Goal: Information Seeking & Learning: Learn about a topic

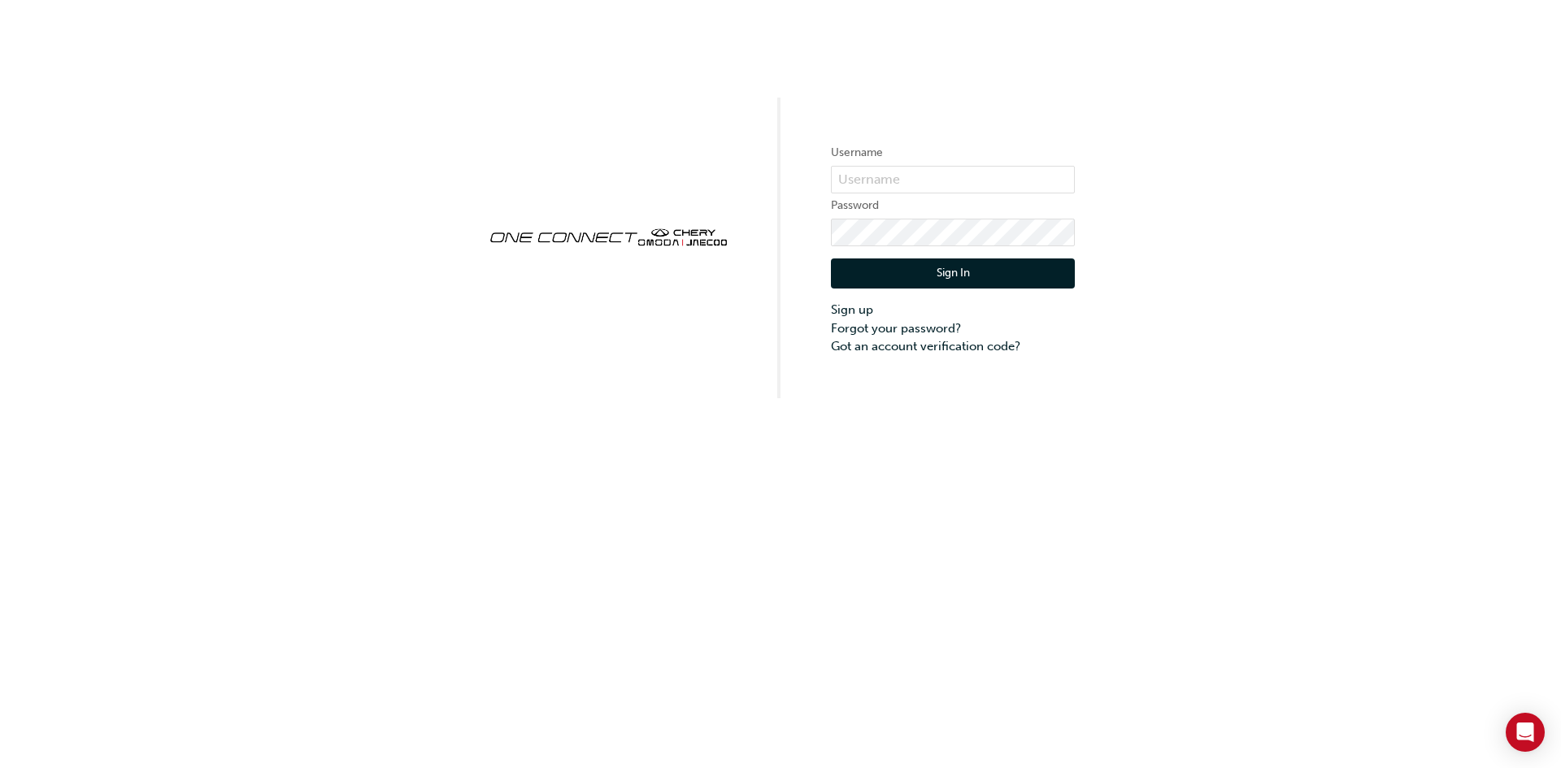
drag, startPoint x: 1322, startPoint y: 184, endPoint x: 1314, endPoint y: 143, distance: 41.5
click at [1314, 143] on div "Username Password Sign In Sign up Forgot your password? Got an account verifica…" at bounding box center [780, 199] width 1561 height 398
click at [1029, 179] on input "text" at bounding box center [953, 180] width 244 height 28
click button "Sign In" at bounding box center [953, 274] width 244 height 31
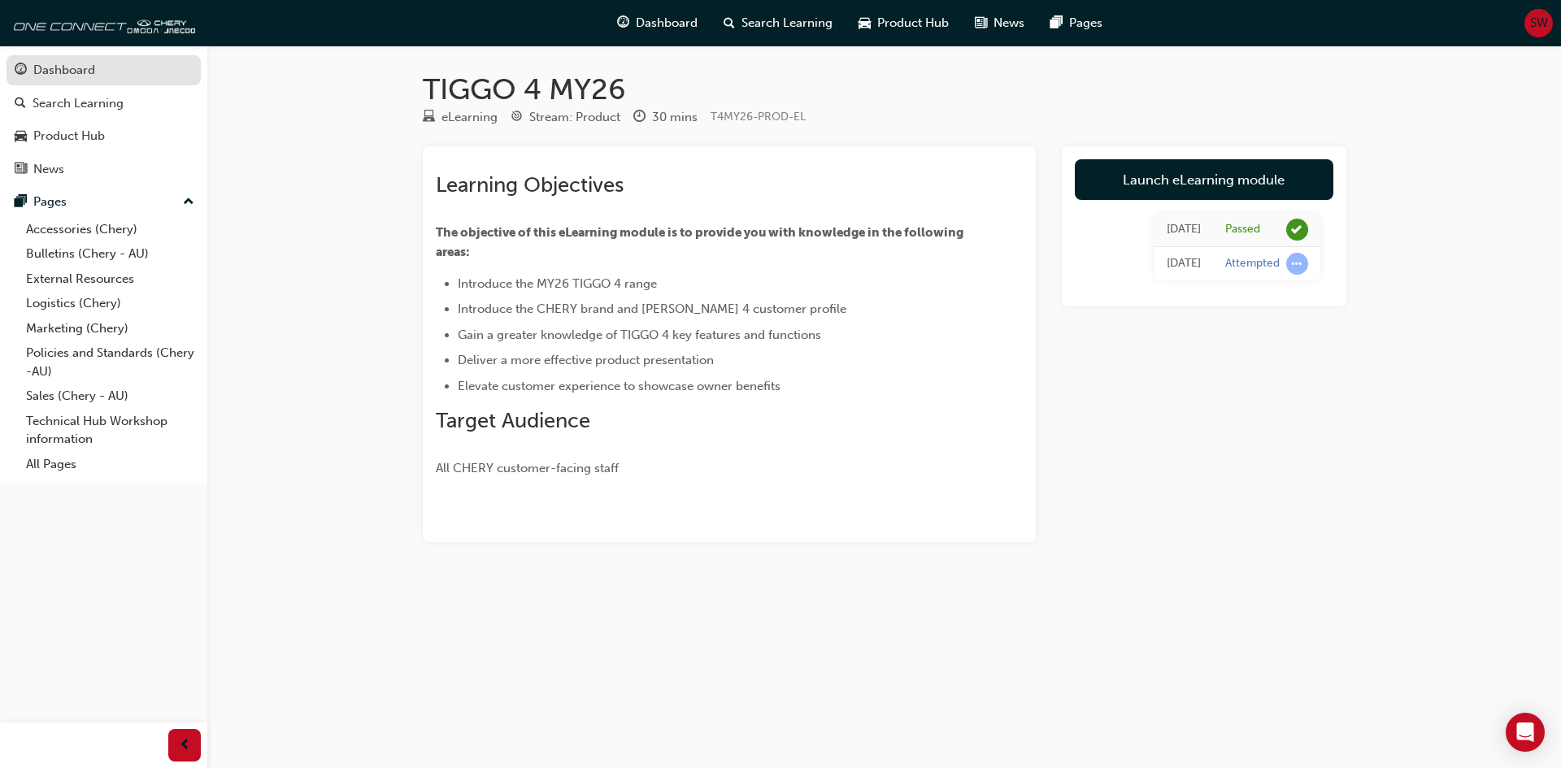
click at [63, 59] on link "Dashboard" at bounding box center [104, 70] width 194 height 30
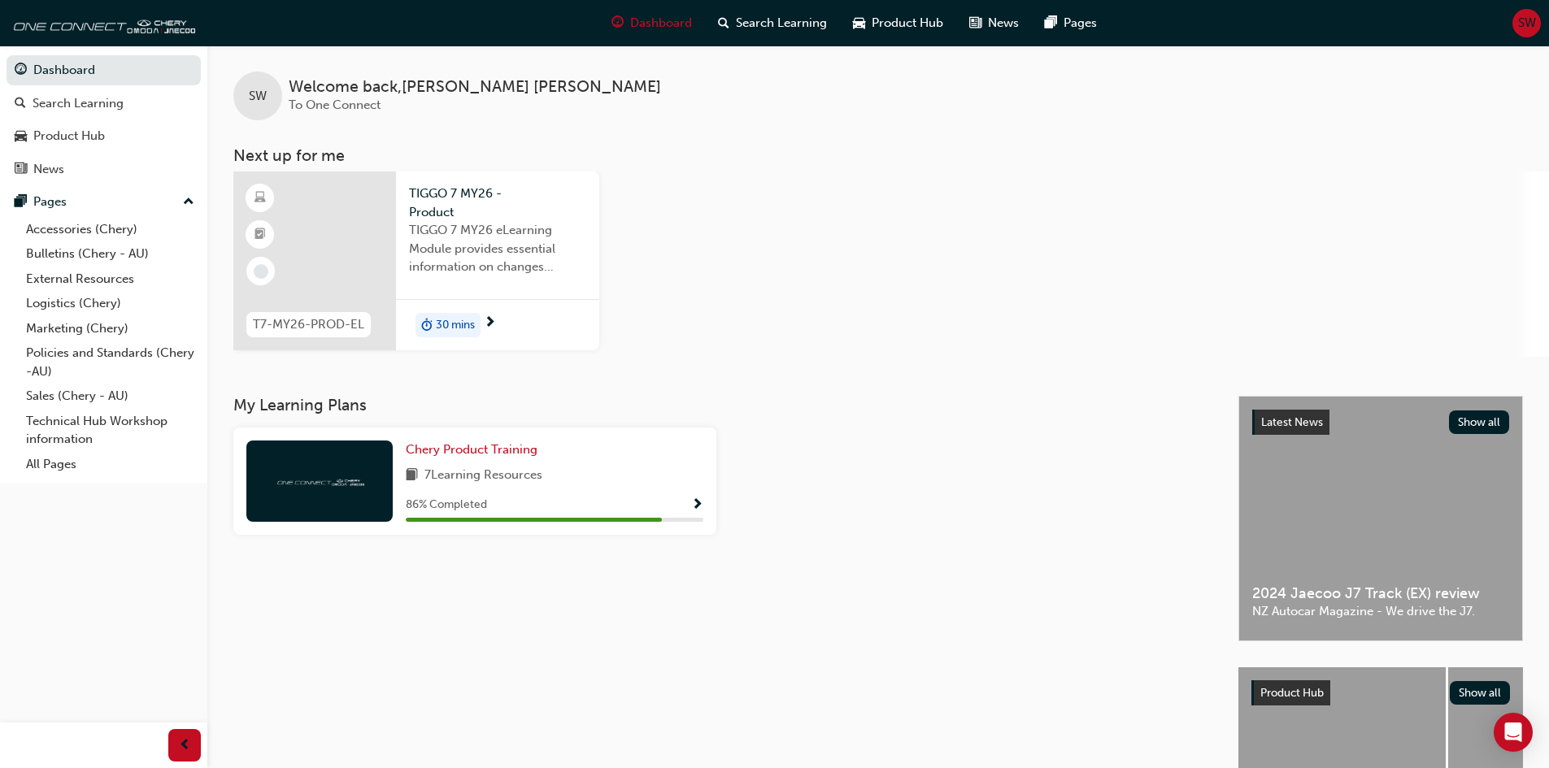
click at [462, 329] on span "30 mins" at bounding box center [455, 325] width 39 height 19
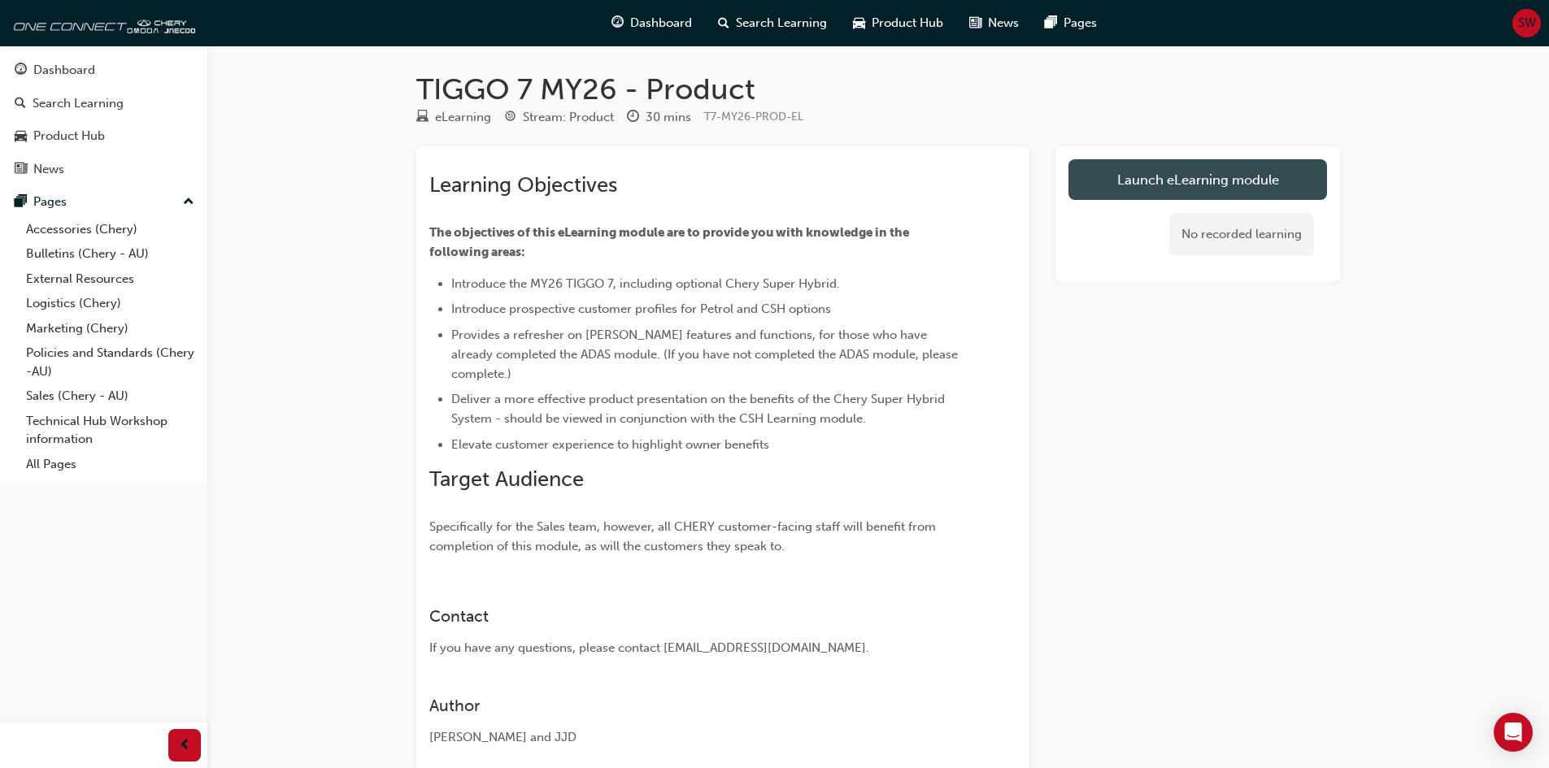
click at [1164, 171] on link "Launch eLearning module" at bounding box center [1198, 179] width 259 height 41
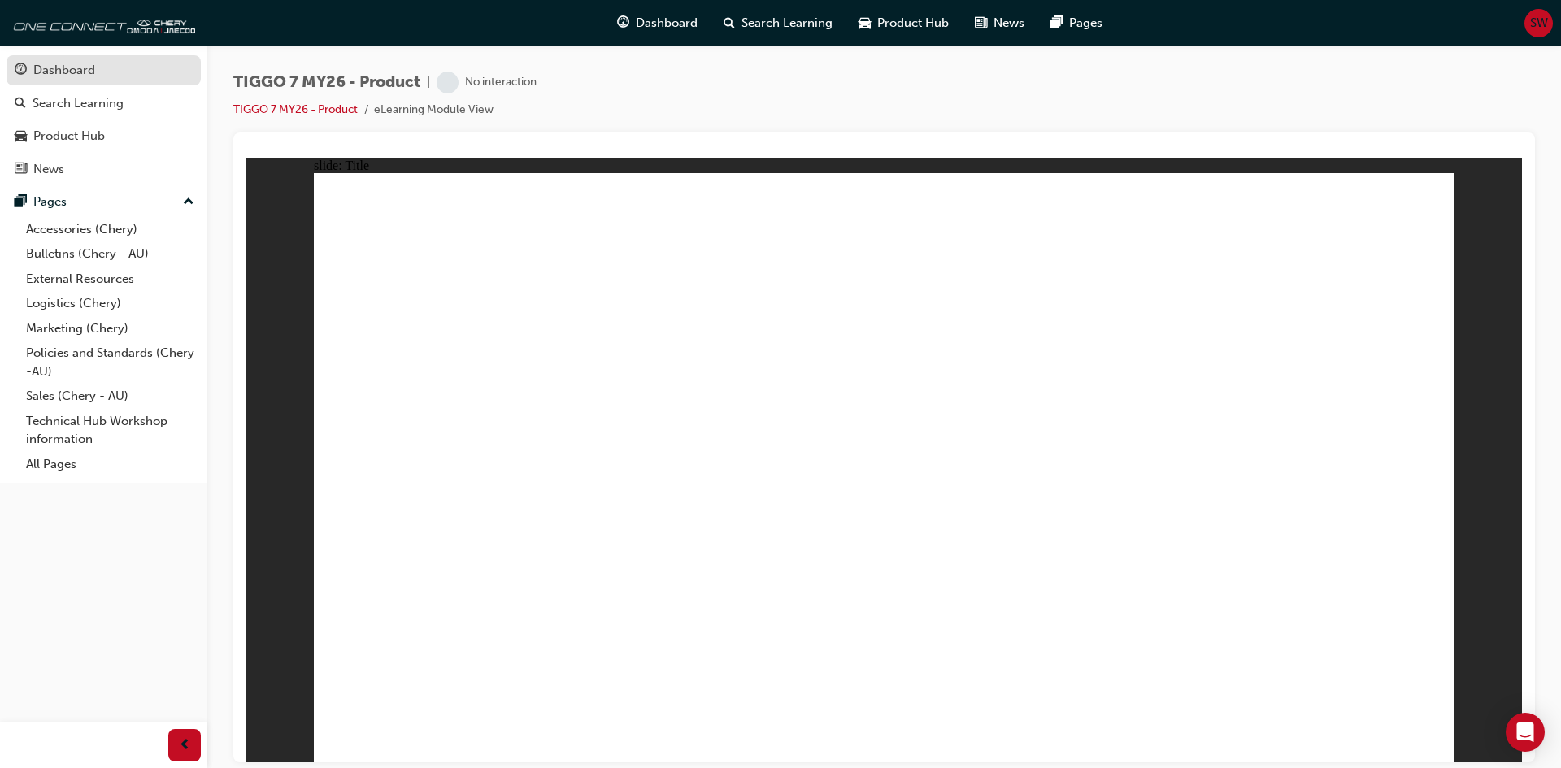
click at [83, 59] on link "Dashboard" at bounding box center [104, 70] width 194 height 30
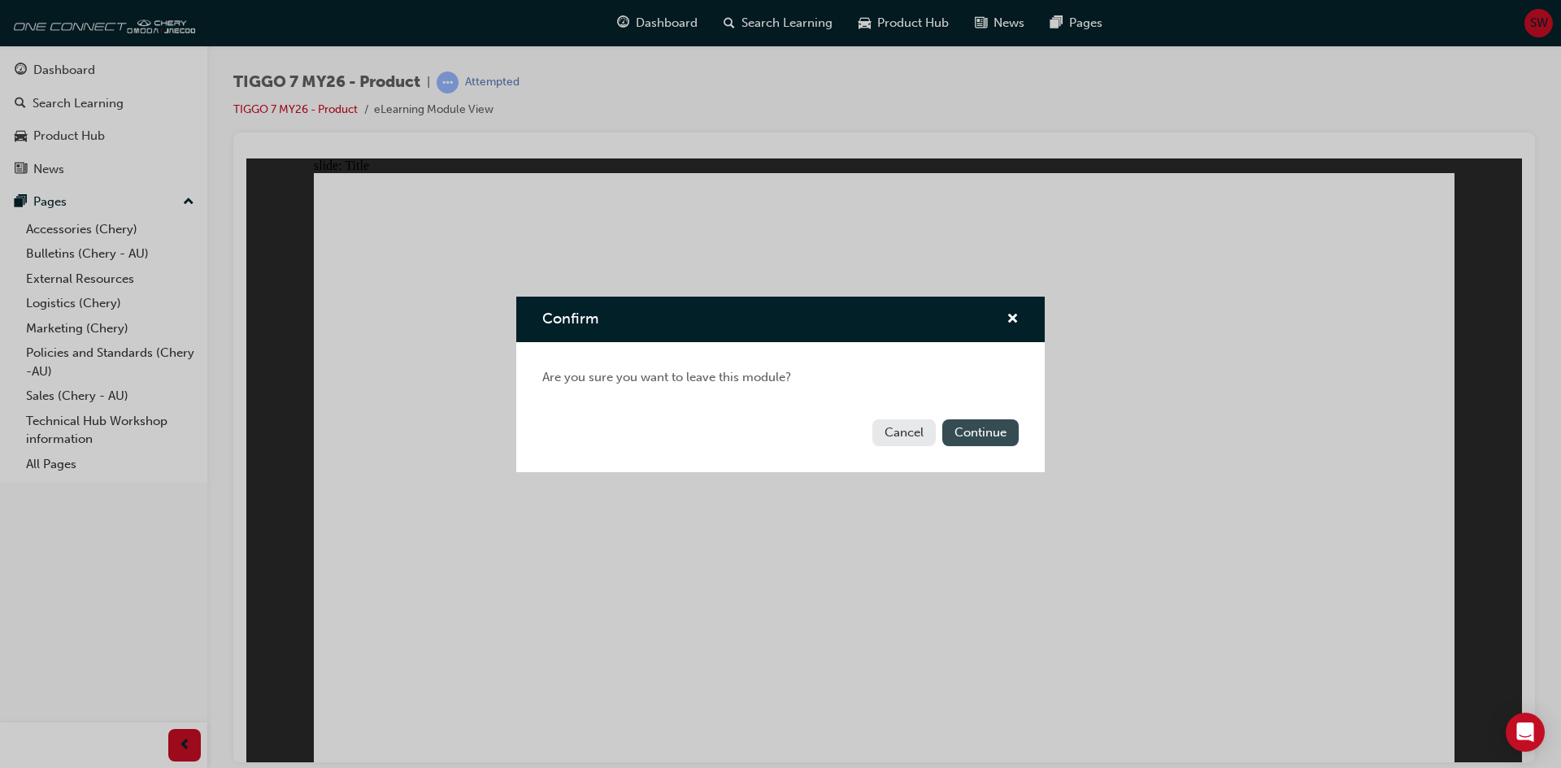
click at [971, 442] on button "Continue" at bounding box center [980, 433] width 76 height 27
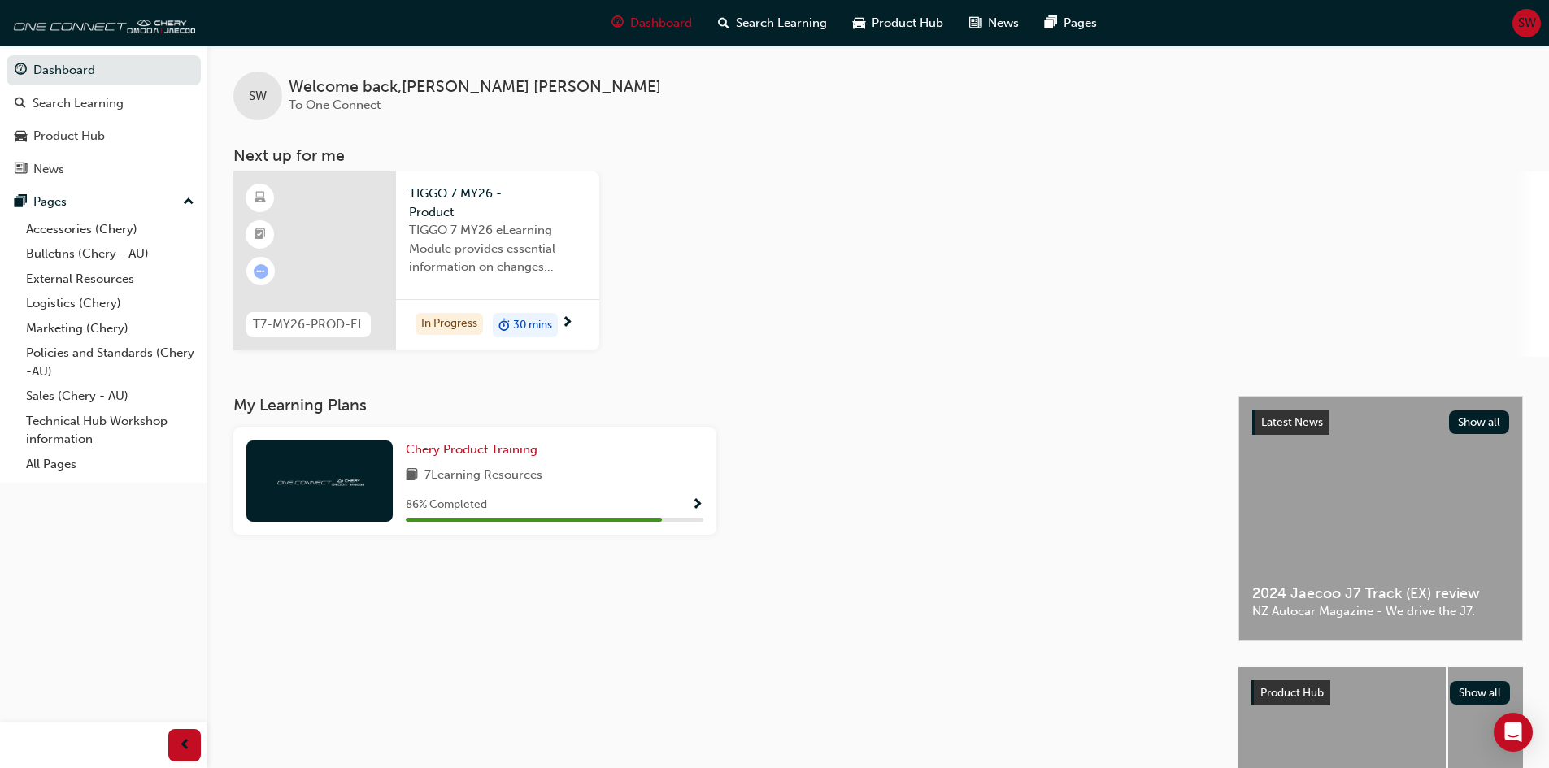
click at [432, 234] on span "TIGGO 7 MY26 eLearning Module provides essential information on changes introdu…" at bounding box center [497, 248] width 177 height 55
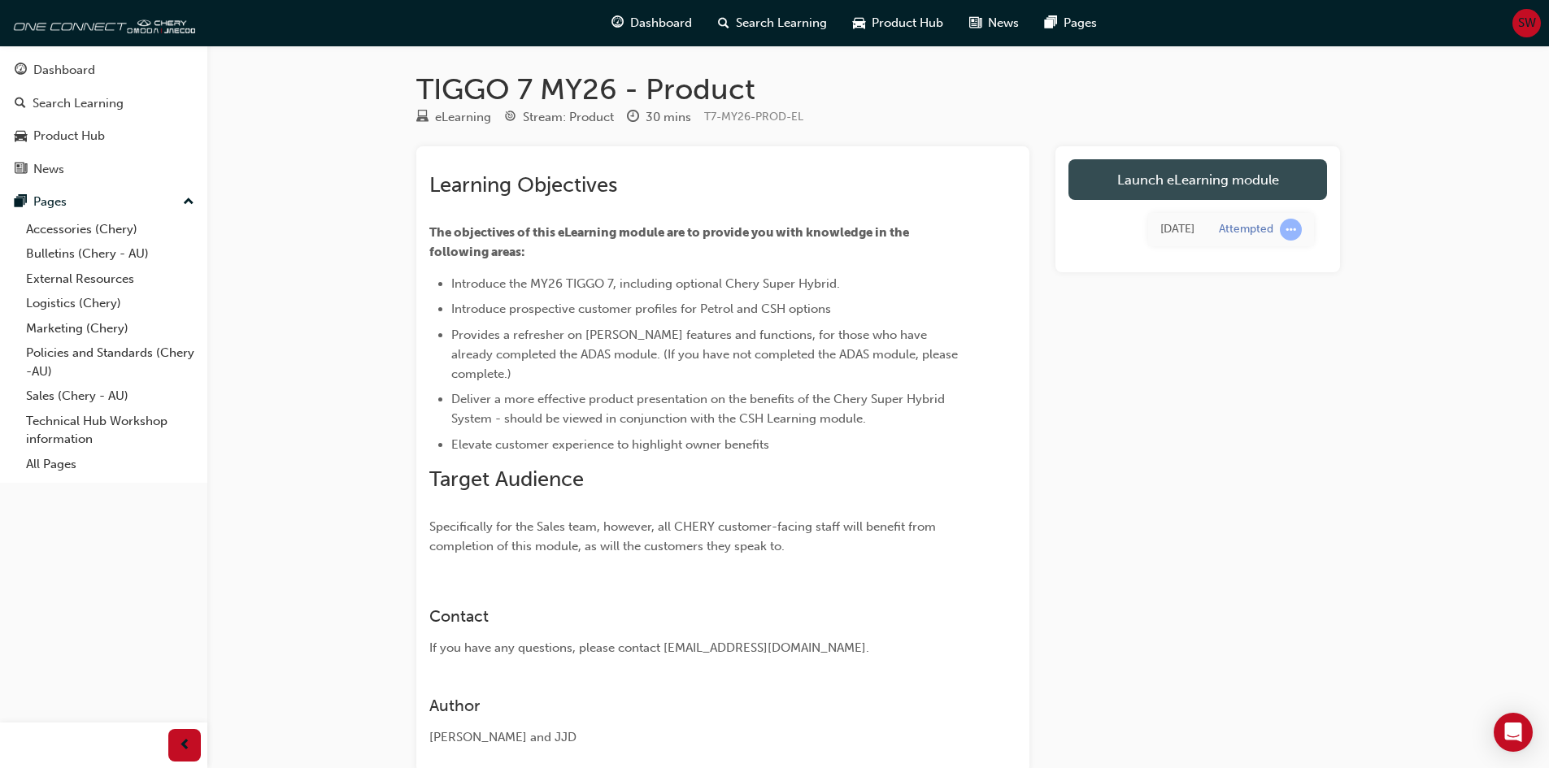
click at [1129, 185] on link "Launch eLearning module" at bounding box center [1198, 179] width 259 height 41
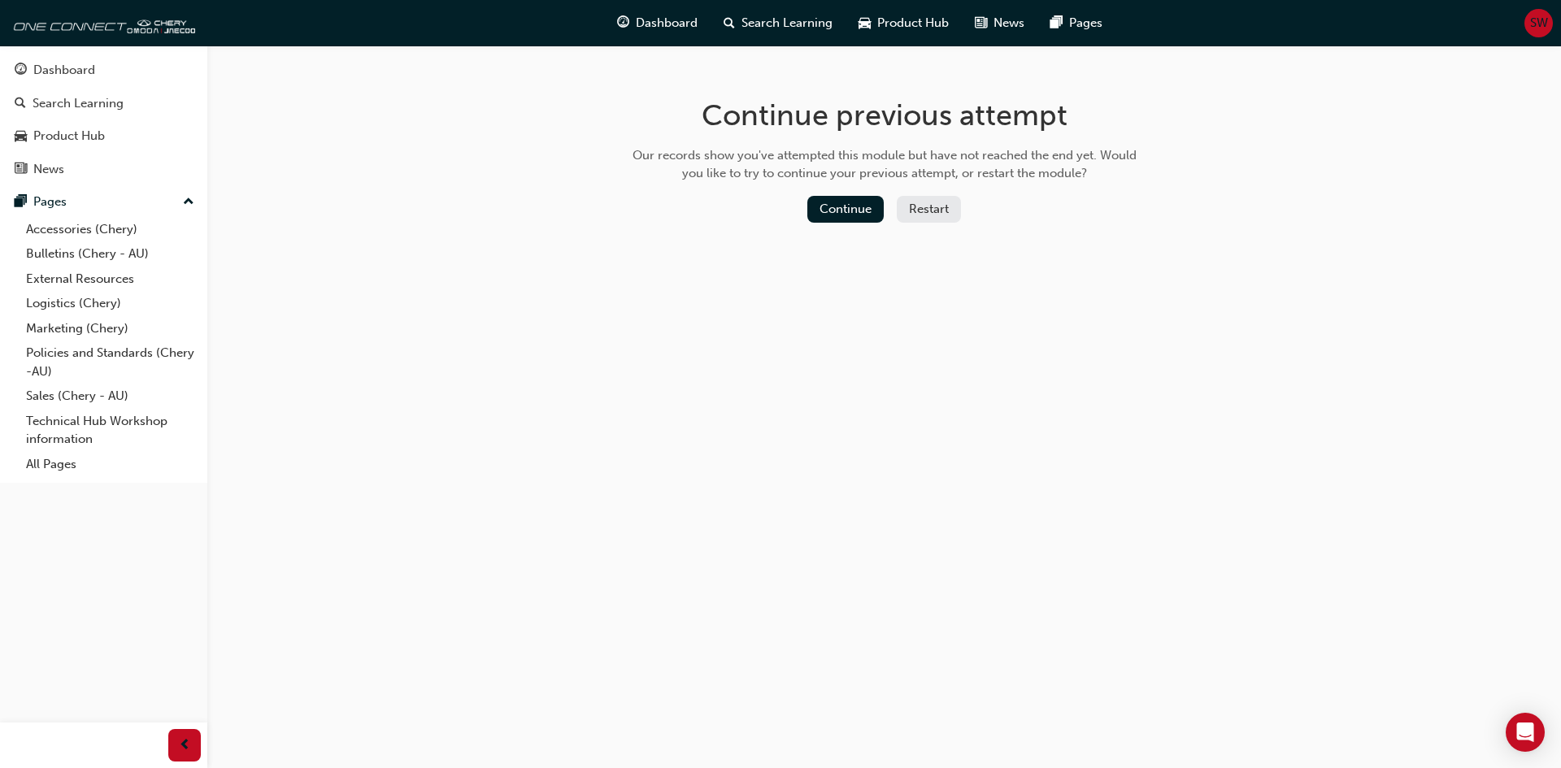
click at [919, 206] on button "Restart" at bounding box center [929, 209] width 64 height 27
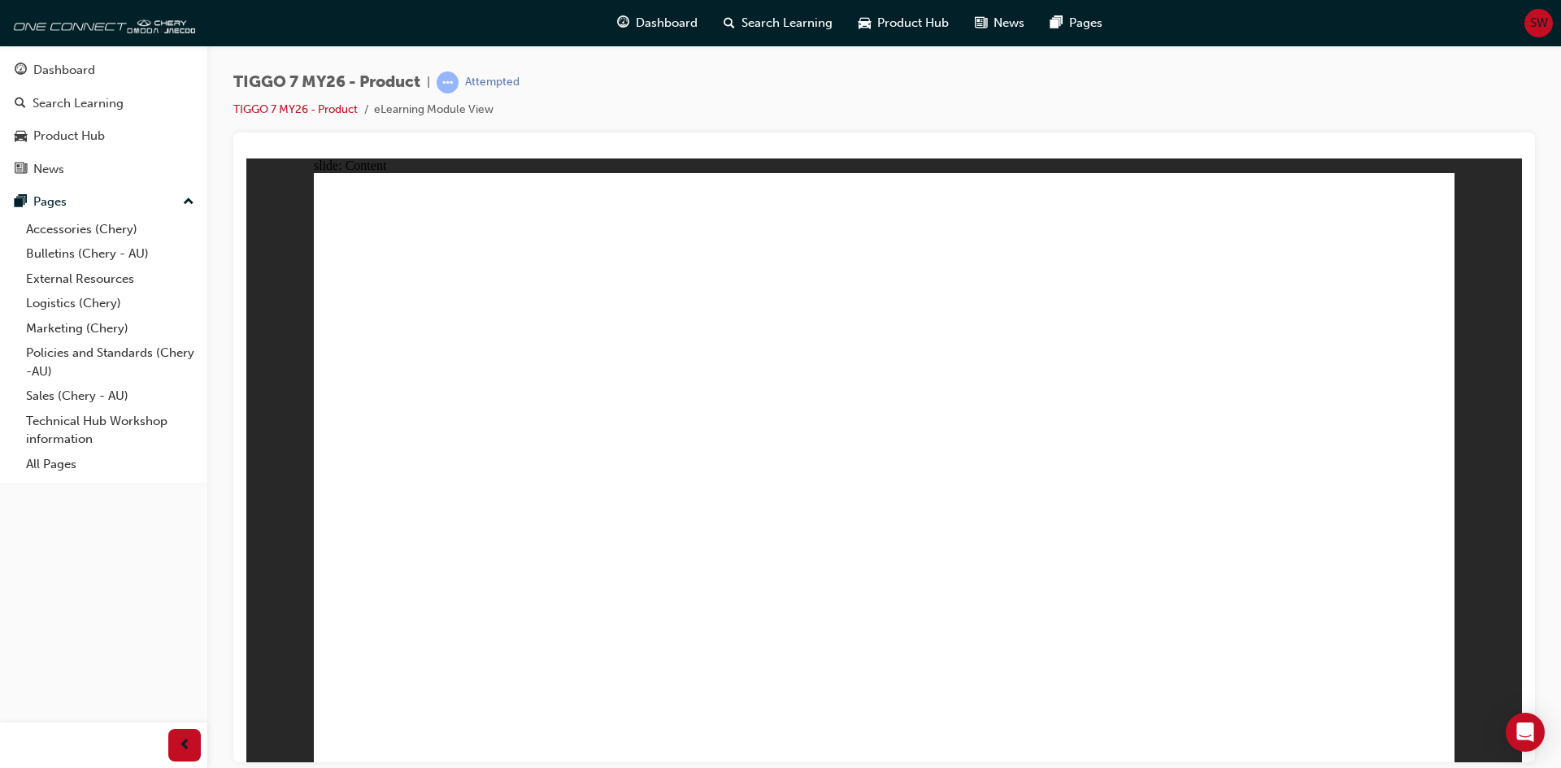
drag, startPoint x: 1272, startPoint y: 254, endPoint x: 1269, endPoint y: 263, distance: 9.5
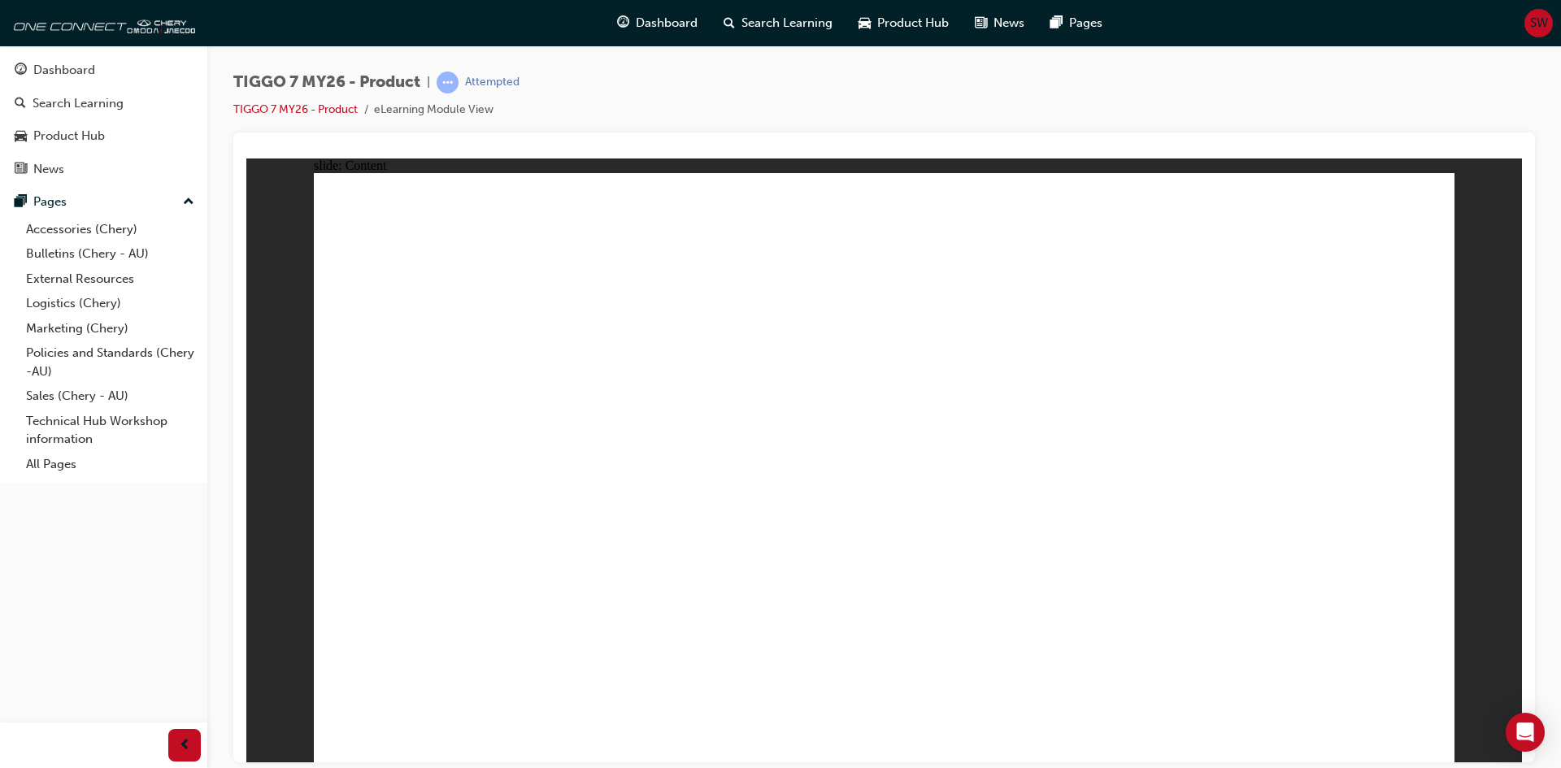
drag, startPoint x: 1380, startPoint y: 603, endPoint x: 1372, endPoint y: 601, distance: 8.5
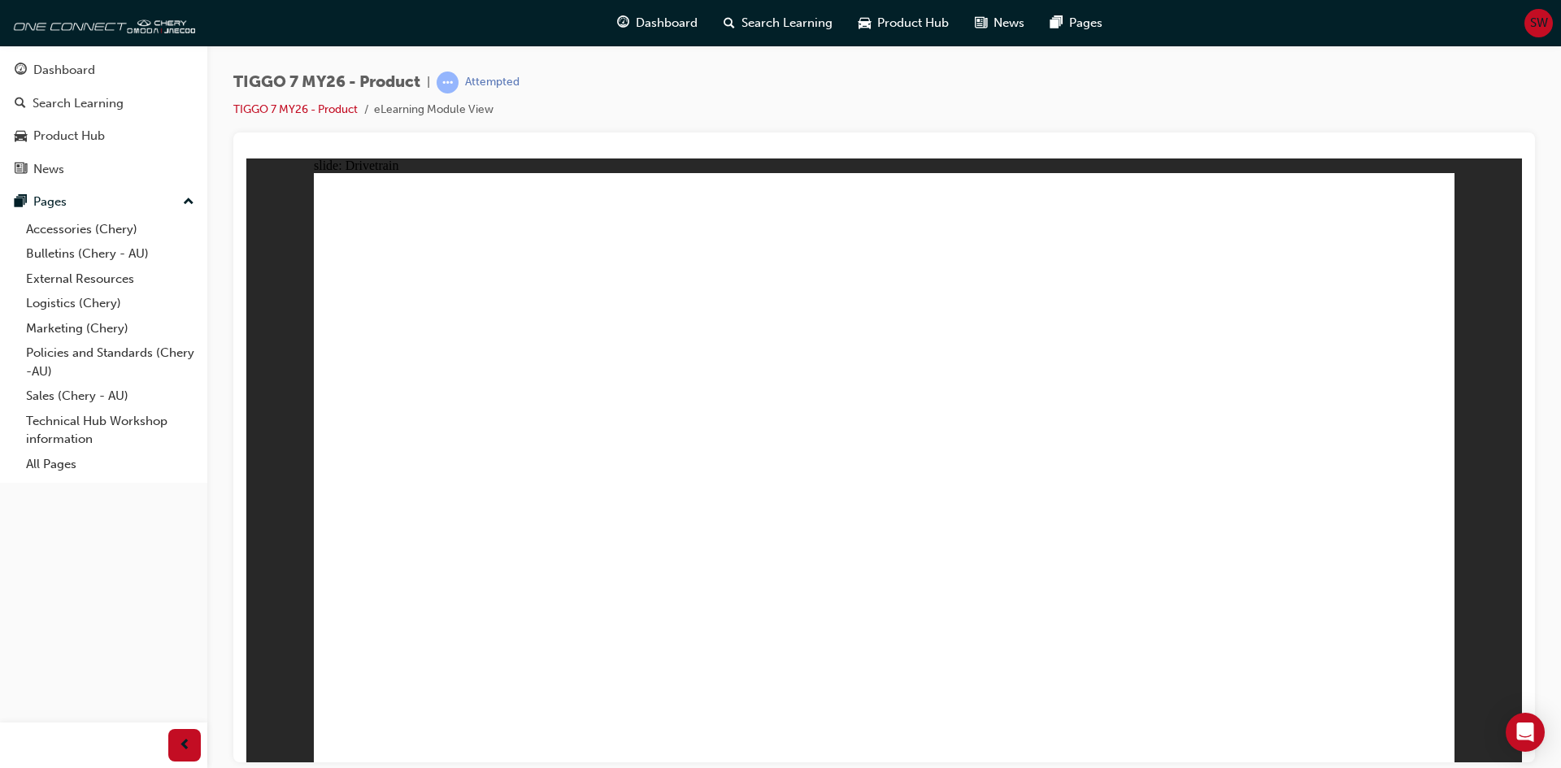
drag, startPoint x: 1145, startPoint y: 224, endPoint x: 1146, endPoint y: 215, distance: 9.0
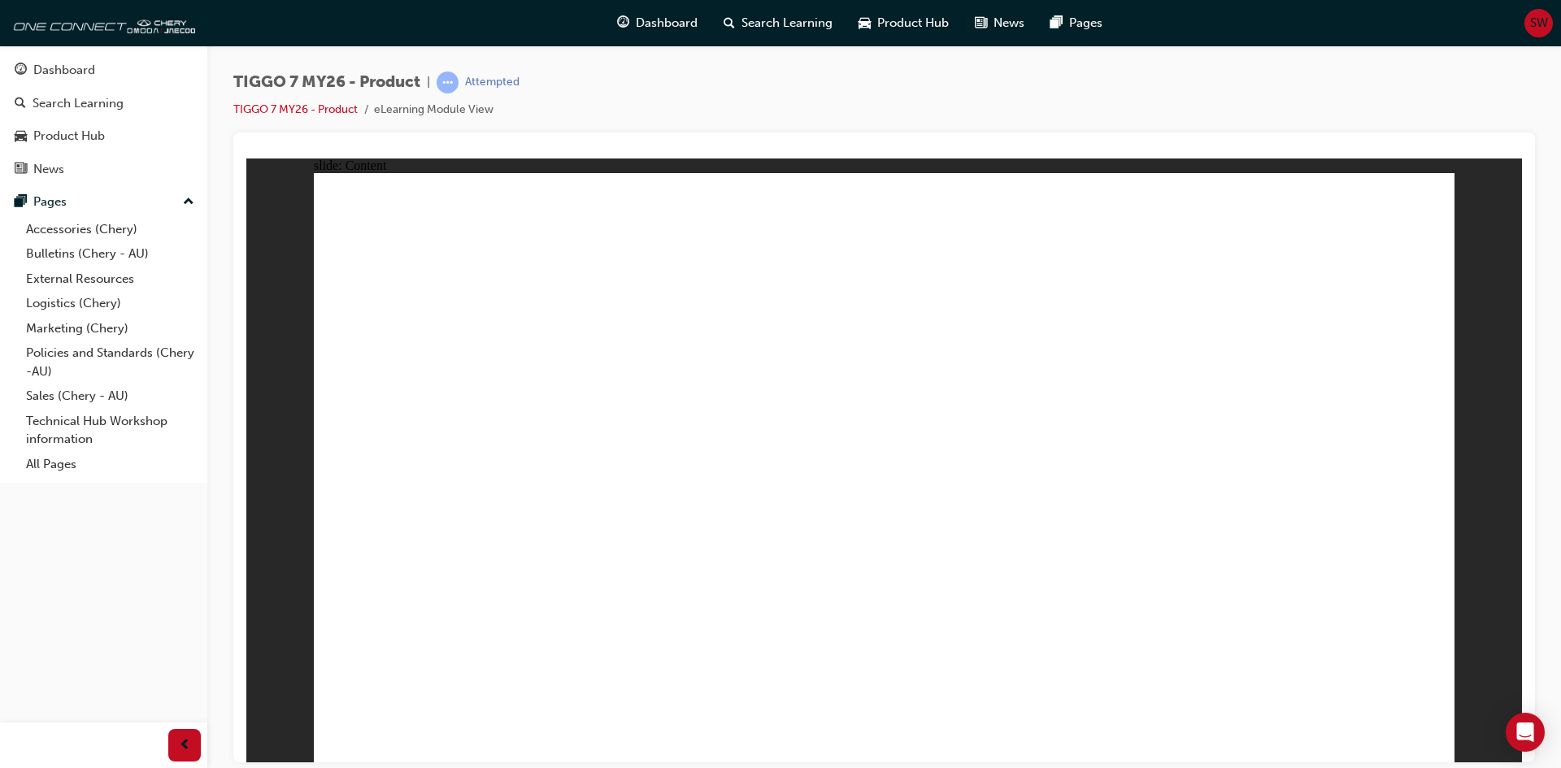
drag, startPoint x: 686, startPoint y: 377, endPoint x: 845, endPoint y: 389, distance: 159.0
drag, startPoint x: 857, startPoint y: 390, endPoint x: 864, endPoint y: 419, distance: 30.0
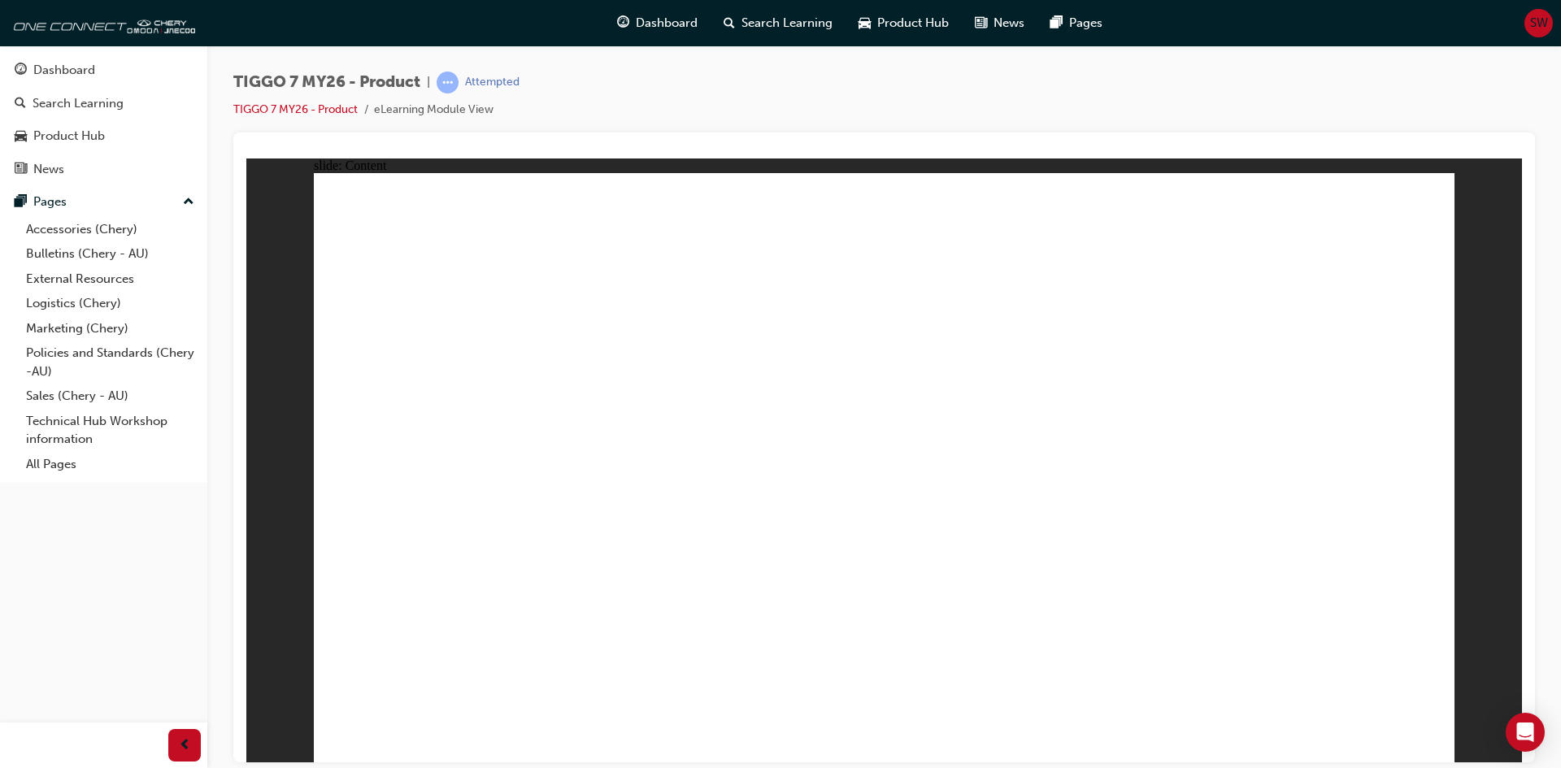
drag, startPoint x: 884, startPoint y: 540, endPoint x: 908, endPoint y: 537, distance: 23.8
drag, startPoint x: 1084, startPoint y: 534, endPoint x: 1086, endPoint y: 431, distance: 103.3
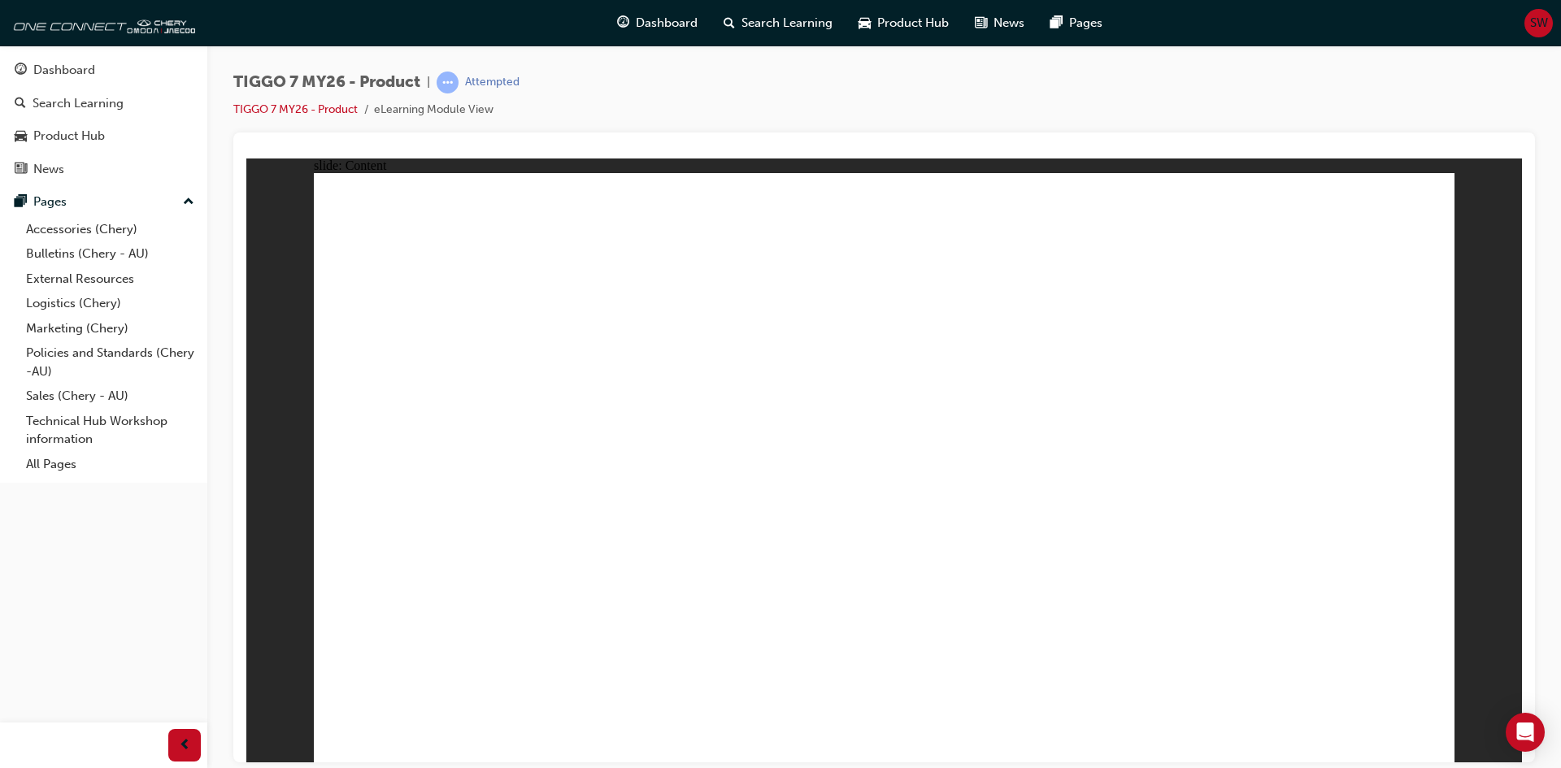
drag, startPoint x: 452, startPoint y: 288, endPoint x: 464, endPoint y: 335, distance: 48.7
drag, startPoint x: 464, startPoint y: 342, endPoint x: 455, endPoint y: 394, distance: 52.0
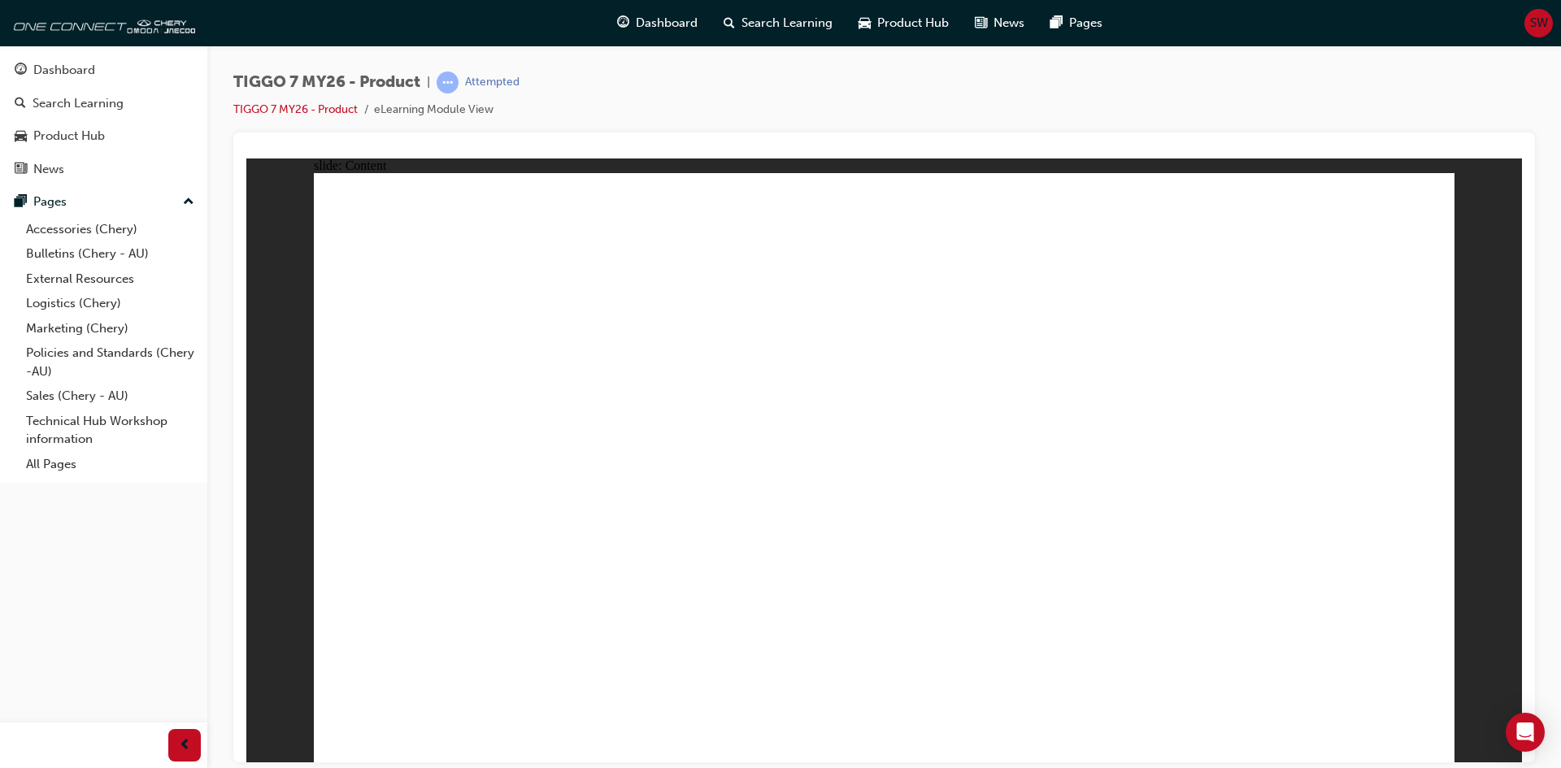
drag, startPoint x: 456, startPoint y: 401, endPoint x: 456, endPoint y: 339, distance: 61.8
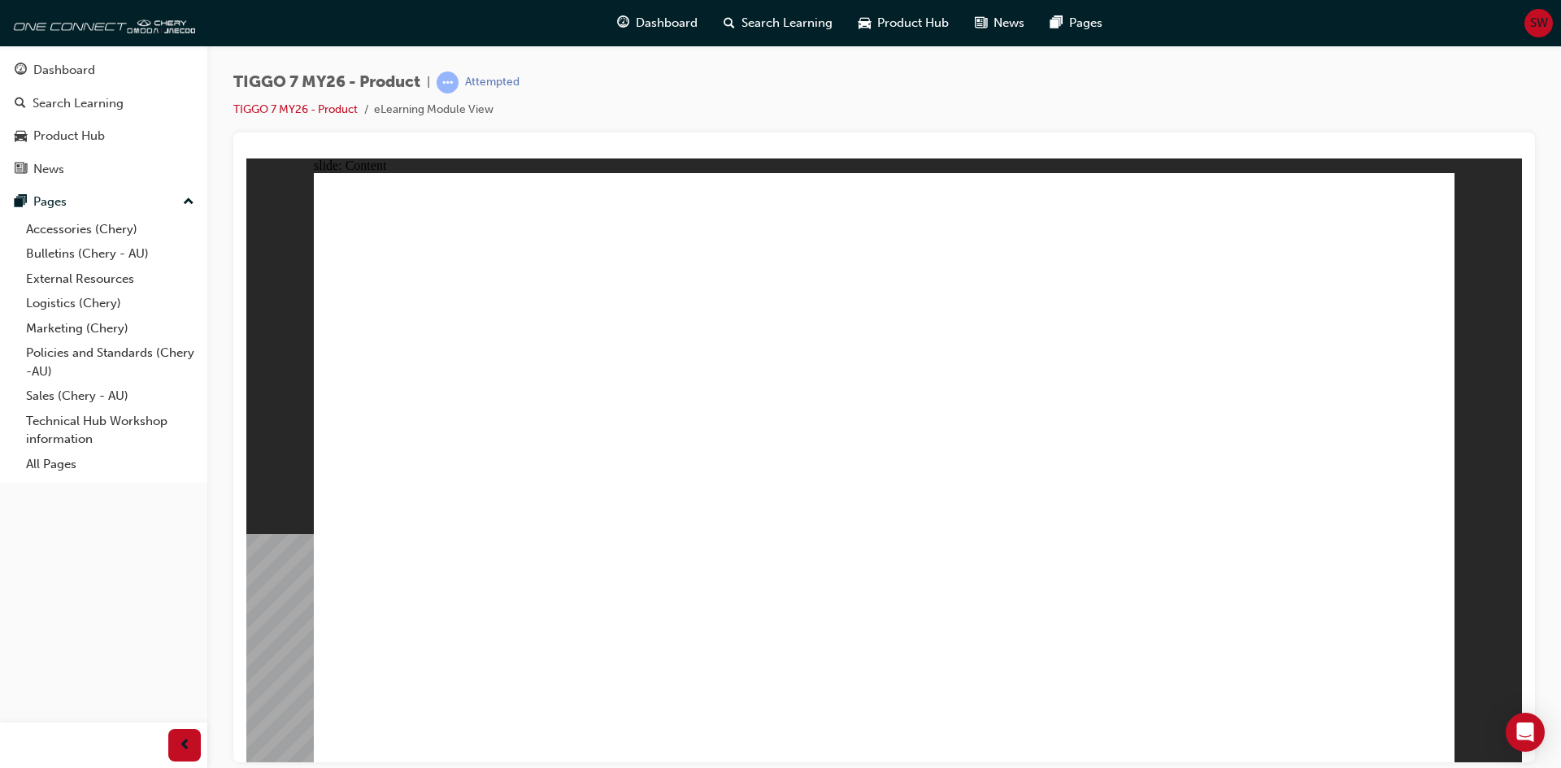
drag, startPoint x: 1428, startPoint y: 195, endPoint x: 1417, endPoint y: 206, distance: 15.0
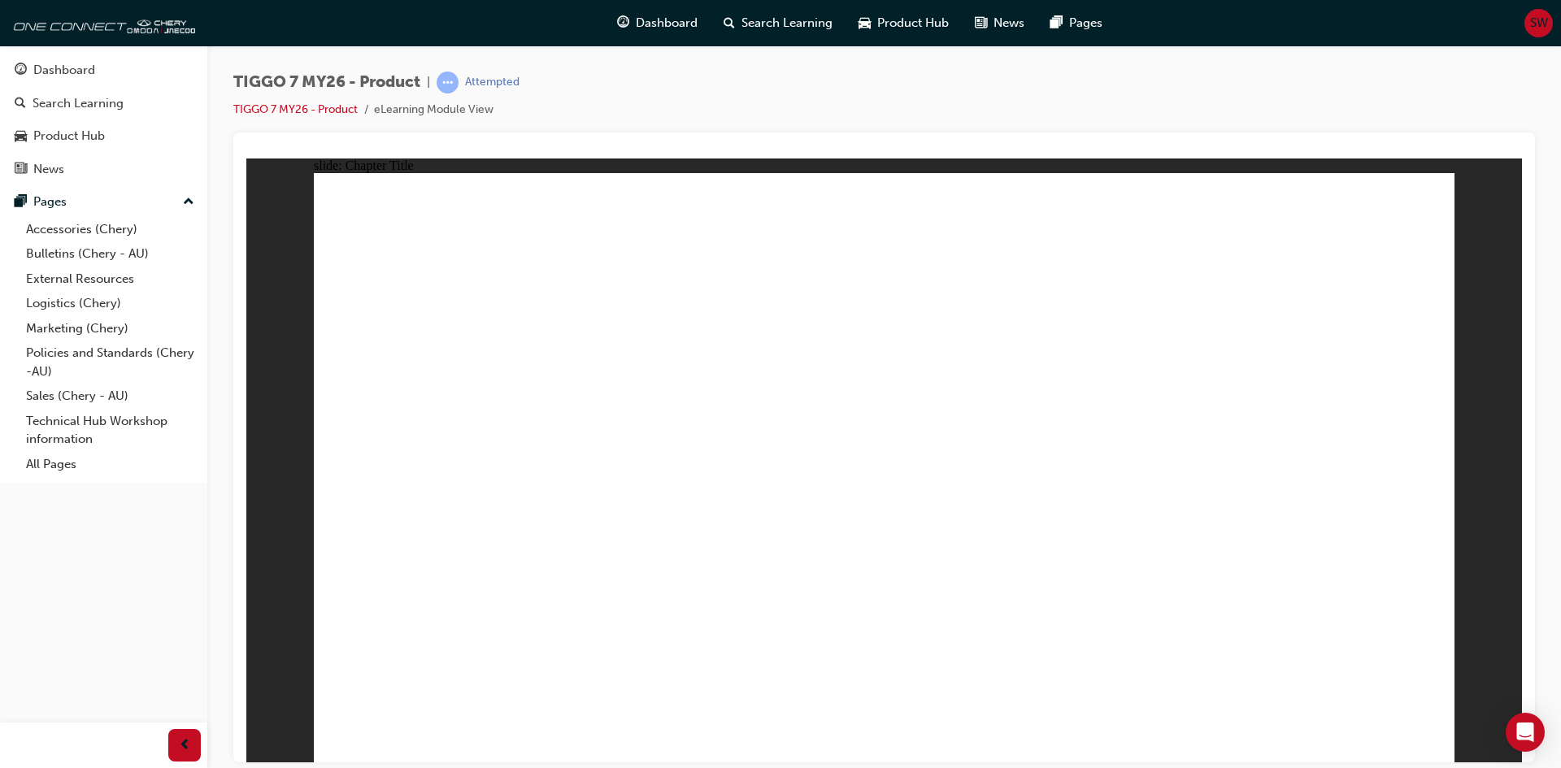
drag, startPoint x: 966, startPoint y: 411, endPoint x: 1122, endPoint y: 431, distance: 157.4
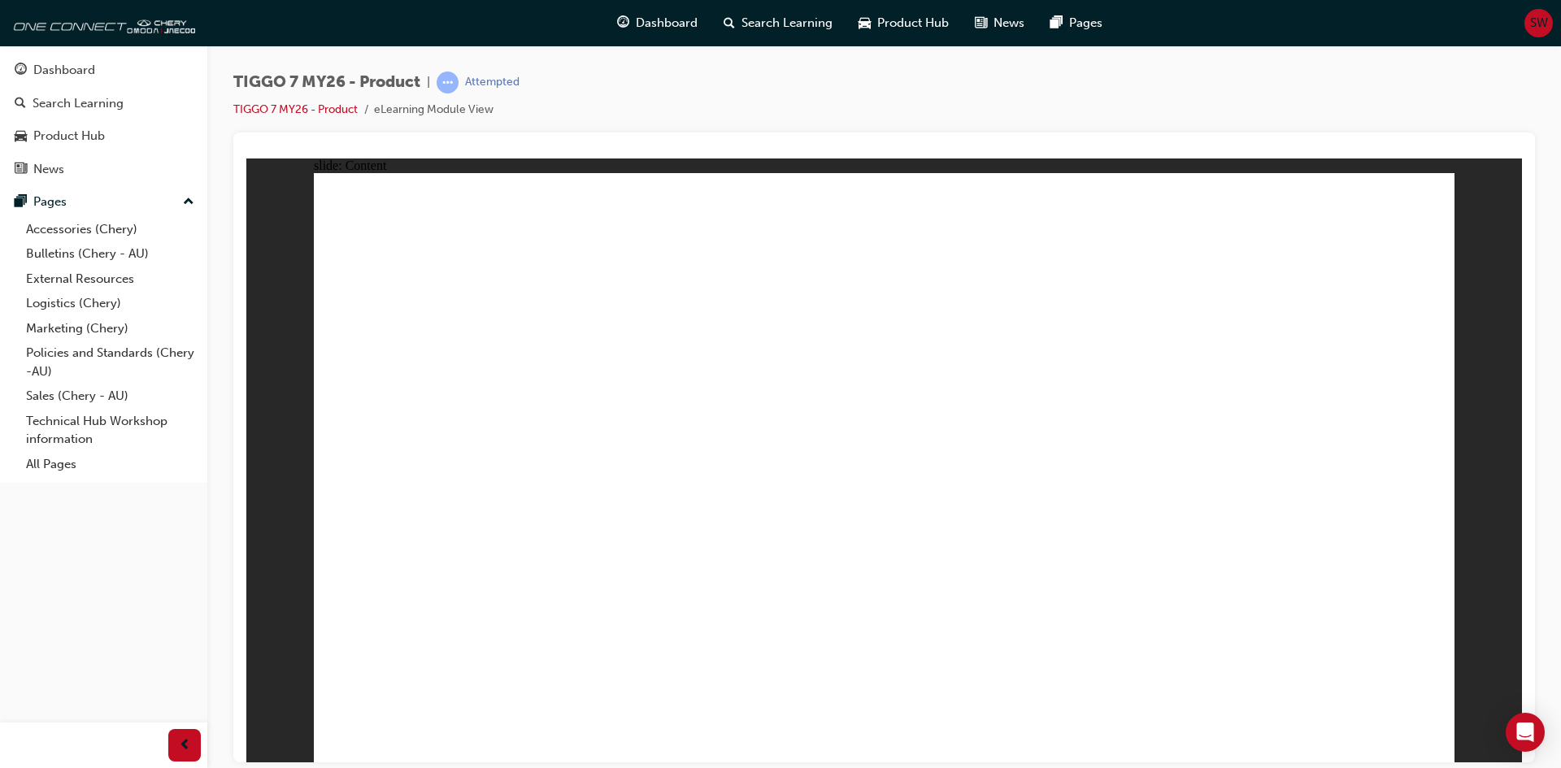
drag, startPoint x: 584, startPoint y: 201, endPoint x: 581, endPoint y: 225, distance: 24.5
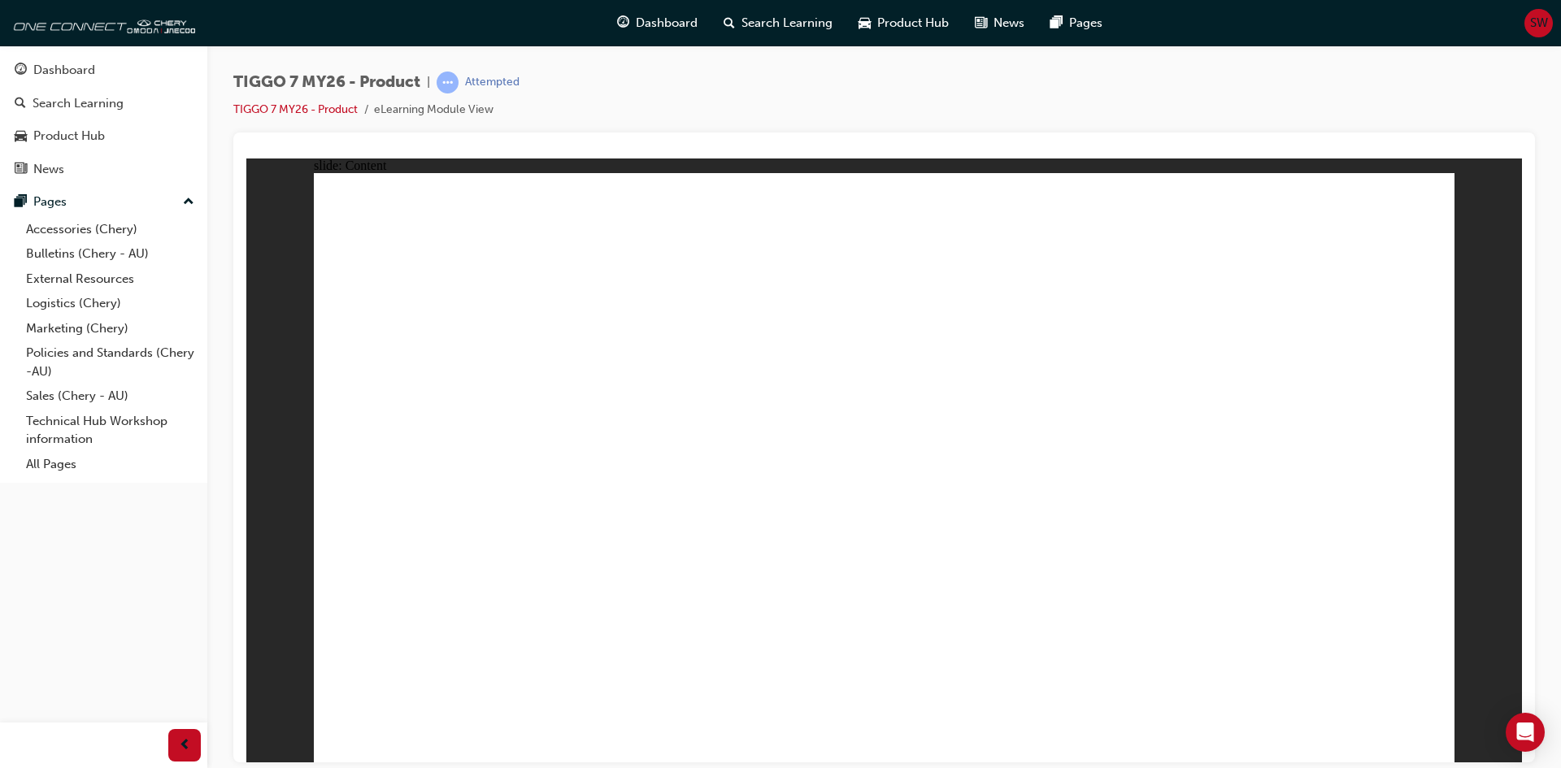
drag, startPoint x: 490, startPoint y: 354, endPoint x: 490, endPoint y: 369, distance: 15.5
drag, startPoint x: 486, startPoint y: 387, endPoint x: 481, endPoint y: 430, distance: 43.4
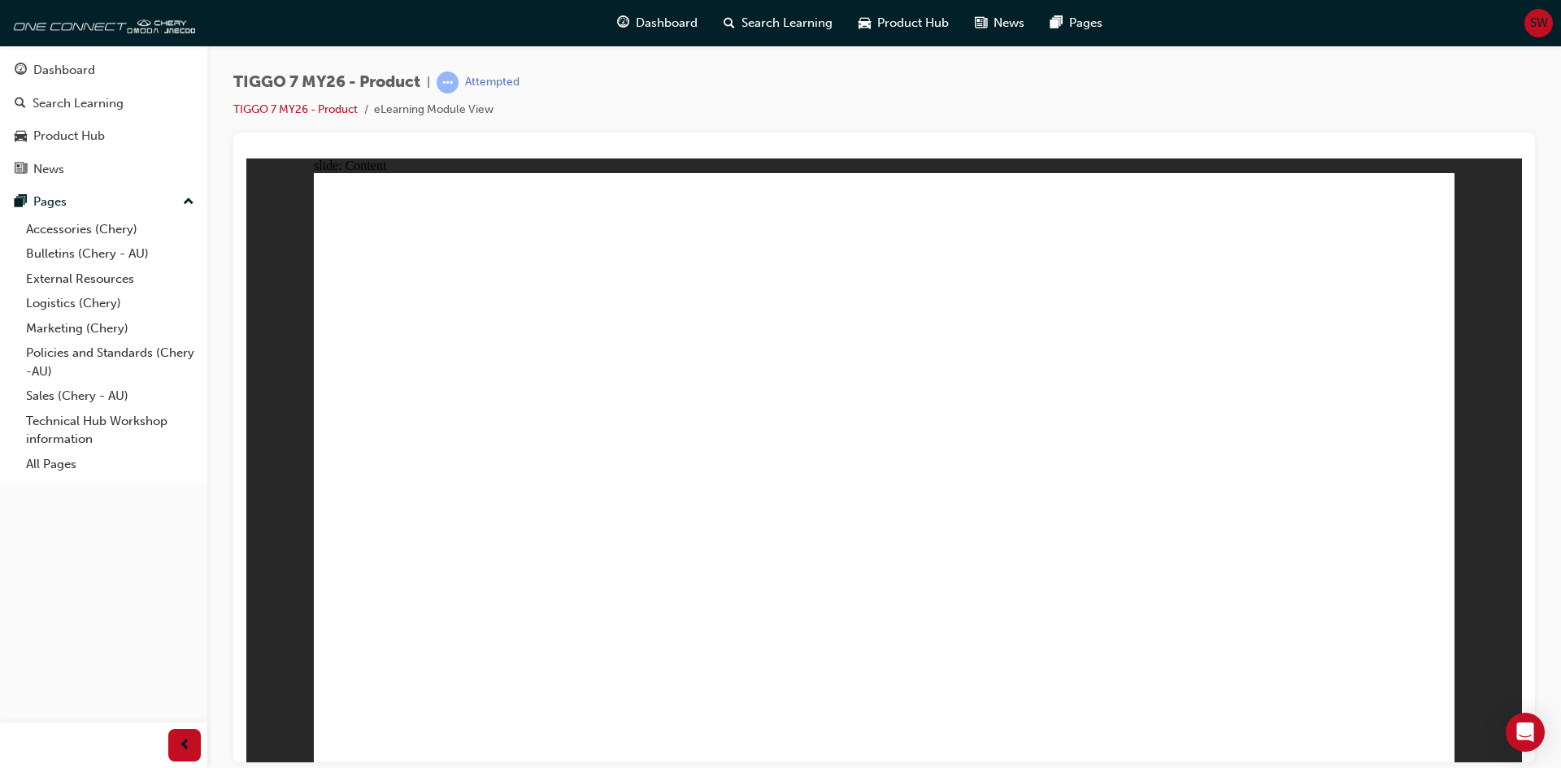
drag, startPoint x: 479, startPoint y: 514, endPoint x: 481, endPoint y: 525, distance: 11.5
drag, startPoint x: 482, startPoint y: 559, endPoint x: 484, endPoint y: 568, distance: 9.1
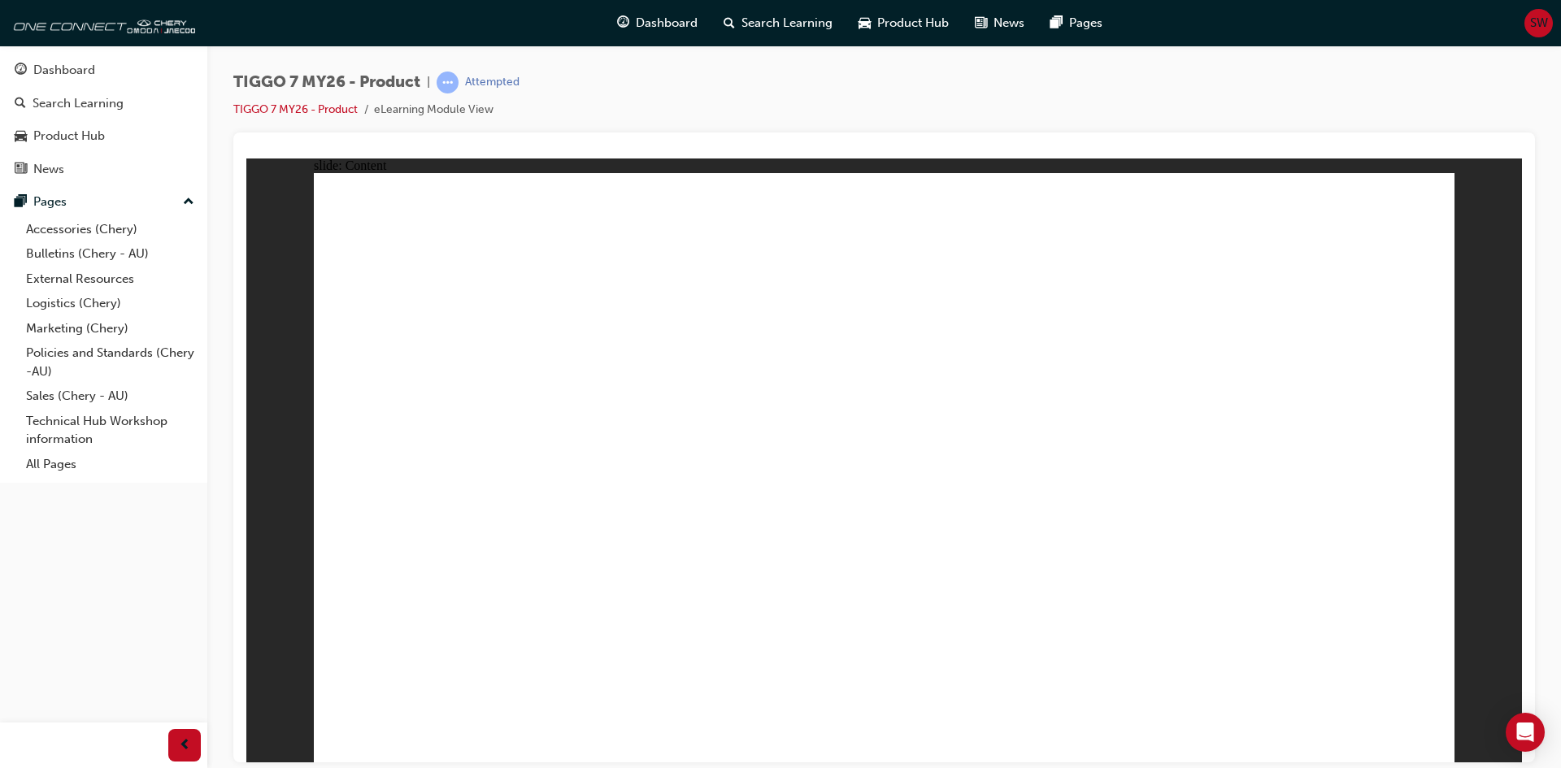
drag, startPoint x: 485, startPoint y: 604, endPoint x: 498, endPoint y: 646, distance: 43.2
drag, startPoint x: 498, startPoint y: 646, endPoint x: 518, endPoint y: 668, distance: 29.9
drag, startPoint x: 518, startPoint y: 668, endPoint x: 532, endPoint y: 668, distance: 13.8
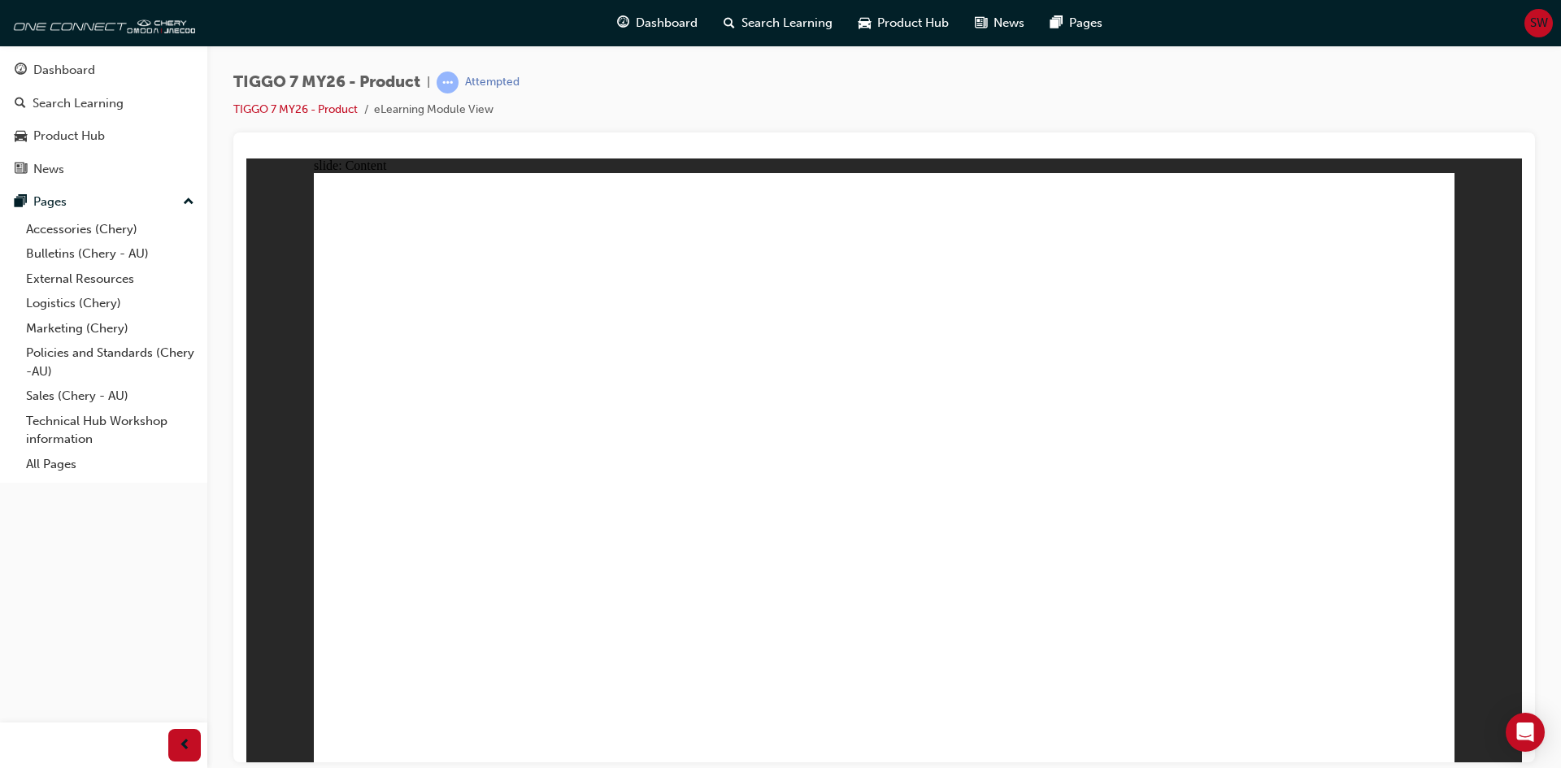
drag, startPoint x: 955, startPoint y: 251, endPoint x: 564, endPoint y: 357, distance: 406.0
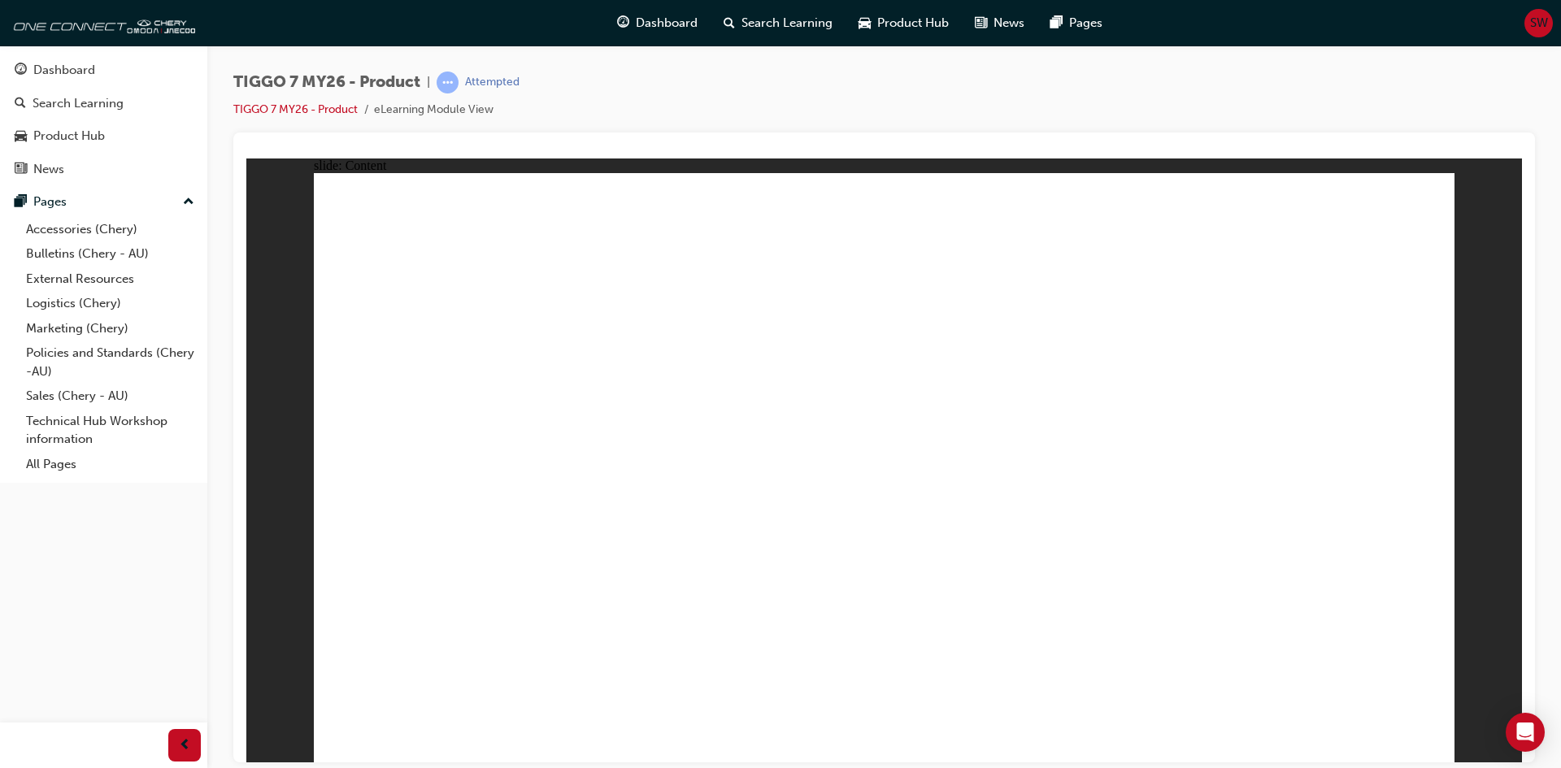
drag, startPoint x: 489, startPoint y: 345, endPoint x: 477, endPoint y: 350, distance: 12.7
drag, startPoint x: 421, startPoint y: 289, endPoint x: 422, endPoint y: 331, distance: 41.5
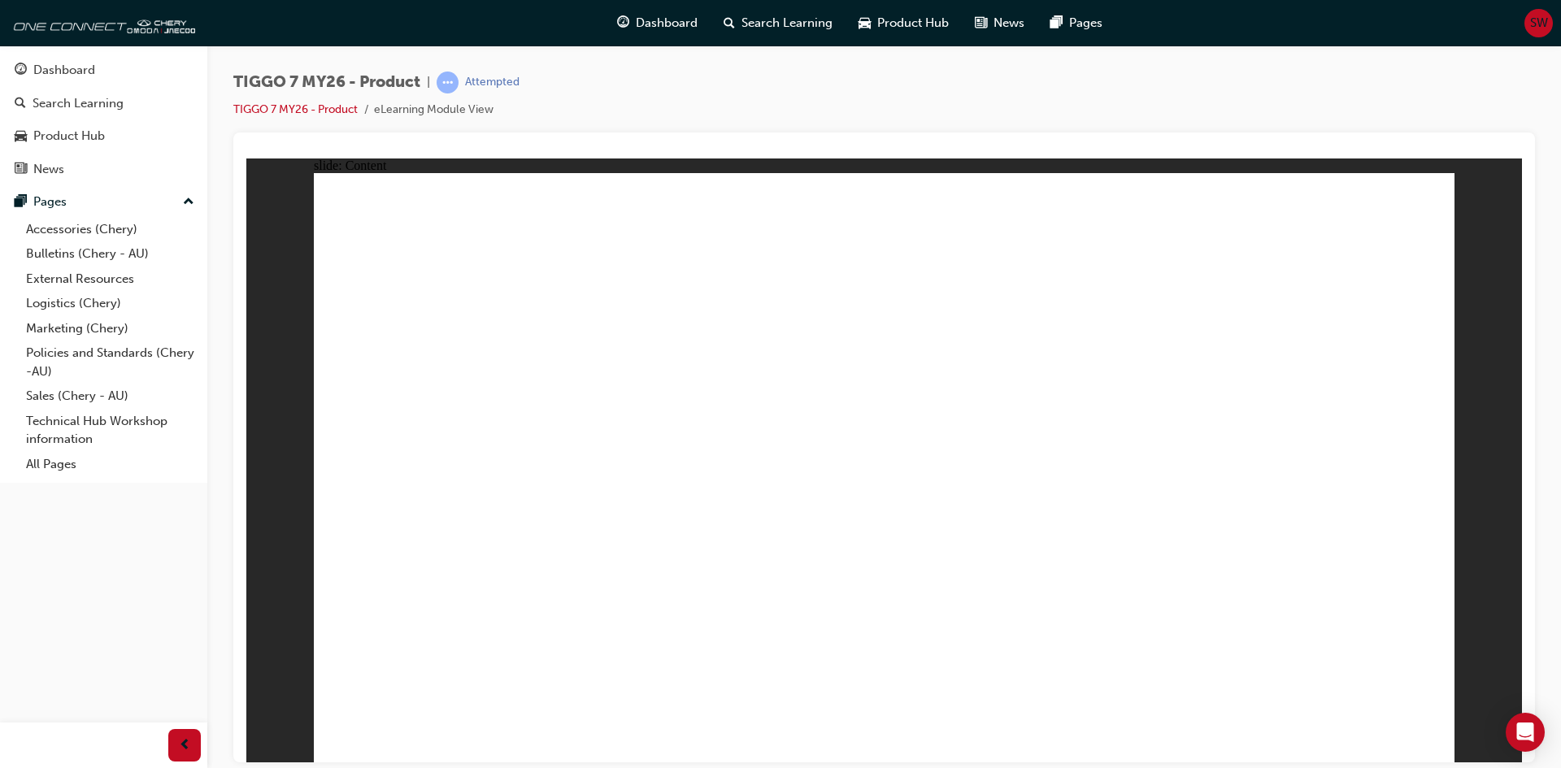
drag, startPoint x: 412, startPoint y: 433, endPoint x: 411, endPoint y: 457, distance: 23.6
drag, startPoint x: 411, startPoint y: 457, endPoint x: 408, endPoint y: 488, distance: 31.0
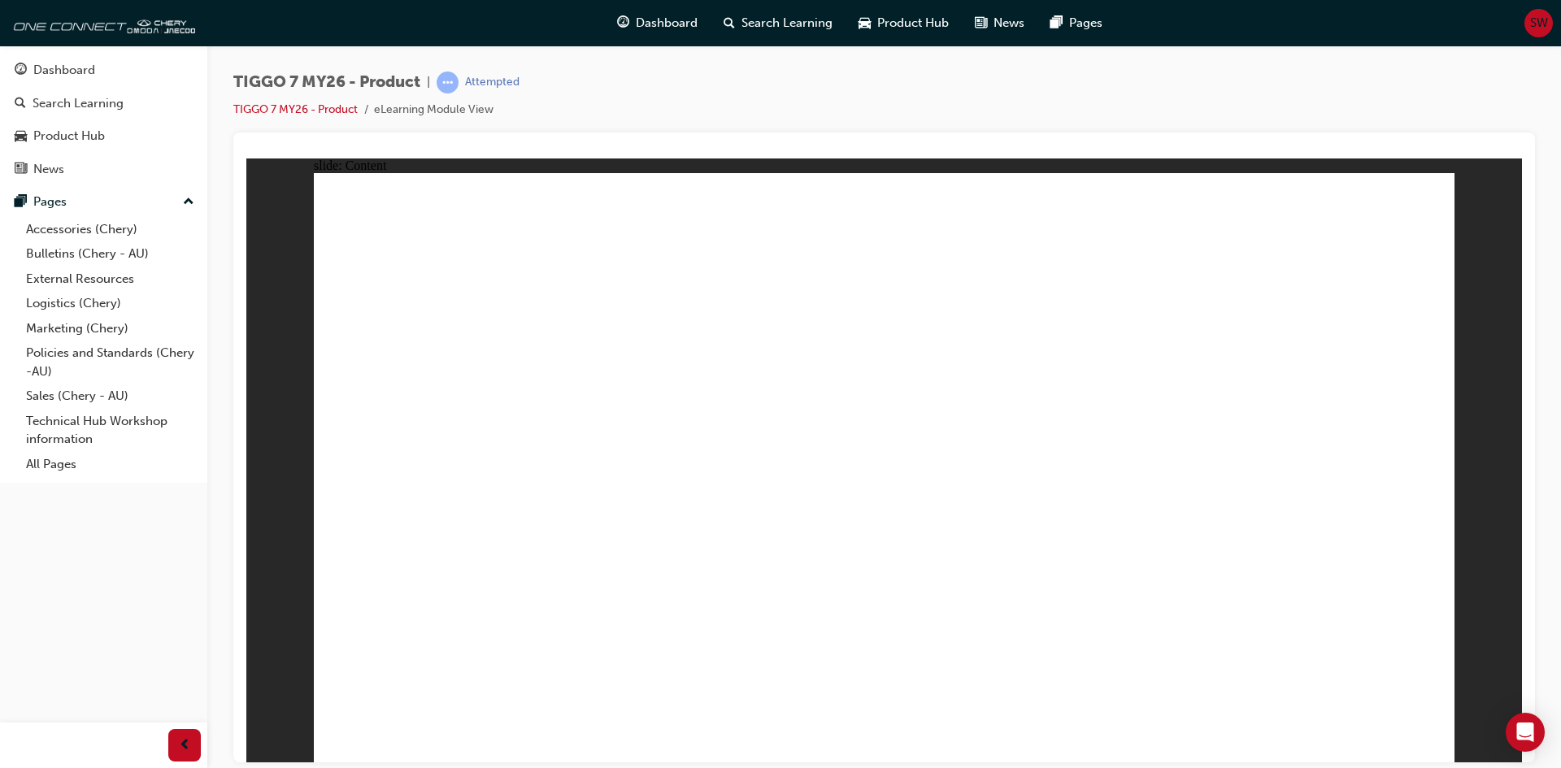
drag, startPoint x: 407, startPoint y: 497, endPoint x: 406, endPoint y: 525, distance: 27.7
drag, startPoint x: 404, startPoint y: 536, endPoint x: 398, endPoint y: 555, distance: 20.3
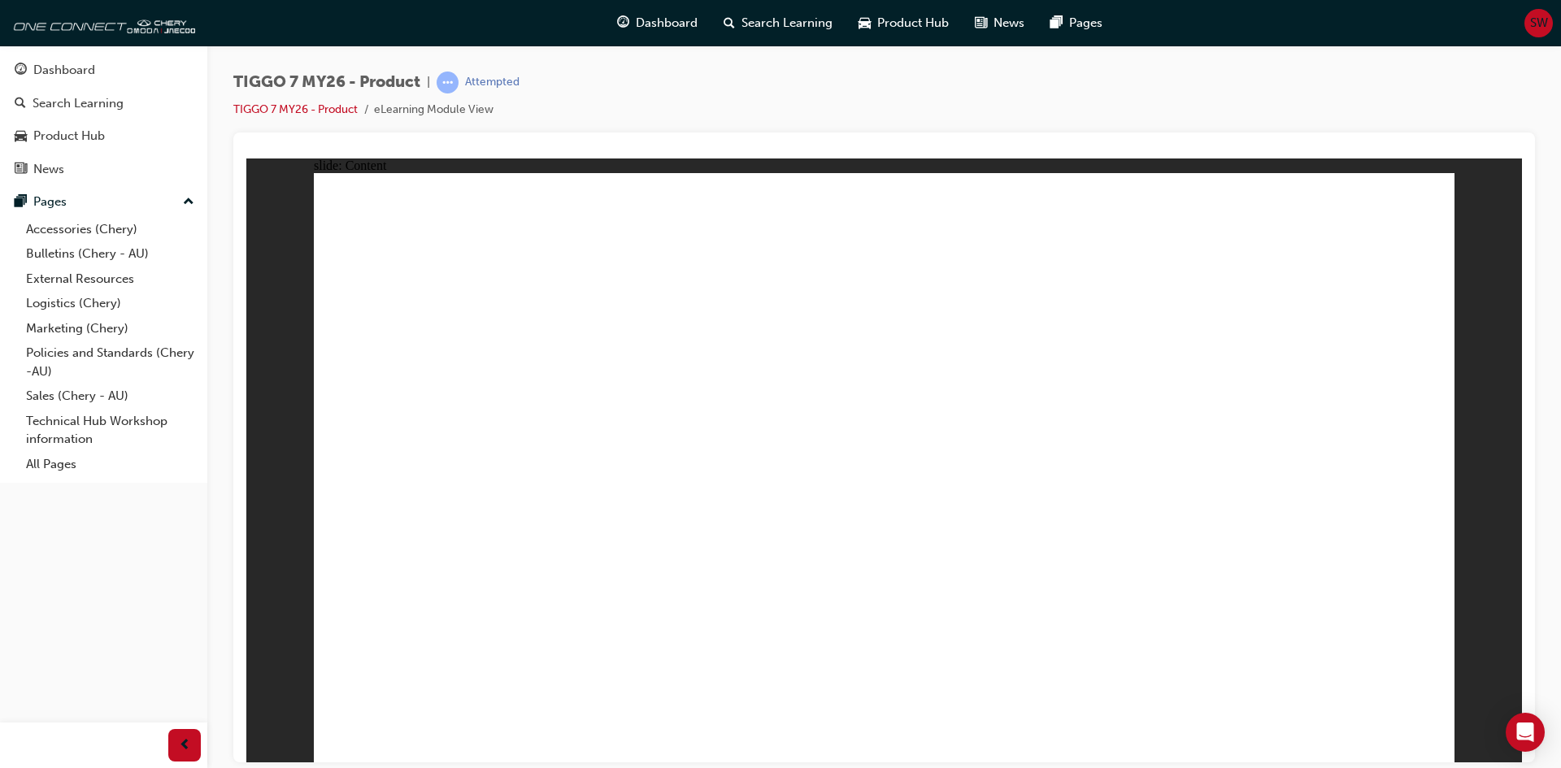
drag, startPoint x: 398, startPoint y: 555, endPoint x: 393, endPoint y: 585, distance: 29.8
drag, startPoint x: 394, startPoint y: 620, endPoint x: 398, endPoint y: 639, distance: 19.9
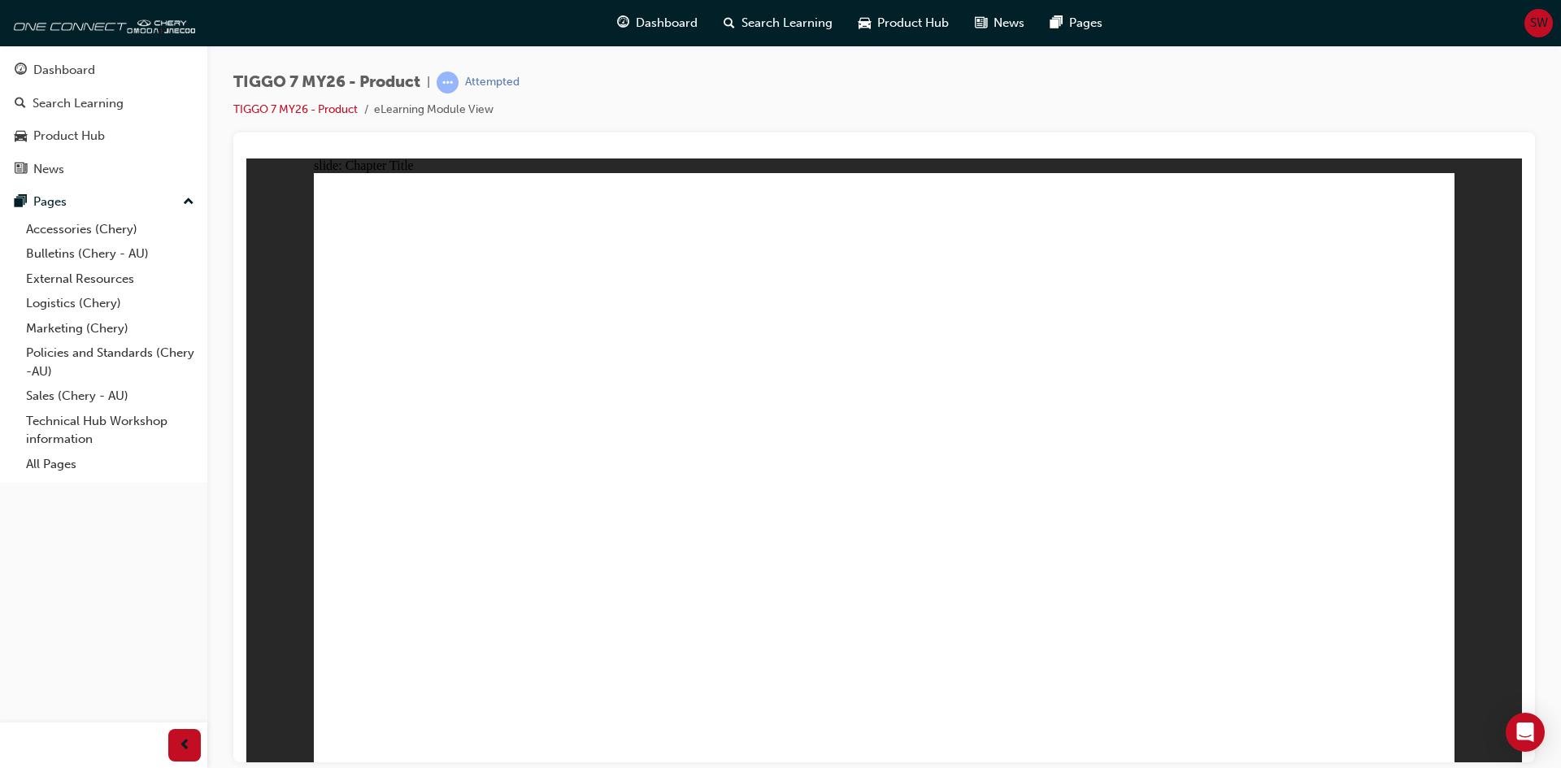
drag, startPoint x: 859, startPoint y: 240, endPoint x: 1344, endPoint y: 472, distance: 538.3
drag, startPoint x: 1075, startPoint y: 258, endPoint x: 977, endPoint y: 259, distance: 98.4
drag, startPoint x: 1042, startPoint y: 235, endPoint x: 407, endPoint y: 507, distance: 691.8
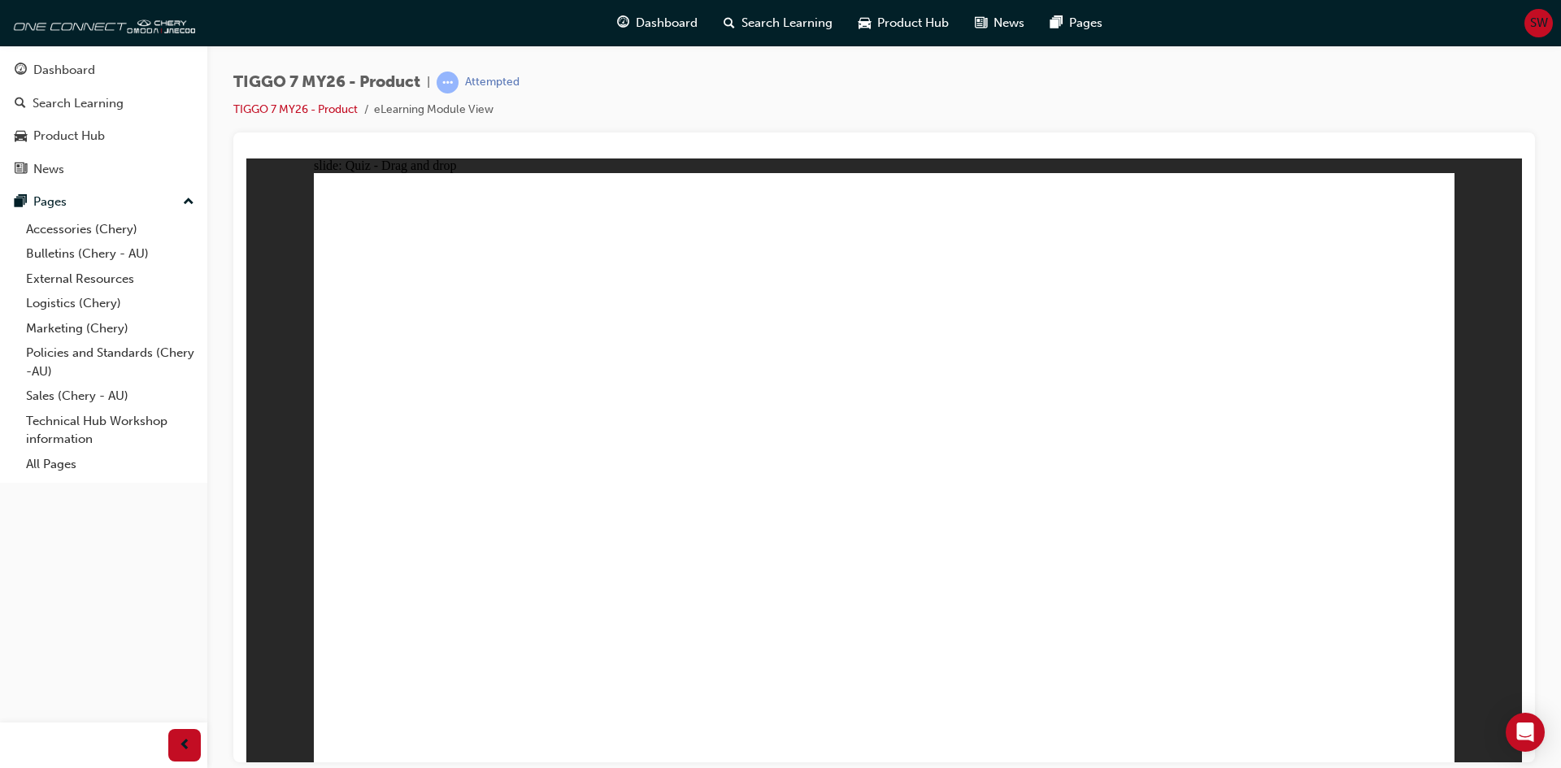
drag, startPoint x: 1169, startPoint y: 367, endPoint x: 864, endPoint y: 519, distance: 340.8
drag, startPoint x: 1294, startPoint y: 230, endPoint x: 1147, endPoint y: 312, distance: 167.8
drag, startPoint x: 920, startPoint y: 486, endPoint x: 926, endPoint y: 475, distance: 13.1
drag, startPoint x: 934, startPoint y: 342, endPoint x: 626, endPoint y: 480, distance: 337.4
drag, startPoint x: 1256, startPoint y: 292, endPoint x: 1151, endPoint y: 359, distance: 124.3
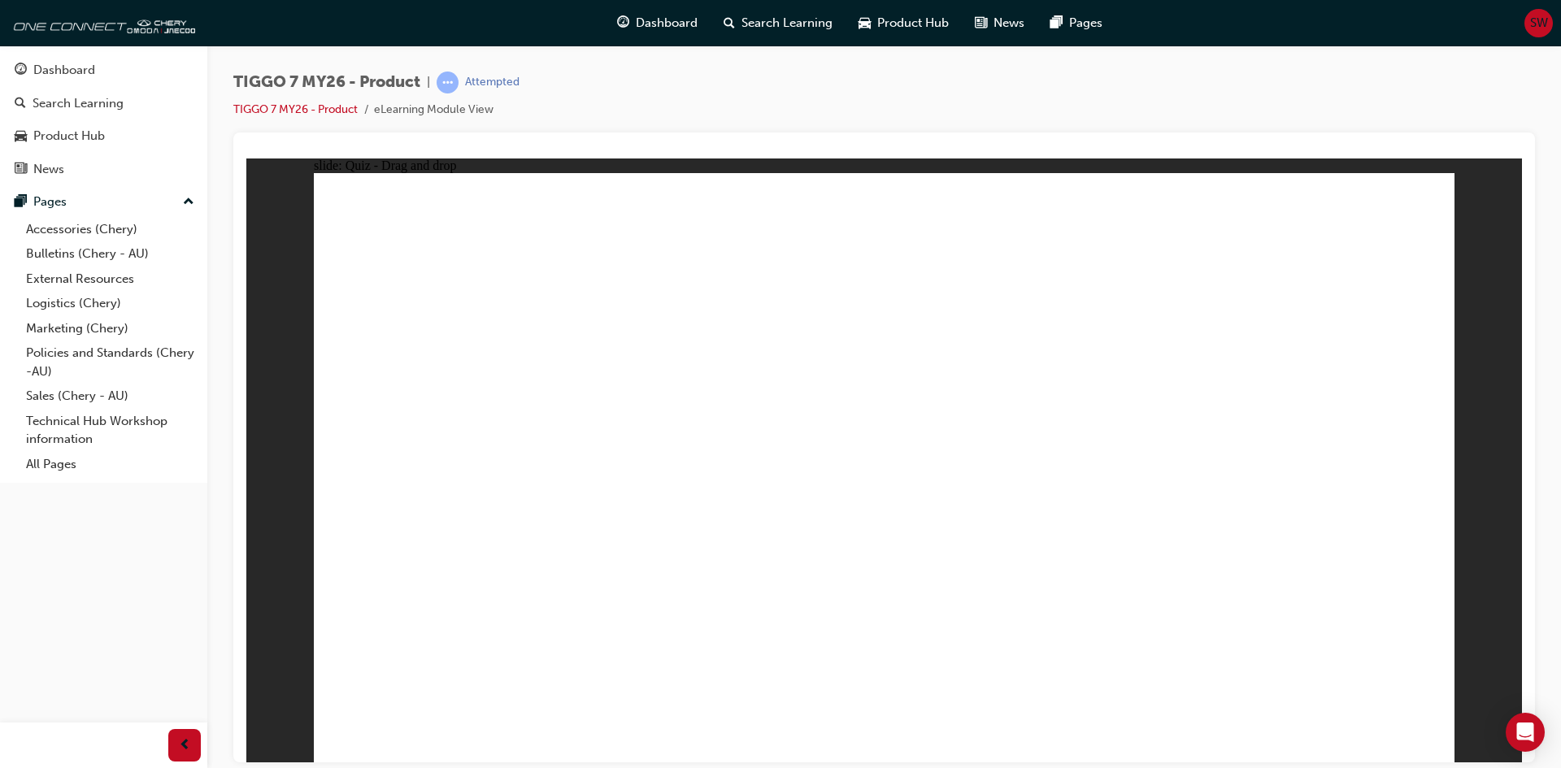
drag, startPoint x: 683, startPoint y: 490, endPoint x: 1142, endPoint y: 499, distance: 458.7
drag, startPoint x: 1295, startPoint y: 214, endPoint x: 1037, endPoint y: 335, distance: 284.8
drag, startPoint x: 842, startPoint y: 514, endPoint x: 868, endPoint y: 525, distance: 28.1
drag, startPoint x: 427, startPoint y: 496, endPoint x: 951, endPoint y: 359, distance: 541.4
drag, startPoint x: 844, startPoint y: 513, endPoint x: 437, endPoint y: 529, distance: 406.9
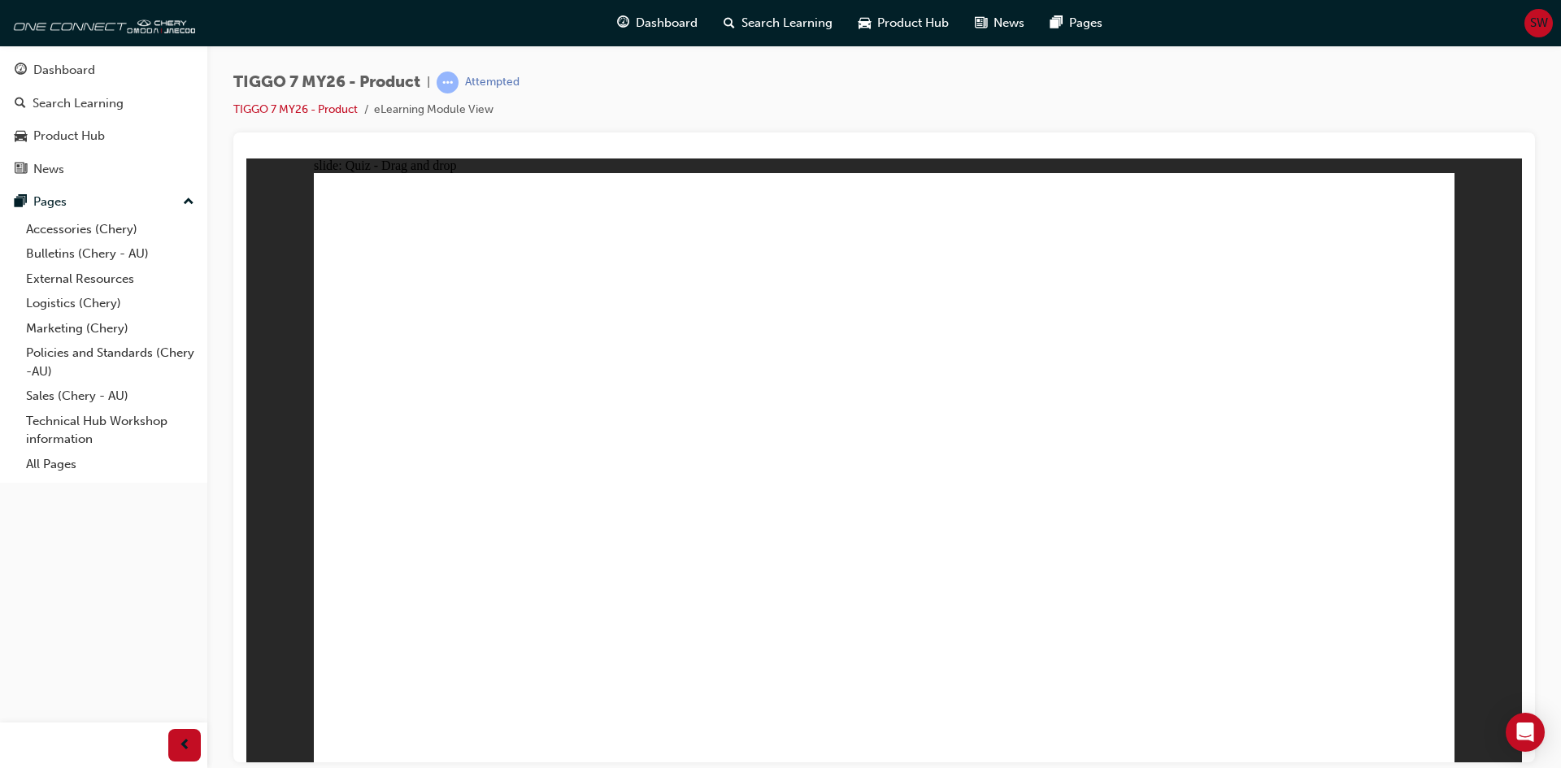
drag, startPoint x: 1043, startPoint y: 244, endPoint x: 847, endPoint y: 500, distance: 322.5
drag, startPoint x: 1252, startPoint y: 248, endPoint x: 882, endPoint y: 286, distance: 372.0
drag, startPoint x: 476, startPoint y: 494, endPoint x: 1041, endPoint y: 356, distance: 581.8
drag, startPoint x: 890, startPoint y: 496, endPoint x: 463, endPoint y: 503, distance: 427.8
drag, startPoint x: 1100, startPoint y: 372, endPoint x: 816, endPoint y: 516, distance: 318.6
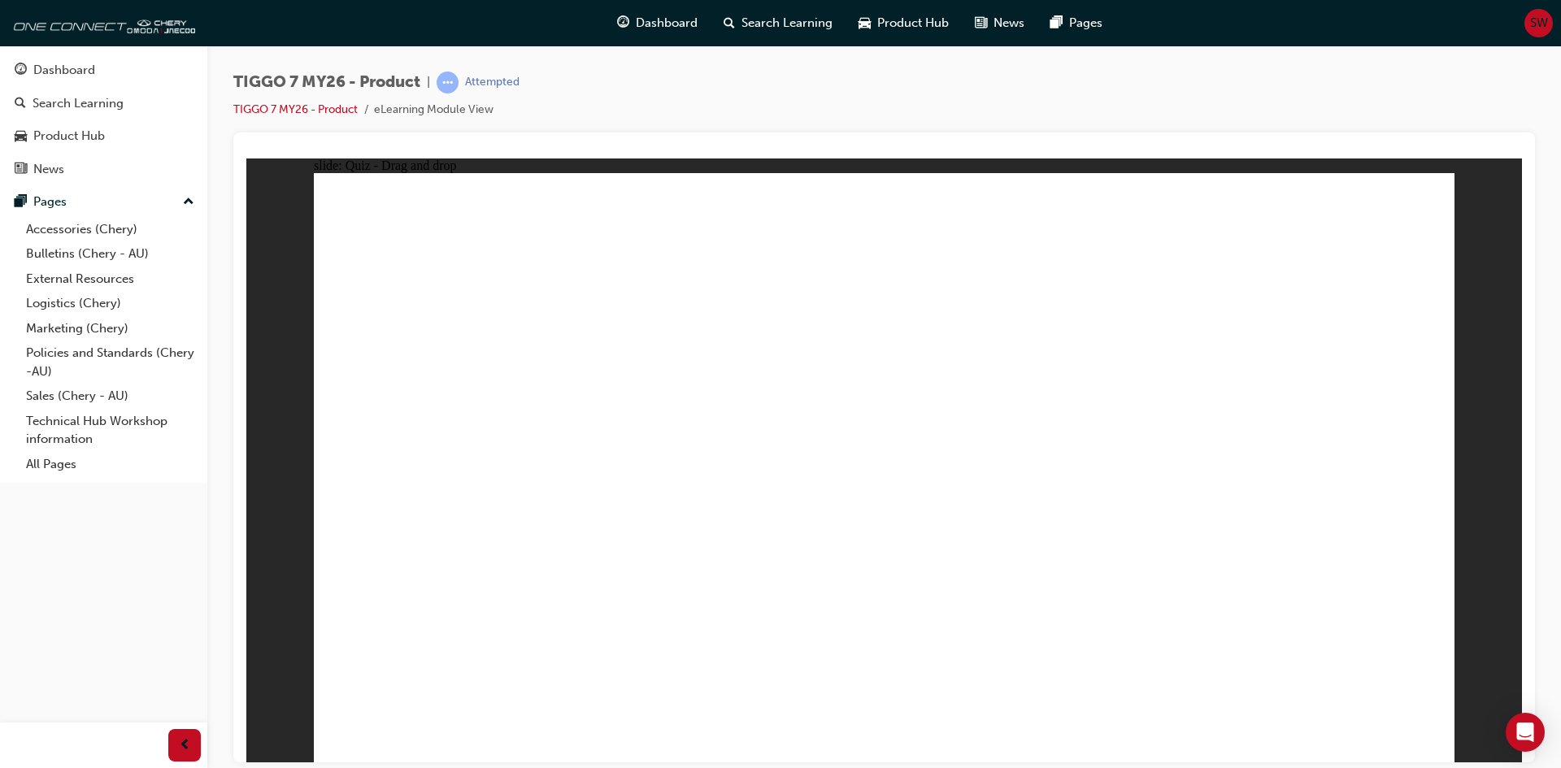
drag, startPoint x: 1159, startPoint y: 497, endPoint x: 715, endPoint y: 503, distance: 444.0
drag, startPoint x: 1260, startPoint y: 282, endPoint x: 1058, endPoint y: 546, distance: 331.8
drag, startPoint x: 1136, startPoint y: 309, endPoint x: 494, endPoint y: 518, distance: 675.6
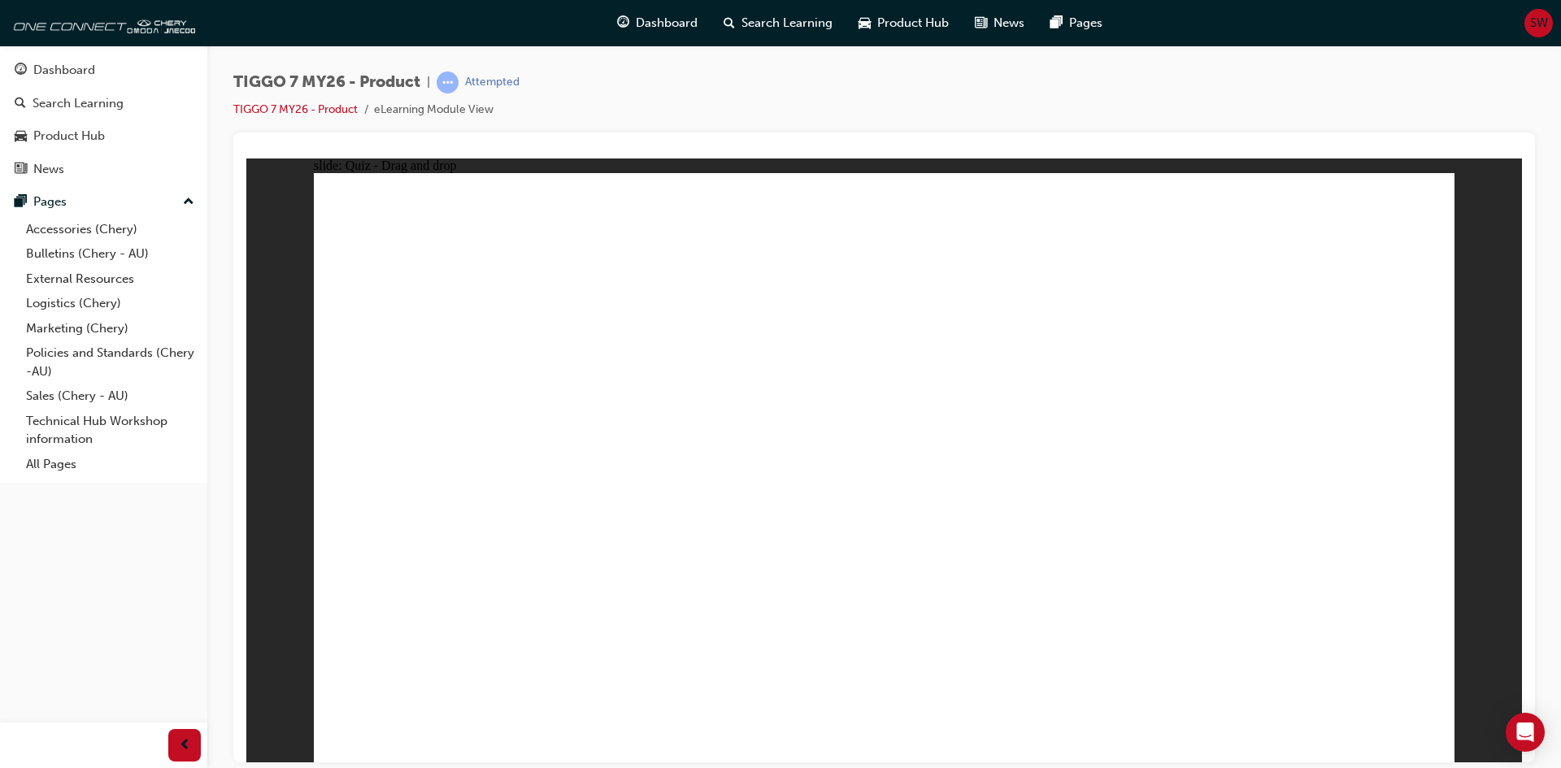
drag, startPoint x: 1276, startPoint y: 320, endPoint x: 900, endPoint y: 510, distance: 421.1
drag, startPoint x: 958, startPoint y: 303, endPoint x: 964, endPoint y: 324, distance: 22.9
drag, startPoint x: 966, startPoint y: 324, endPoint x: 1390, endPoint y: 525, distance: 468.9
drag, startPoint x: 917, startPoint y: 305, endPoint x: 498, endPoint y: 587, distance: 505.7
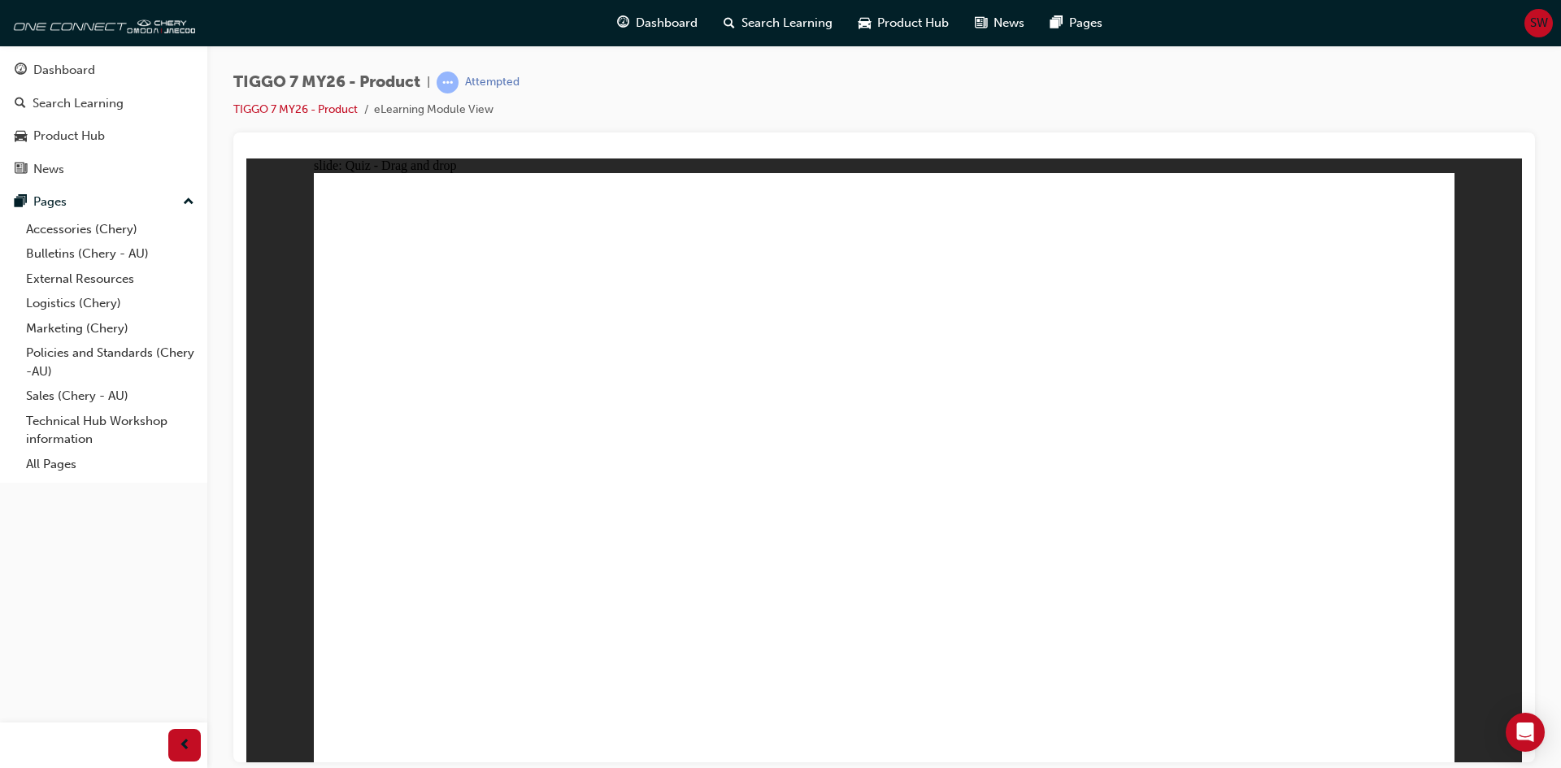
drag, startPoint x: 1217, startPoint y: 236, endPoint x: 664, endPoint y: 596, distance: 660.0
drag, startPoint x: 1121, startPoint y: 294, endPoint x: 658, endPoint y: 615, distance: 562.8
drag, startPoint x: 1244, startPoint y: 282, endPoint x: 618, endPoint y: 574, distance: 690.9
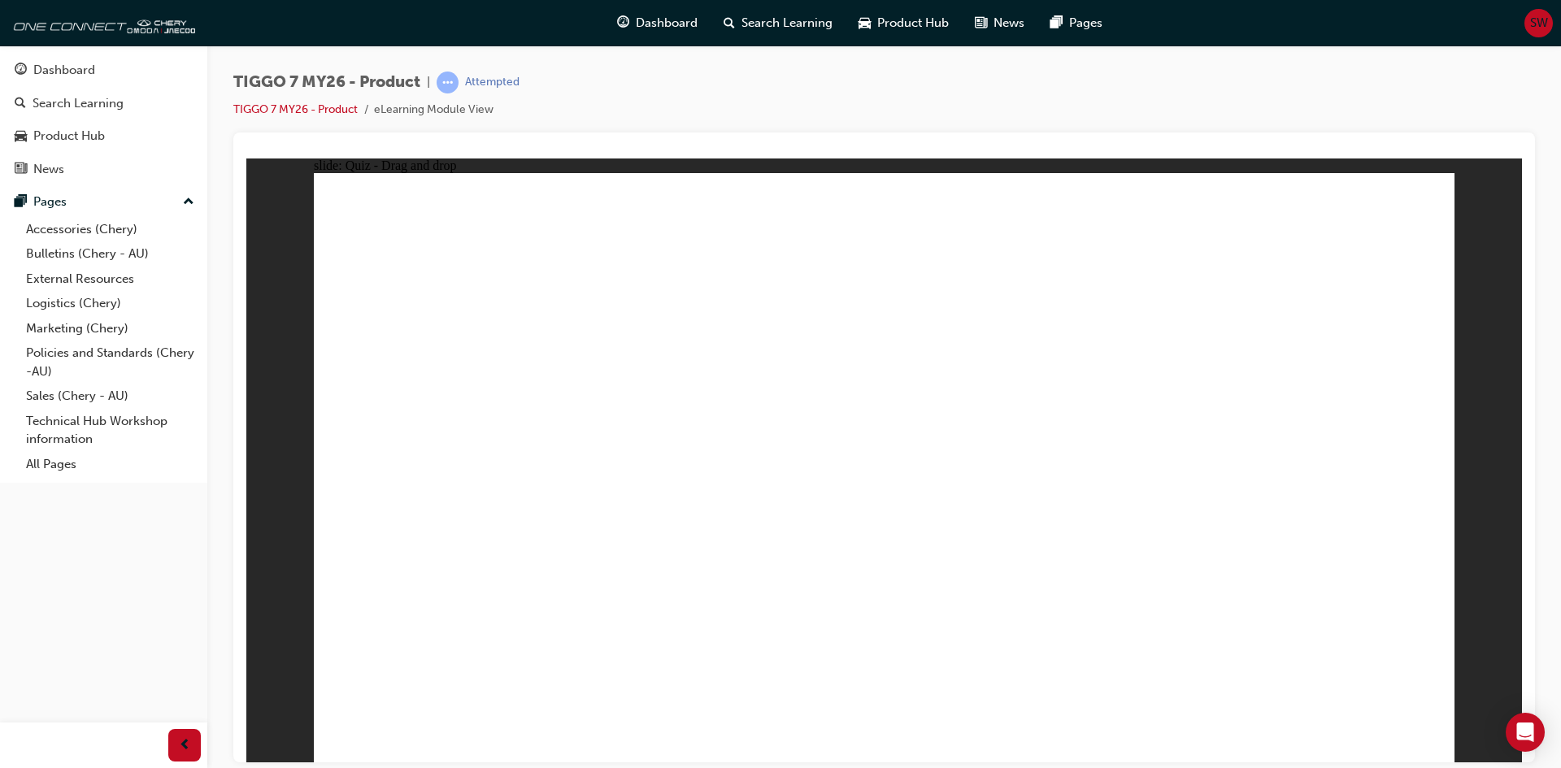
drag, startPoint x: 868, startPoint y: 285, endPoint x: 713, endPoint y: 581, distance: 334.3
drag, startPoint x: 865, startPoint y: 237, endPoint x: 933, endPoint y: 532, distance: 302.8
drag, startPoint x: 970, startPoint y: 280, endPoint x: 967, endPoint y: 555, distance: 275.7
drag, startPoint x: 1118, startPoint y: 342, endPoint x: 1208, endPoint y: 450, distance: 140.2
drag, startPoint x: 1343, startPoint y: 292, endPoint x: 1169, endPoint y: 549, distance: 310.3
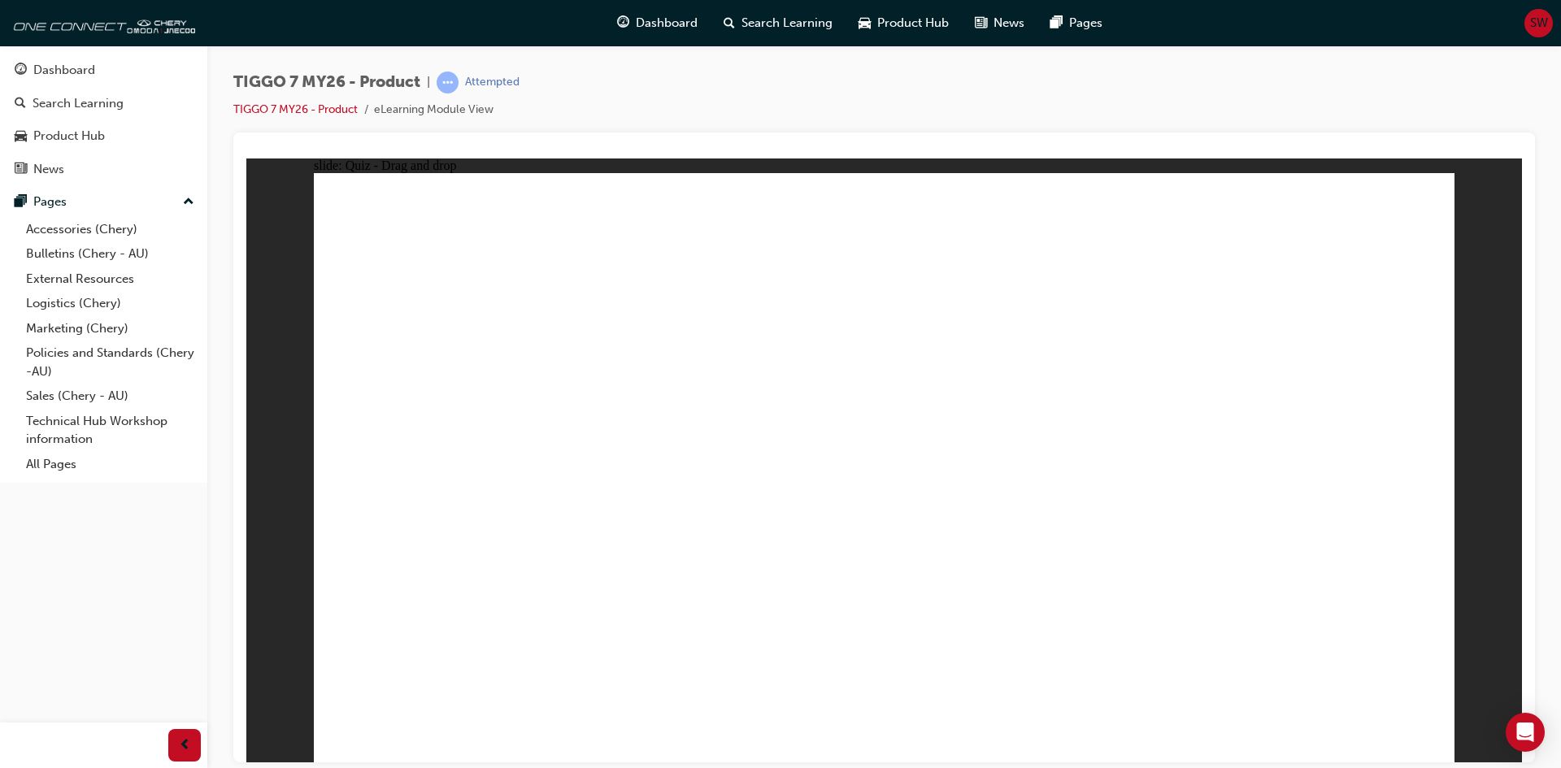
drag, startPoint x: 972, startPoint y: 234, endPoint x: 944, endPoint y: 533, distance: 299.7
drag, startPoint x: 1218, startPoint y: 331, endPoint x: 634, endPoint y: 563, distance: 628.2
drag, startPoint x: 1098, startPoint y: 233, endPoint x: 570, endPoint y: 579, distance: 630.8
drag, startPoint x: 1334, startPoint y: 254, endPoint x: 672, endPoint y: 560, distance: 730.2
drag, startPoint x: 993, startPoint y: 432, endPoint x: 1038, endPoint y: 434, distance: 45.6
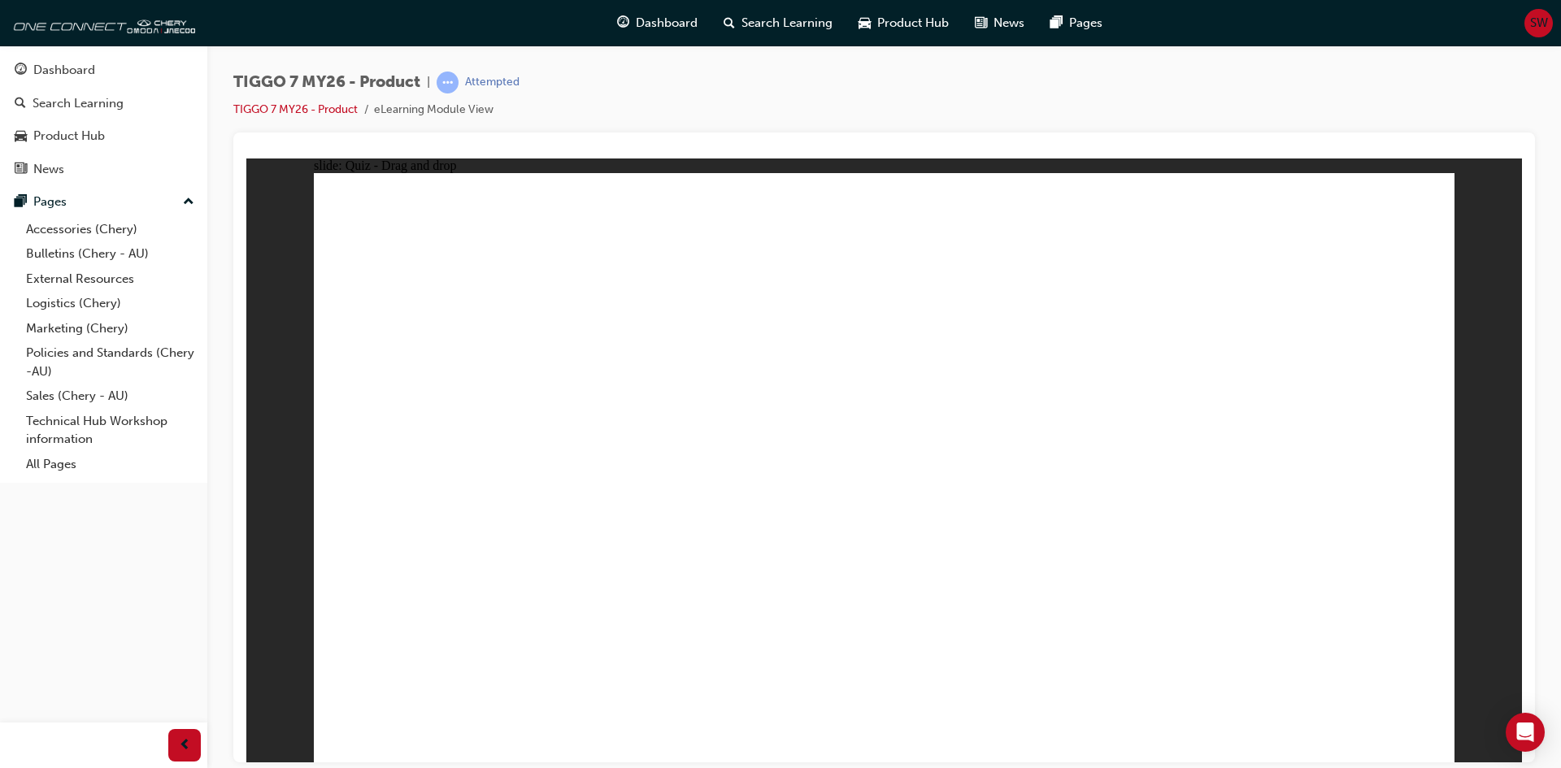
drag, startPoint x: 999, startPoint y: 338, endPoint x: 1004, endPoint y: 572, distance: 234.3
drag, startPoint x: 843, startPoint y: 295, endPoint x: 830, endPoint y: 272, distance: 26.9
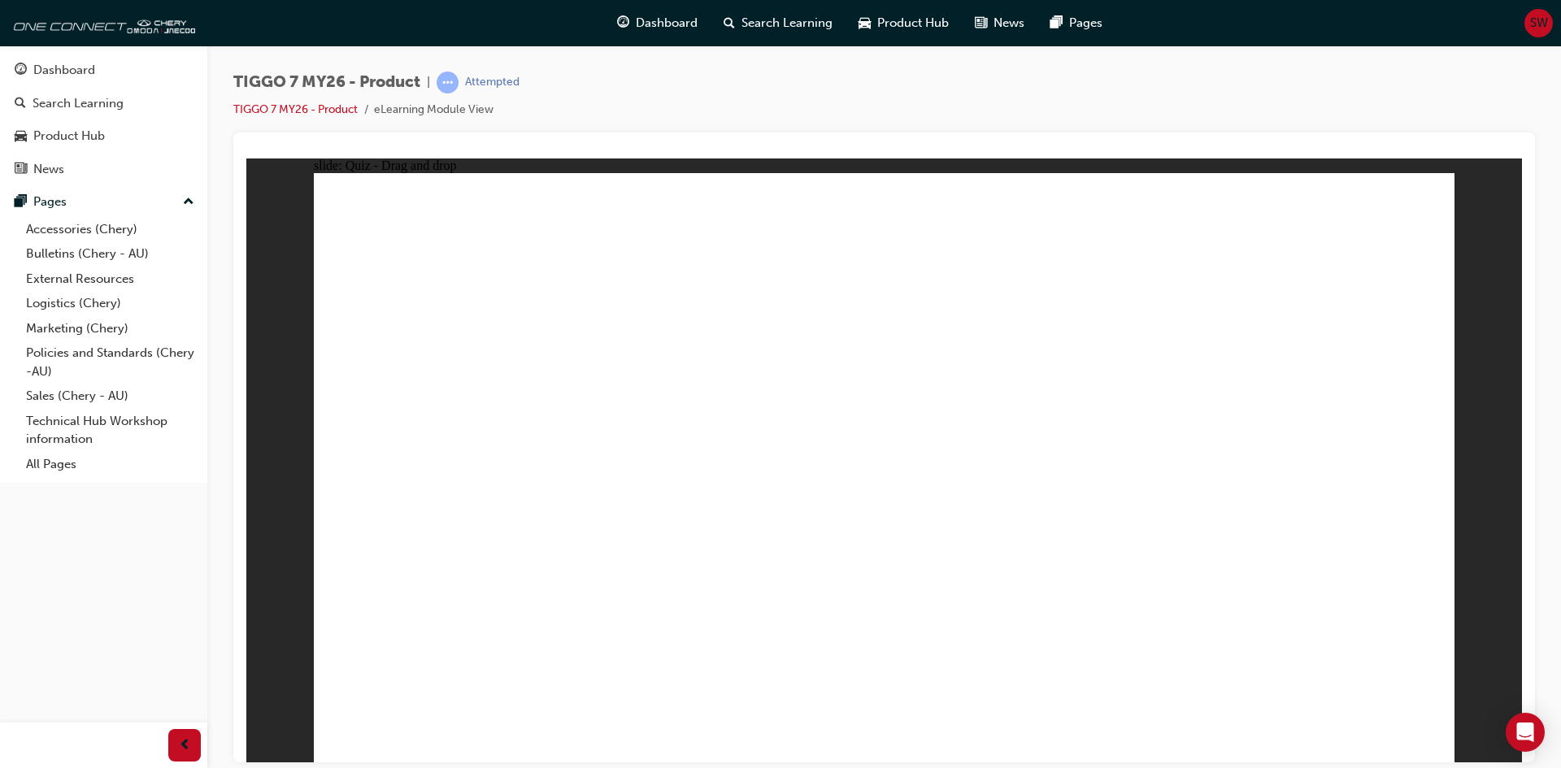
drag, startPoint x: 1271, startPoint y: 321, endPoint x: 728, endPoint y: 442, distance: 556.4
drag, startPoint x: 912, startPoint y: 338, endPoint x: 1235, endPoint y: 467, distance: 348.2
drag, startPoint x: 1131, startPoint y: 294, endPoint x: 995, endPoint y: 630, distance: 362.3
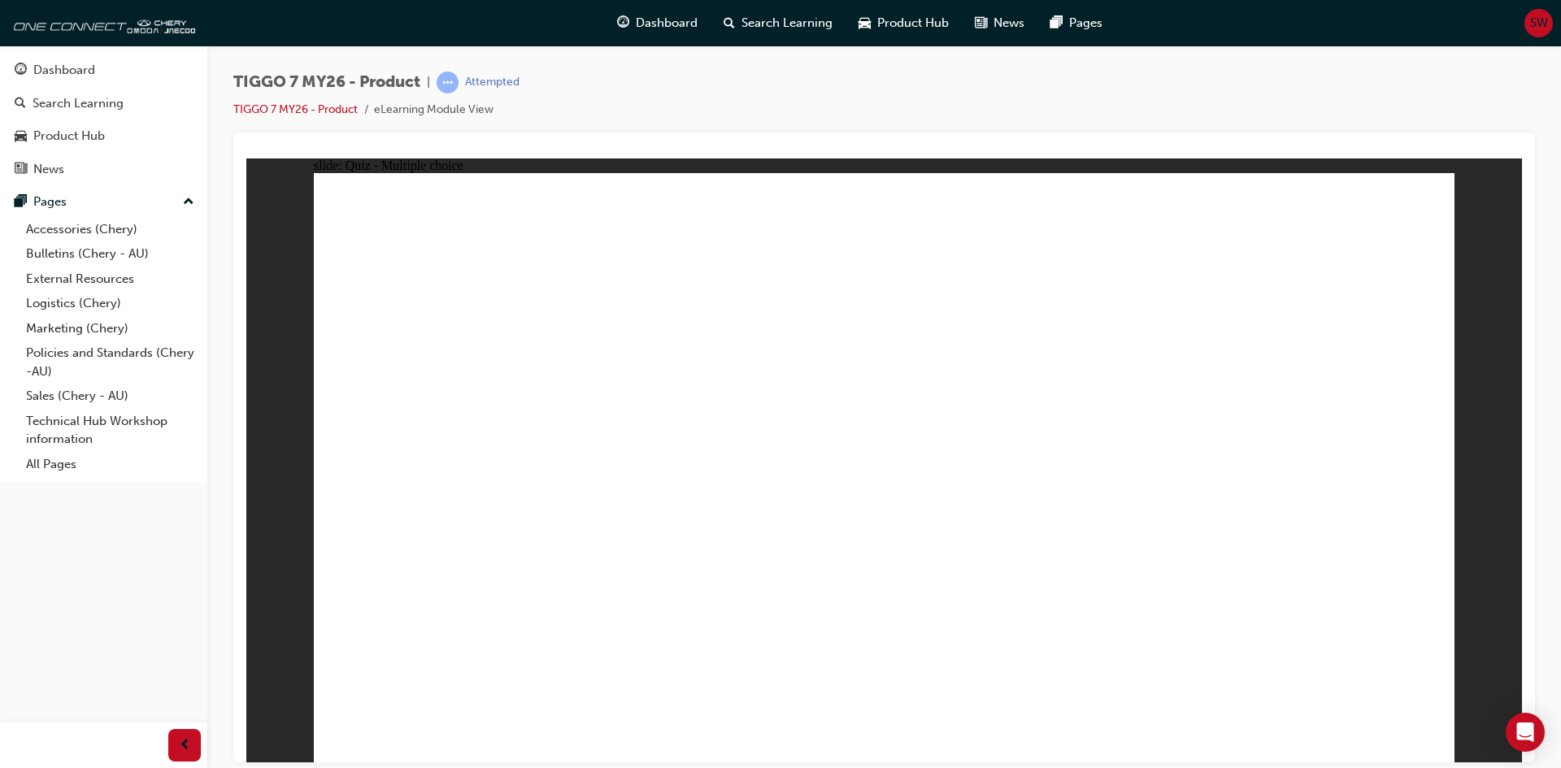
radio input "true"
drag, startPoint x: 877, startPoint y: 224, endPoint x: 953, endPoint y: 545, distance: 329.2
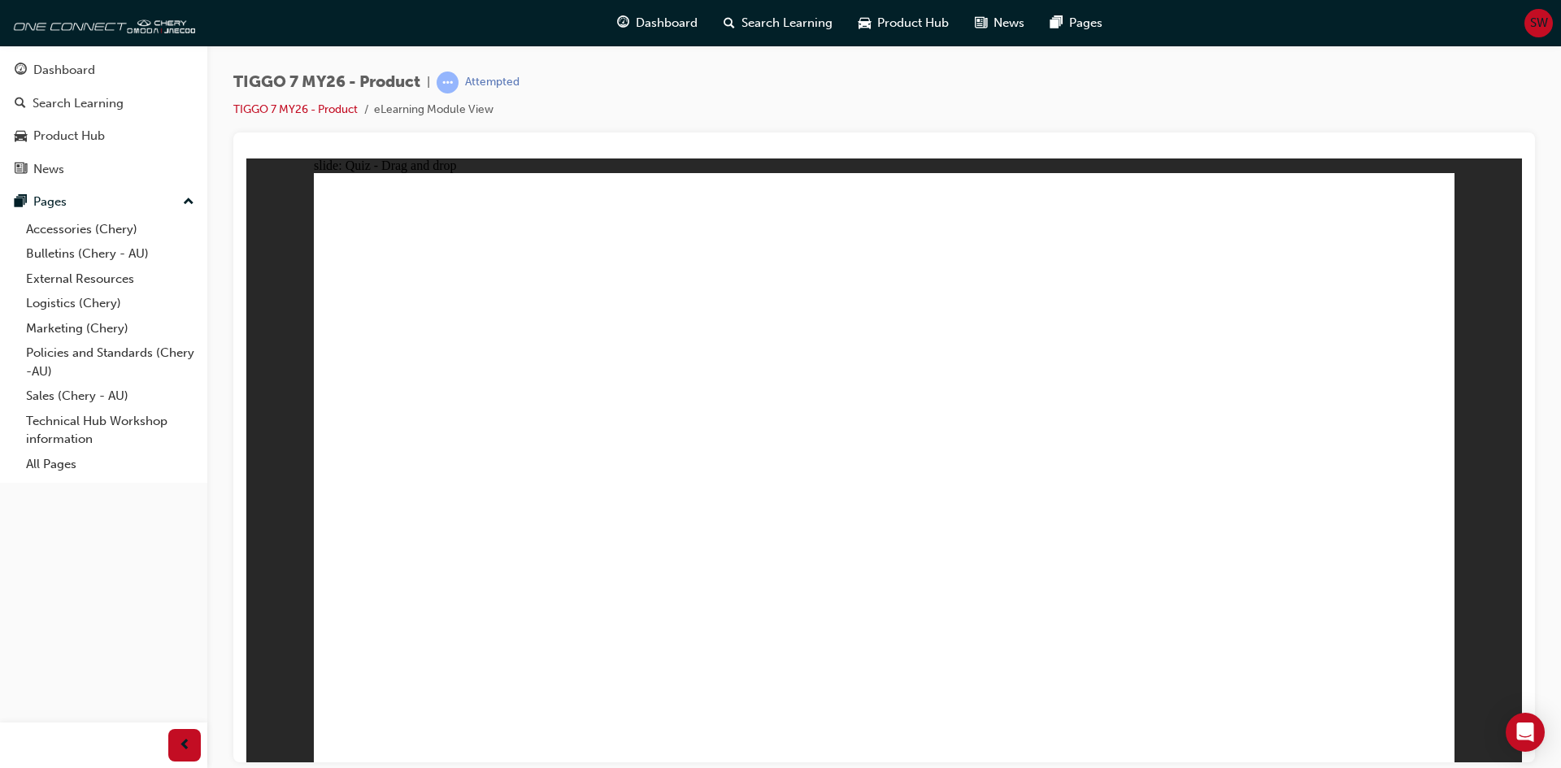
drag, startPoint x: 911, startPoint y: 276, endPoint x: 1032, endPoint y: 468, distance: 227.6
drag, startPoint x: 1089, startPoint y: 321, endPoint x: 1050, endPoint y: 498, distance: 181.5
drag, startPoint x: 1095, startPoint y: 277, endPoint x: 1077, endPoint y: 481, distance: 204.8
drag, startPoint x: 1074, startPoint y: 236, endPoint x: 1038, endPoint y: 559, distance: 325.6
drag, startPoint x: 1327, startPoint y: 285, endPoint x: 1163, endPoint y: 390, distance: 194.9
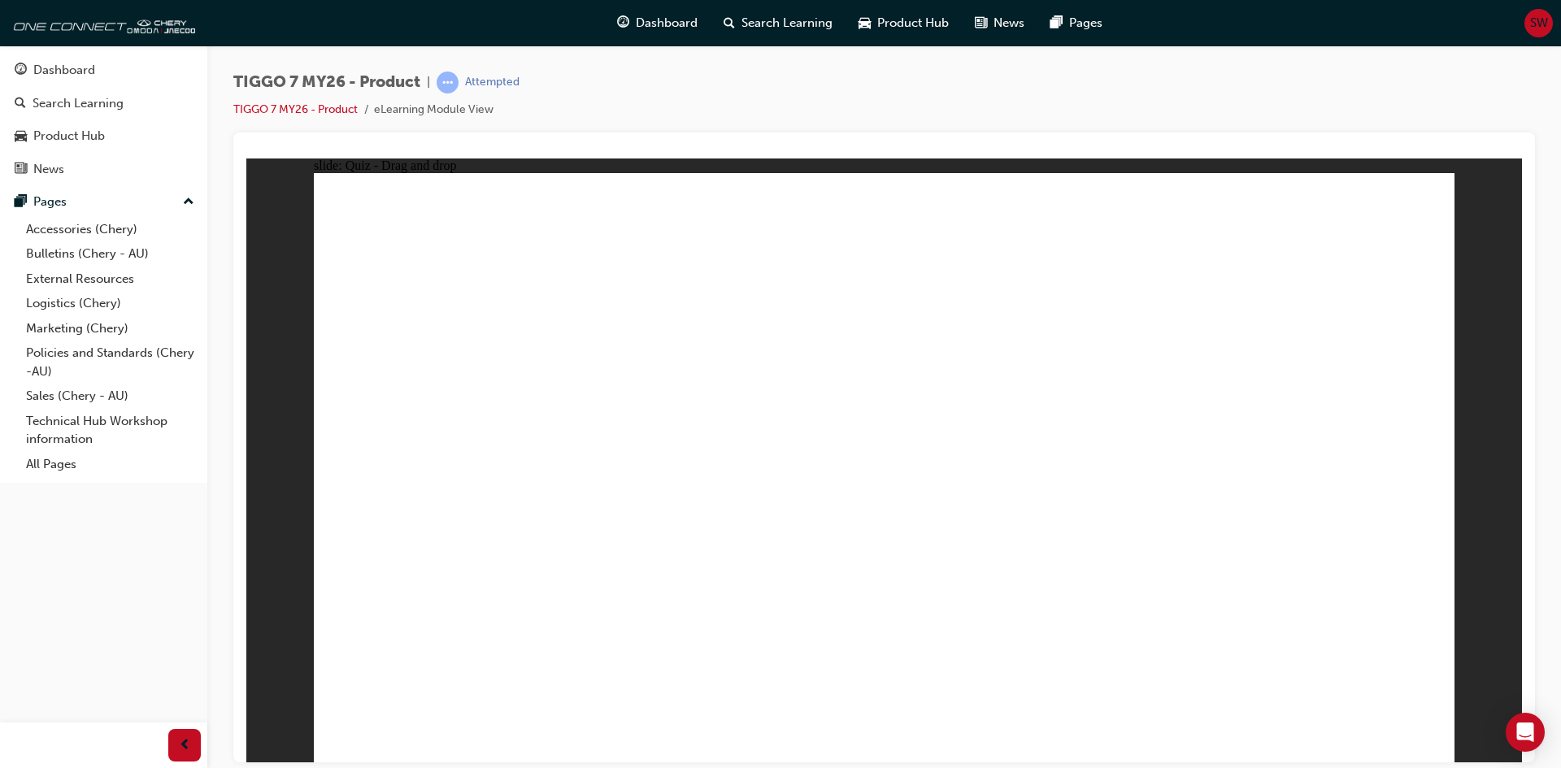
drag, startPoint x: 1278, startPoint y: 241, endPoint x: 1111, endPoint y: 585, distance: 383.0
radio input "true"
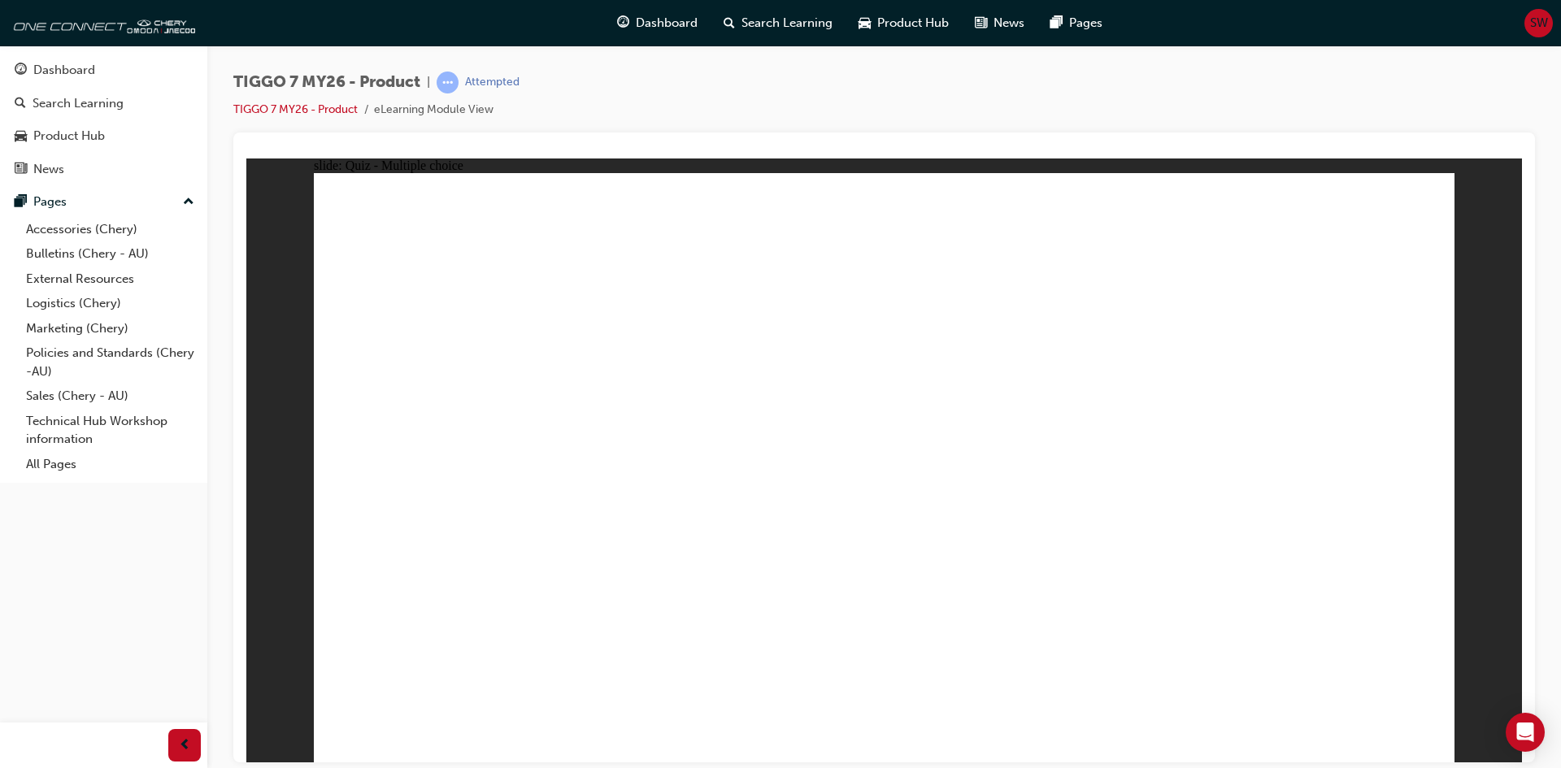
drag, startPoint x: 878, startPoint y: 584, endPoint x: 874, endPoint y: 568, distance: 16.0
drag, startPoint x: 849, startPoint y: 237, endPoint x: 1100, endPoint y: 507, distance: 368.8
drag, startPoint x: 1212, startPoint y: 359, endPoint x: 1338, endPoint y: 512, distance: 198.3
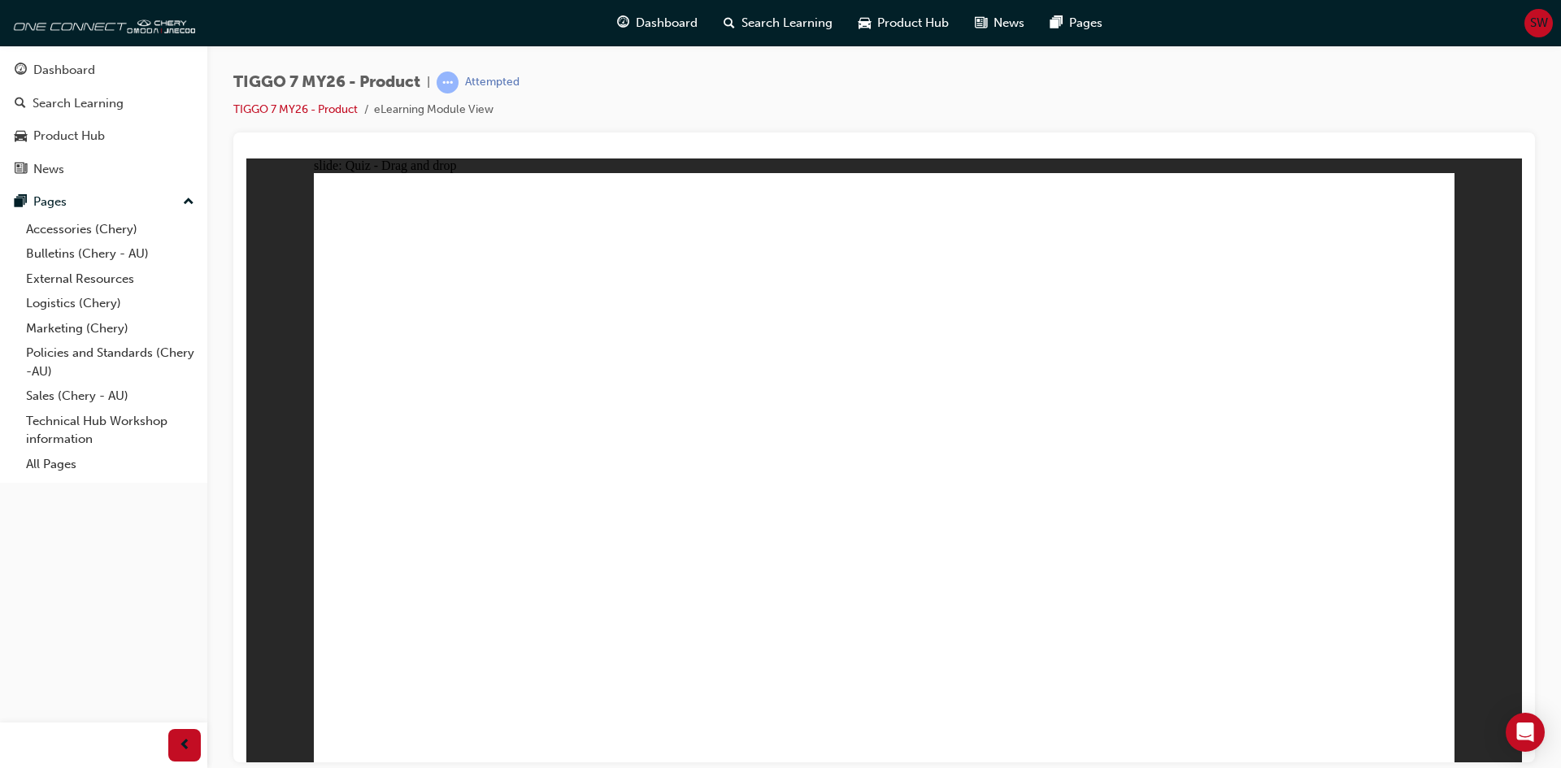
drag, startPoint x: 1049, startPoint y: 248, endPoint x: 663, endPoint y: 484, distance: 452.6
drag, startPoint x: 1265, startPoint y: 224, endPoint x: 416, endPoint y: 478, distance: 886.8
drag, startPoint x: 905, startPoint y: 422, endPoint x: 828, endPoint y: 509, distance: 116.4
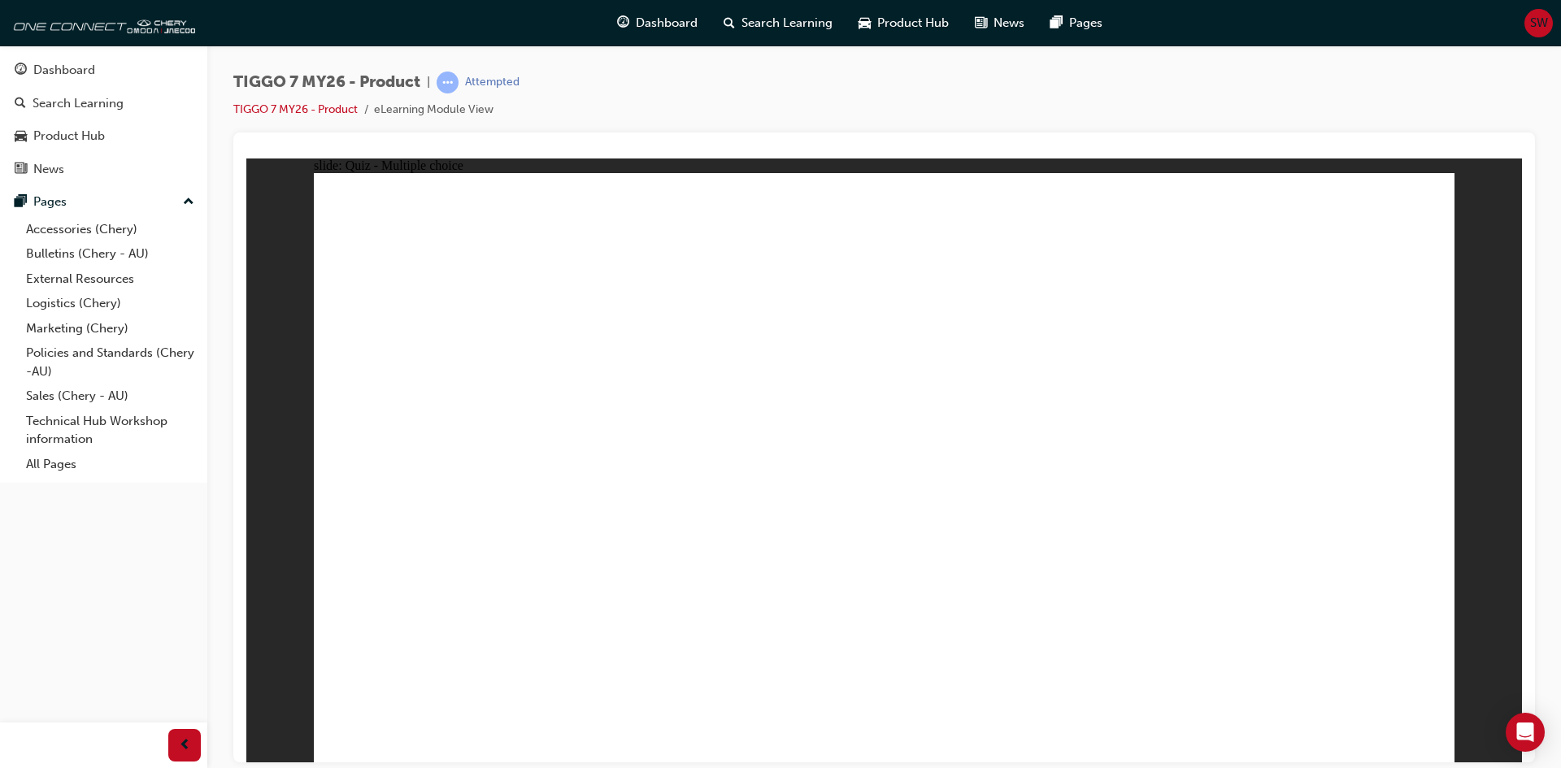
radio input "true"
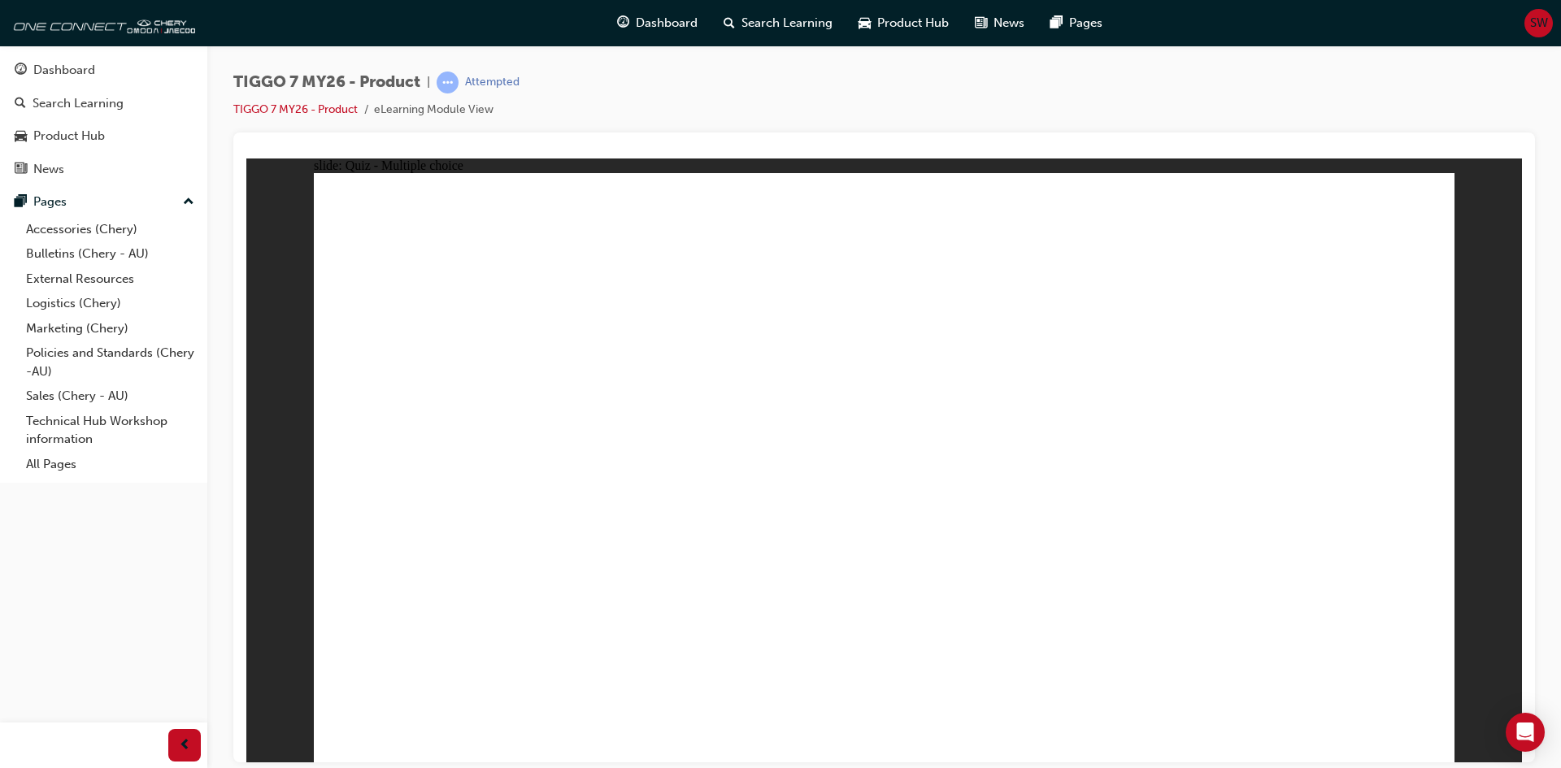
radio input "true"
drag, startPoint x: 842, startPoint y: 220, endPoint x: 1331, endPoint y: 489, distance: 557.5
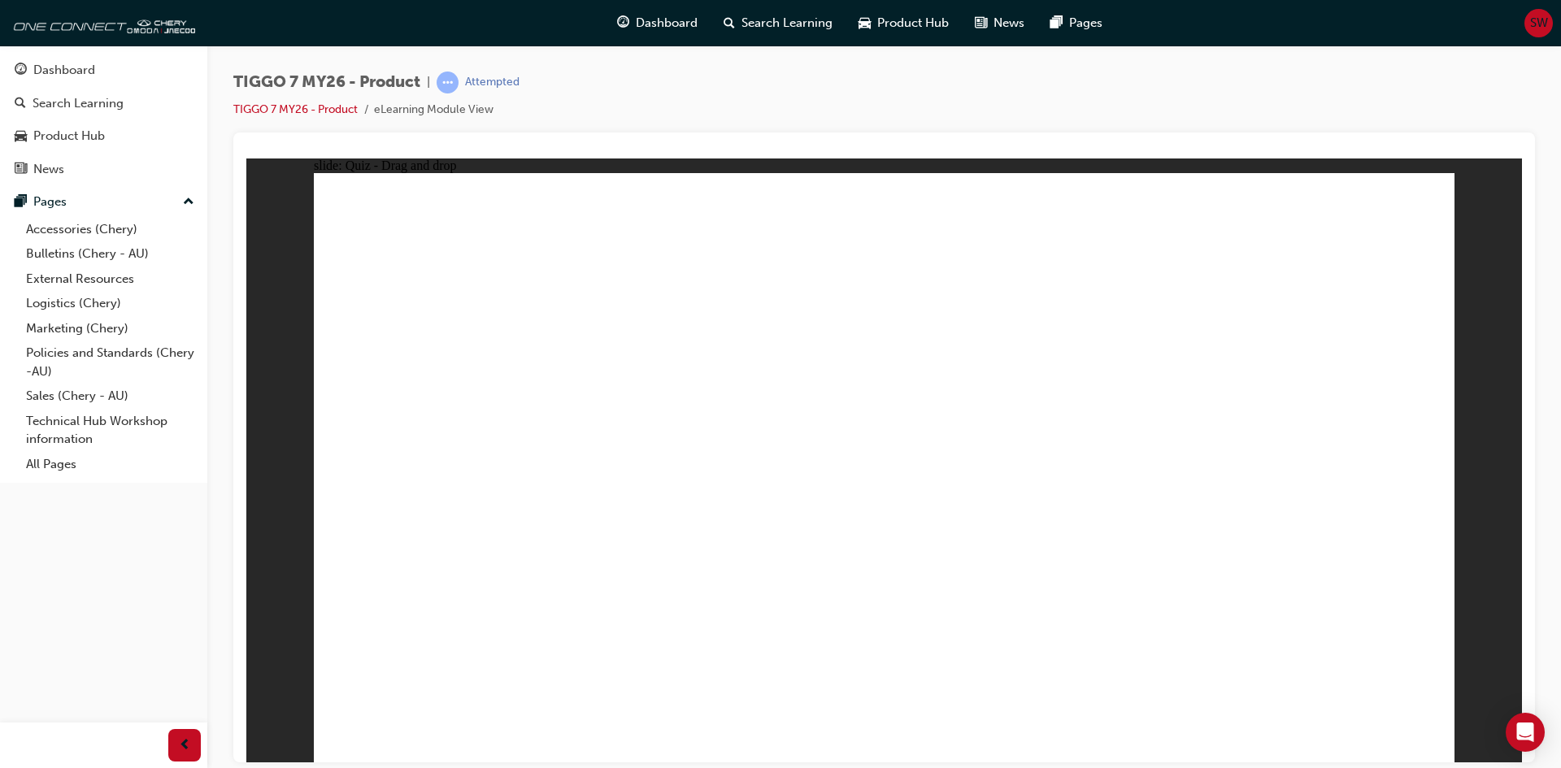
drag, startPoint x: 1078, startPoint y: 224, endPoint x: 1103, endPoint y: 487, distance: 263.8
drag, startPoint x: 882, startPoint y: 597, endPoint x: 882, endPoint y: 540, distance: 56.9
drag, startPoint x: 911, startPoint y: 336, endPoint x: 914, endPoint y: 399, distance: 63.5
drag, startPoint x: 1224, startPoint y: 356, endPoint x: 966, endPoint y: 453, distance: 275.3
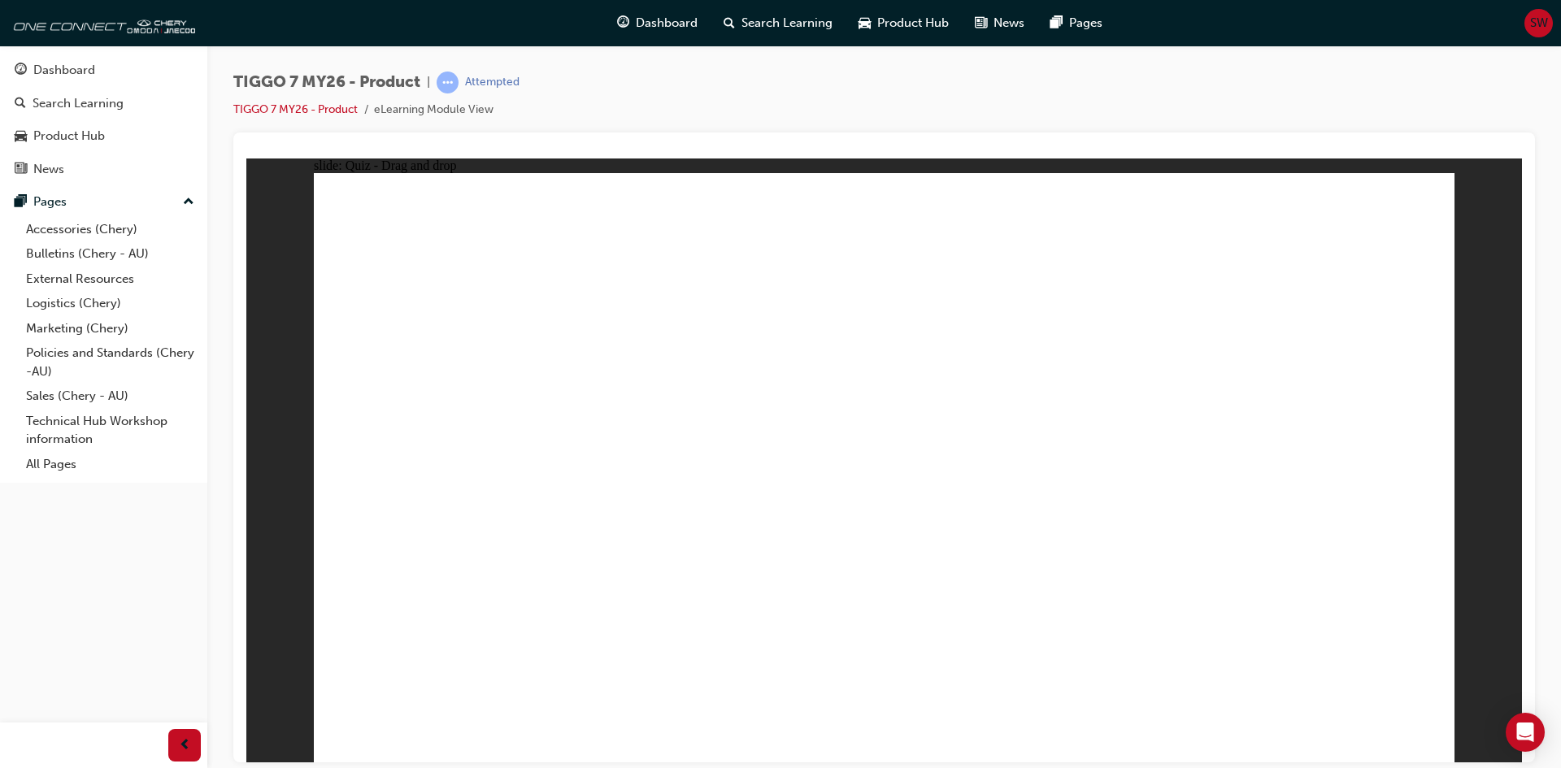
drag, startPoint x: 1112, startPoint y: 502, endPoint x: 451, endPoint y: 513, distance: 660.4
drag, startPoint x: 1317, startPoint y: 224, endPoint x: 1199, endPoint y: 285, distance: 132.4
drag, startPoint x: 975, startPoint y: 363, endPoint x: 687, endPoint y: 510, distance: 322.9
drag, startPoint x: 1303, startPoint y: 253, endPoint x: 1166, endPoint y: 519, distance: 299.0
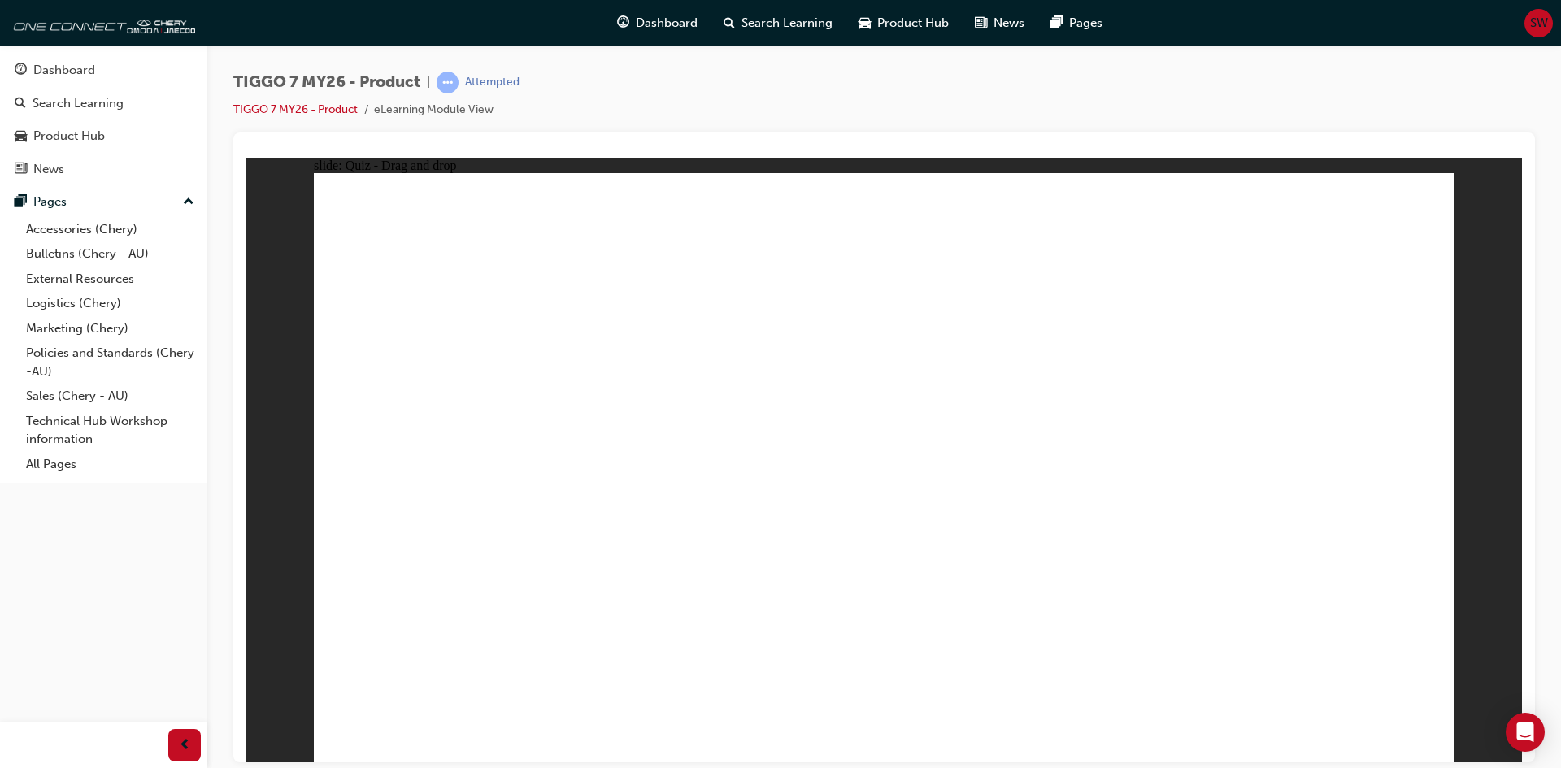
drag, startPoint x: 320, startPoint y: 102, endPoint x: 324, endPoint y: 116, distance: 15.0
click at [320, 102] on li "TIGGO 7 MY26 - Product" at bounding box center [303, 110] width 141 height 19
click at [324, 118] on li "TIGGO 7 MY26 - Product" at bounding box center [303, 110] width 141 height 19
drag, startPoint x: 896, startPoint y: 322, endPoint x: 890, endPoint y: 301, distance: 22.1
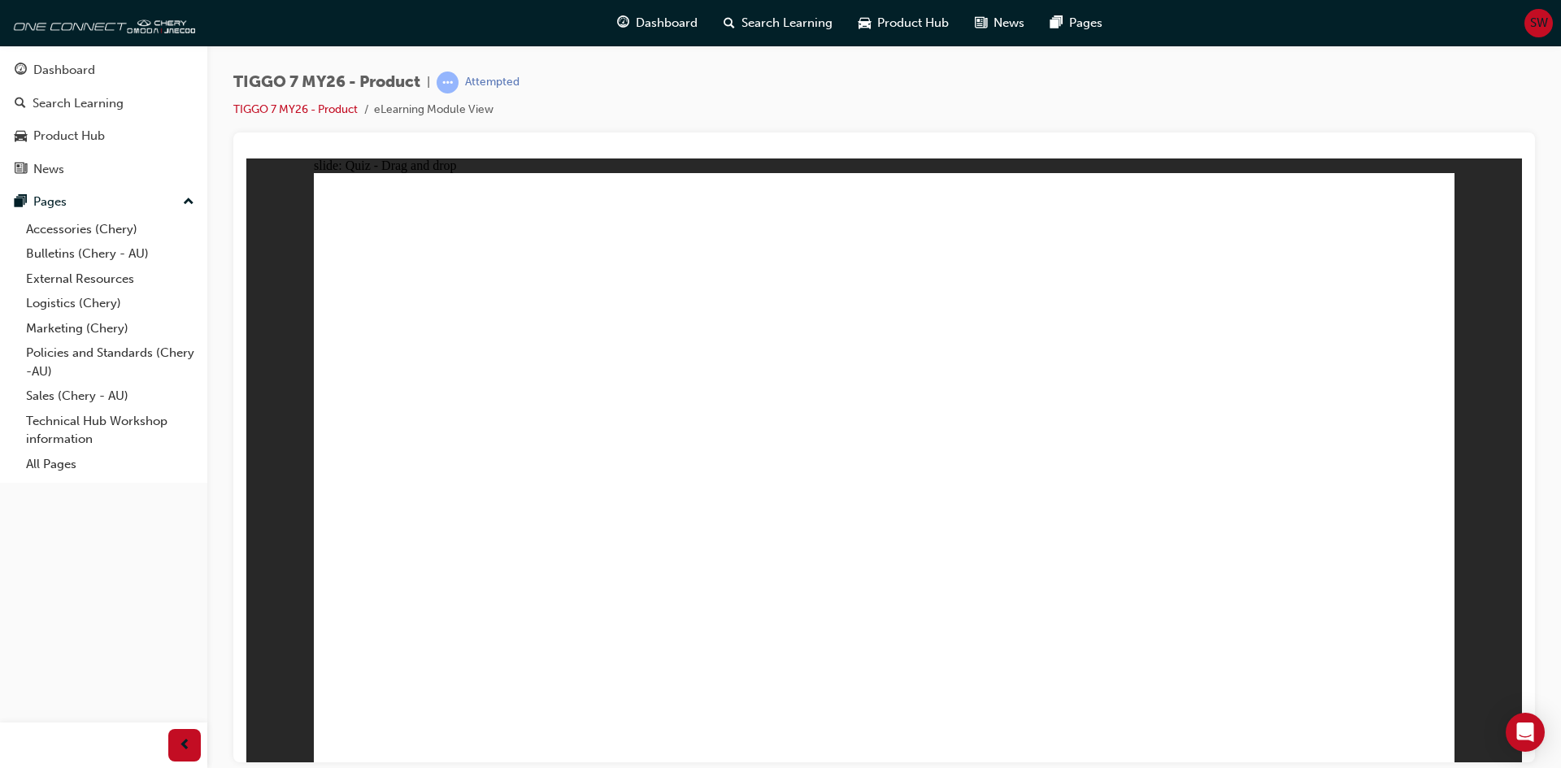
drag, startPoint x: 890, startPoint y: 333, endPoint x: 950, endPoint y: 594, distance: 267.7
drag, startPoint x: 900, startPoint y: 308, endPoint x: 951, endPoint y: 362, distance: 74.2
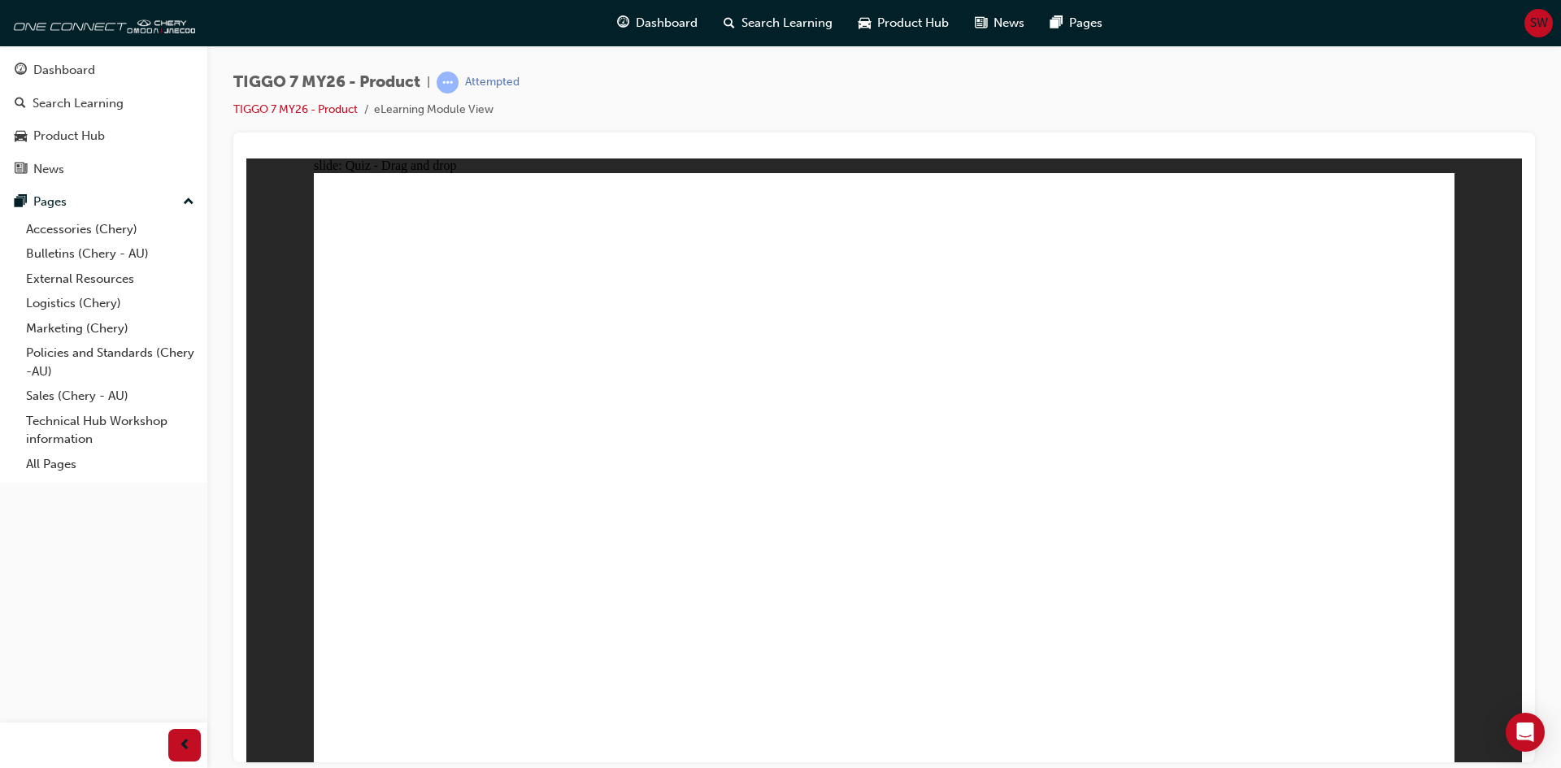
drag, startPoint x: 855, startPoint y: 511, endPoint x: 870, endPoint y: 501, distance: 18.7
click at [777, 512] on button "OK" at bounding box center [762, 503] width 28 height 17
drag, startPoint x: 986, startPoint y: 275, endPoint x: 1047, endPoint y: 495, distance: 228.4
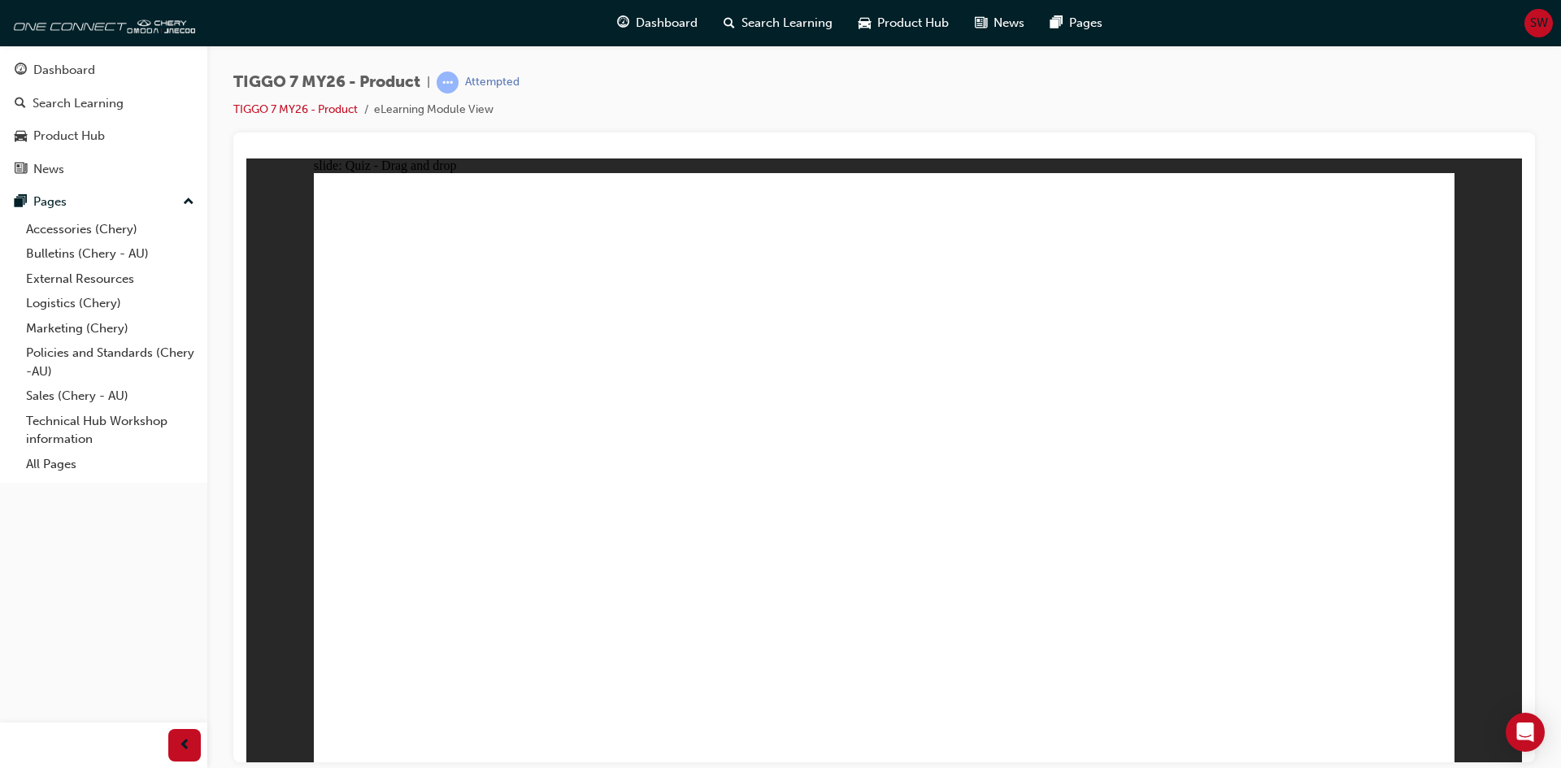
drag, startPoint x: 970, startPoint y: 337, endPoint x: 1052, endPoint y: 608, distance: 283.7
drag, startPoint x: 925, startPoint y: 555, endPoint x: 916, endPoint y: 569, distance: 17.6
drag, startPoint x: 907, startPoint y: 559, endPoint x: 1021, endPoint y: 555, distance: 113.9
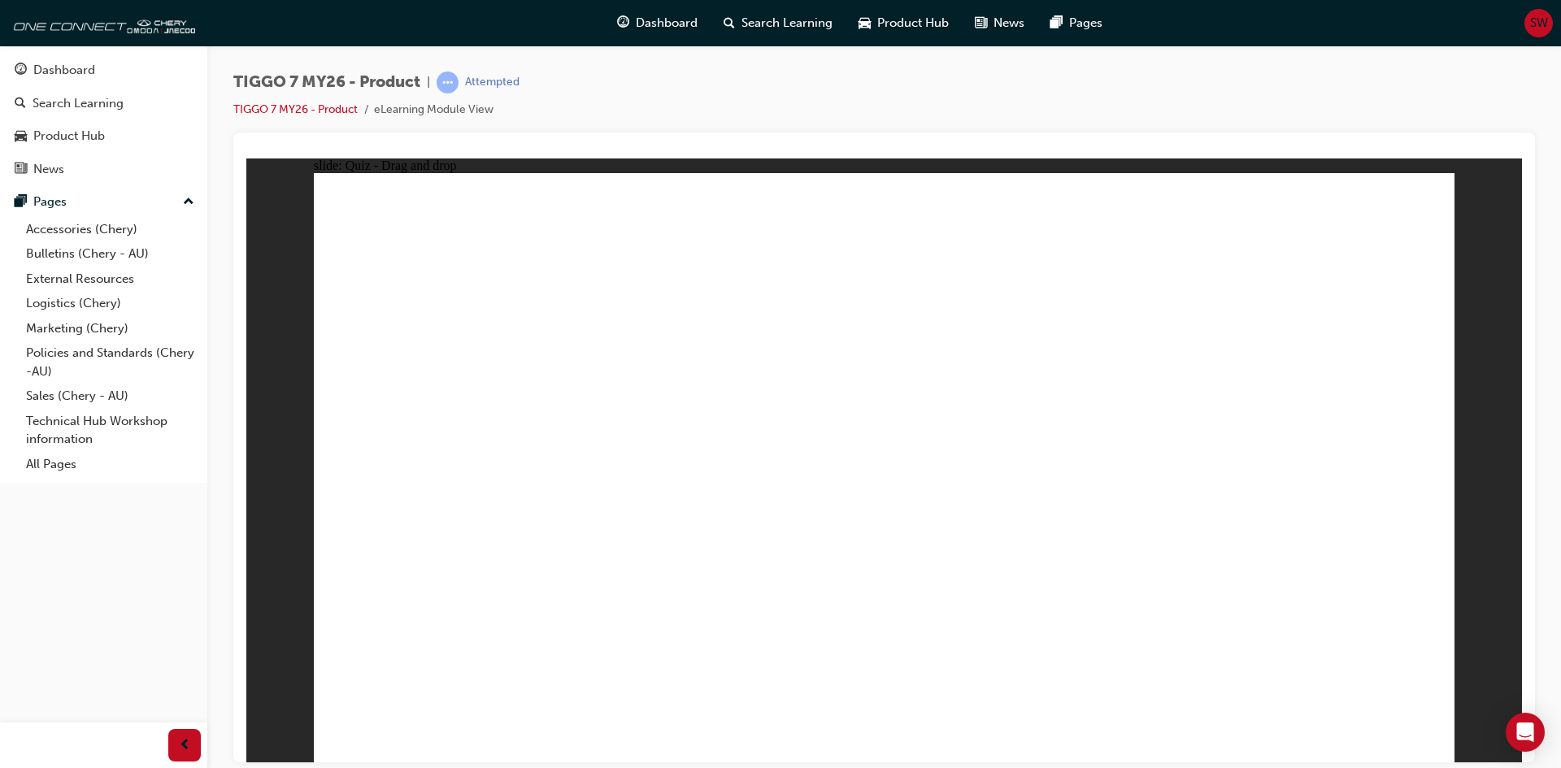
drag, startPoint x: 1142, startPoint y: 259, endPoint x: 1221, endPoint y: 555, distance: 307.3
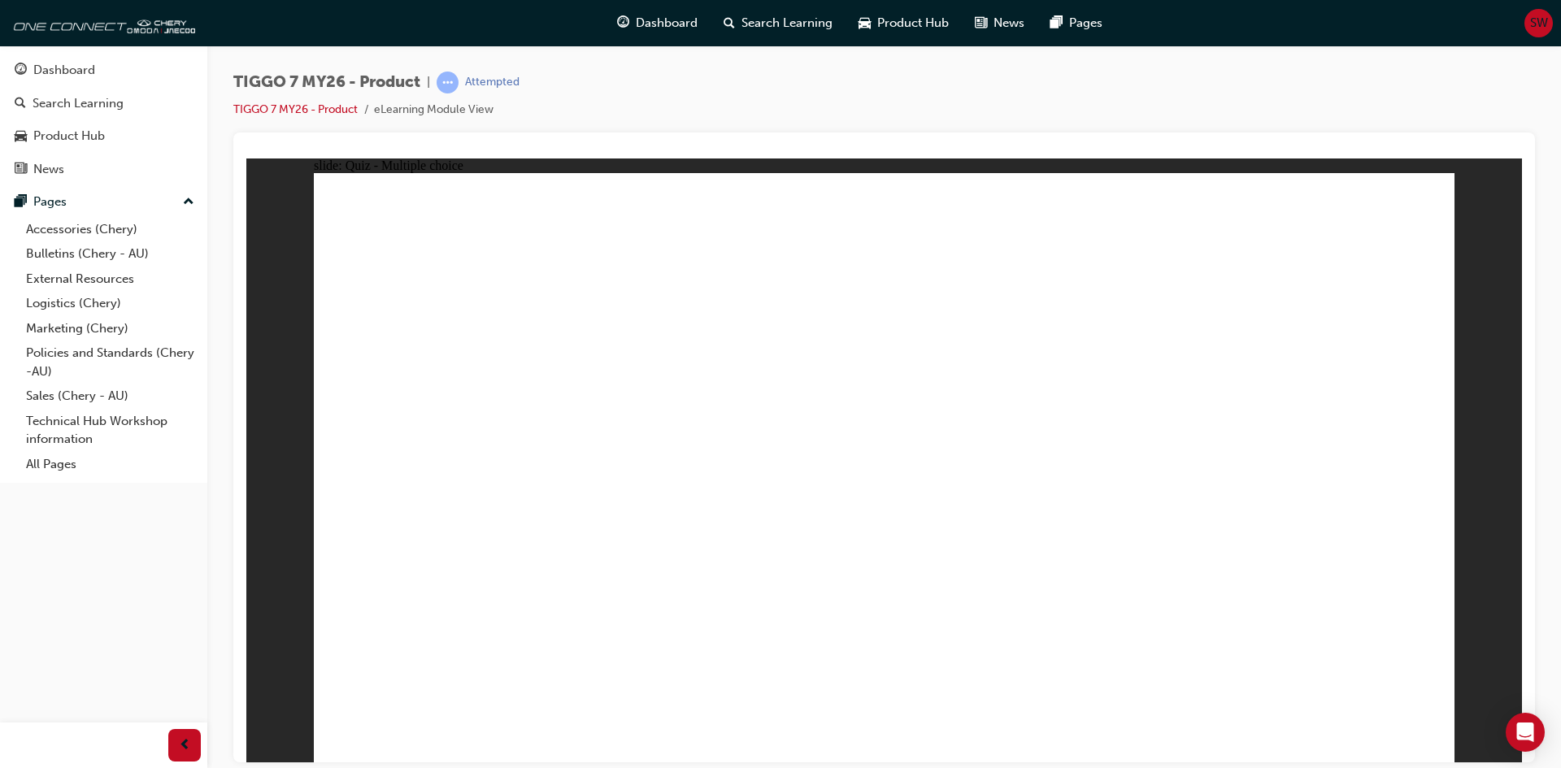
radio input "true"
drag, startPoint x: 925, startPoint y: 266, endPoint x: 1112, endPoint y: 556, distance: 345.3
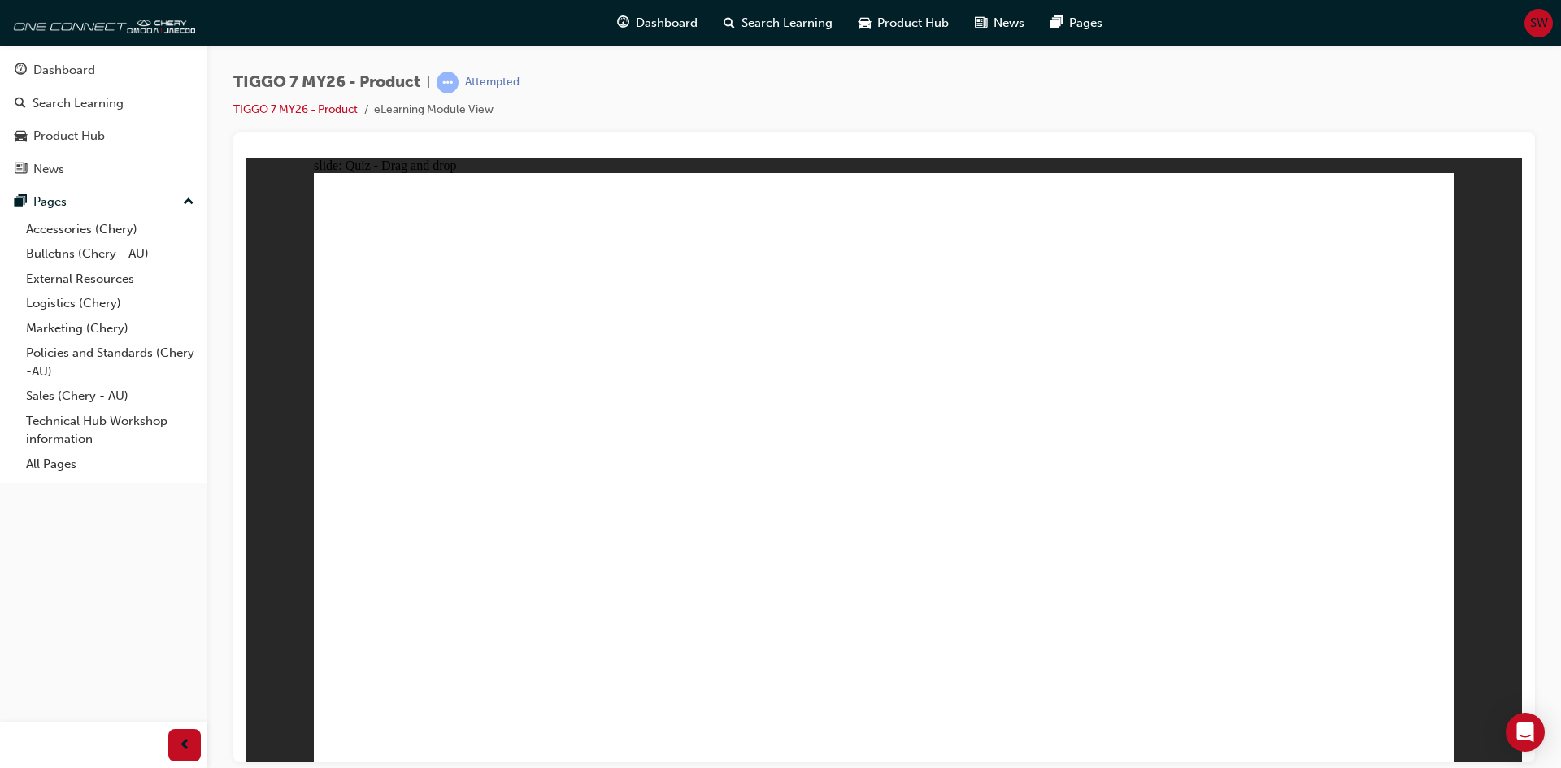
radio input "true"
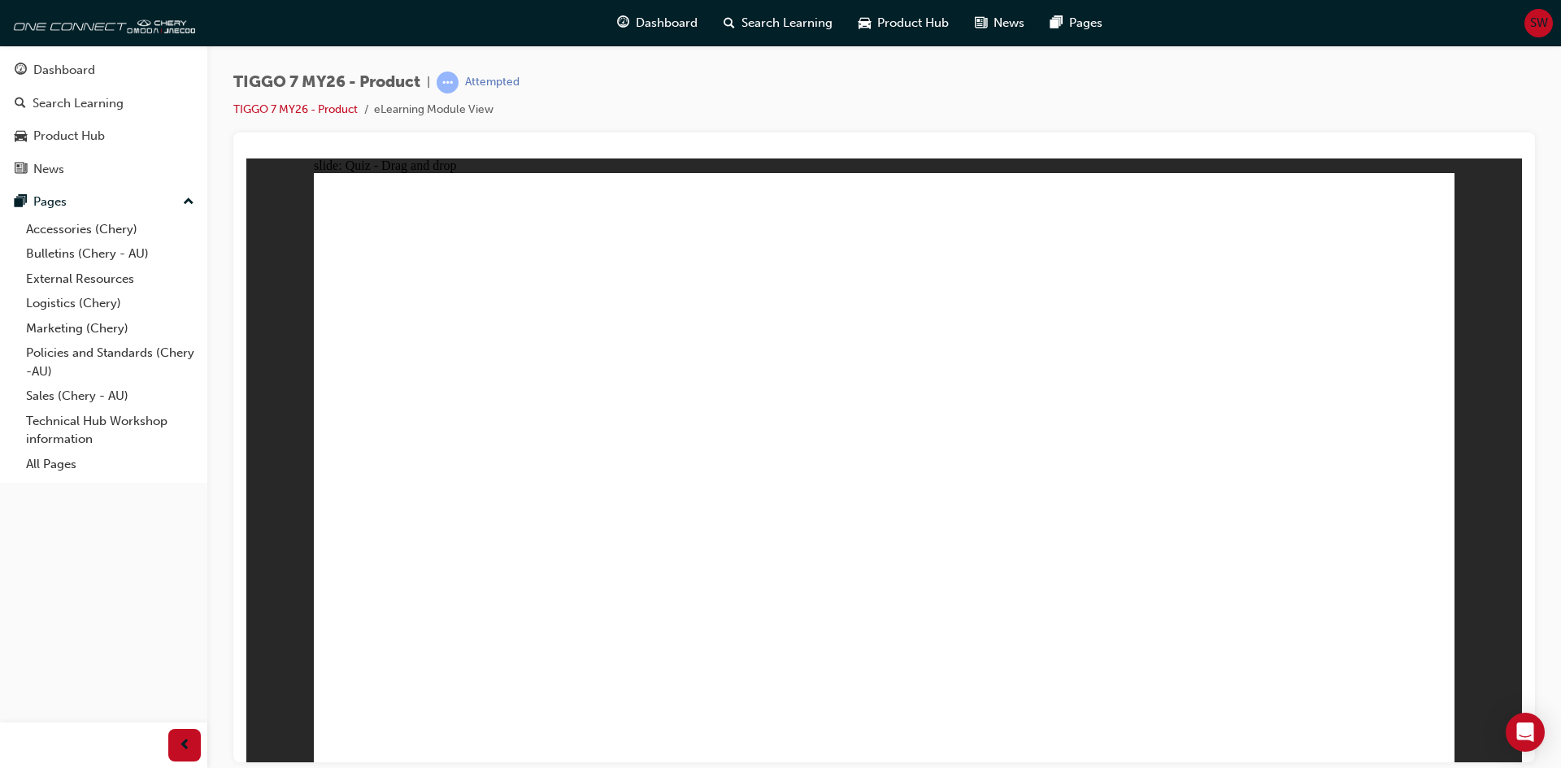
drag, startPoint x: 926, startPoint y: 592, endPoint x: 945, endPoint y: 423, distance: 170.2
drag, startPoint x: 904, startPoint y: 570, endPoint x: 900, endPoint y: 594, distance: 23.9
drag, startPoint x: 897, startPoint y: 600, endPoint x: 900, endPoint y: 508, distance: 91.9
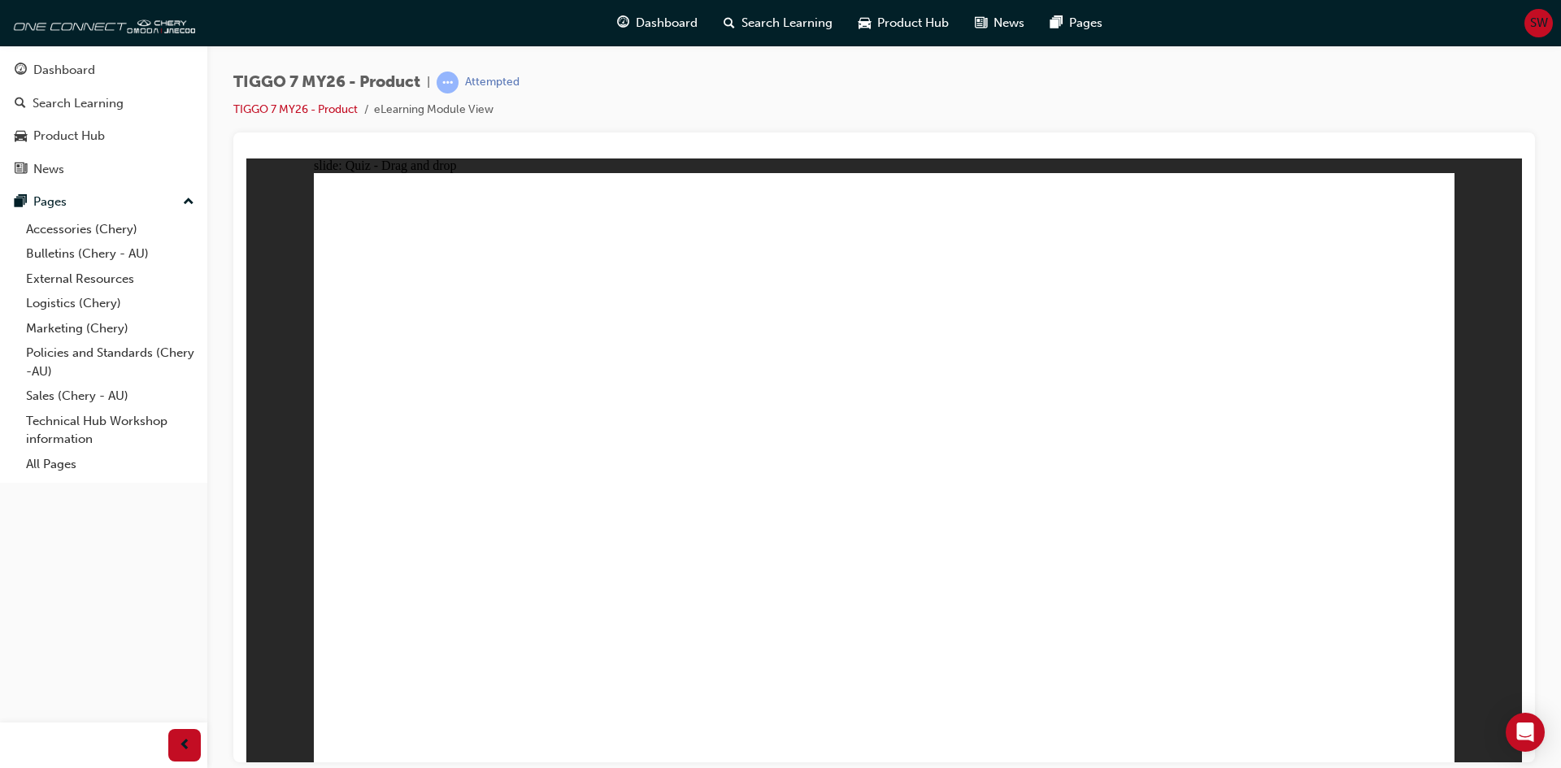
drag, startPoint x: 898, startPoint y: 520, endPoint x: 934, endPoint y: 620, distance: 105.5
drag, startPoint x: 976, startPoint y: 344, endPoint x: 938, endPoint y: 477, distance: 138.7
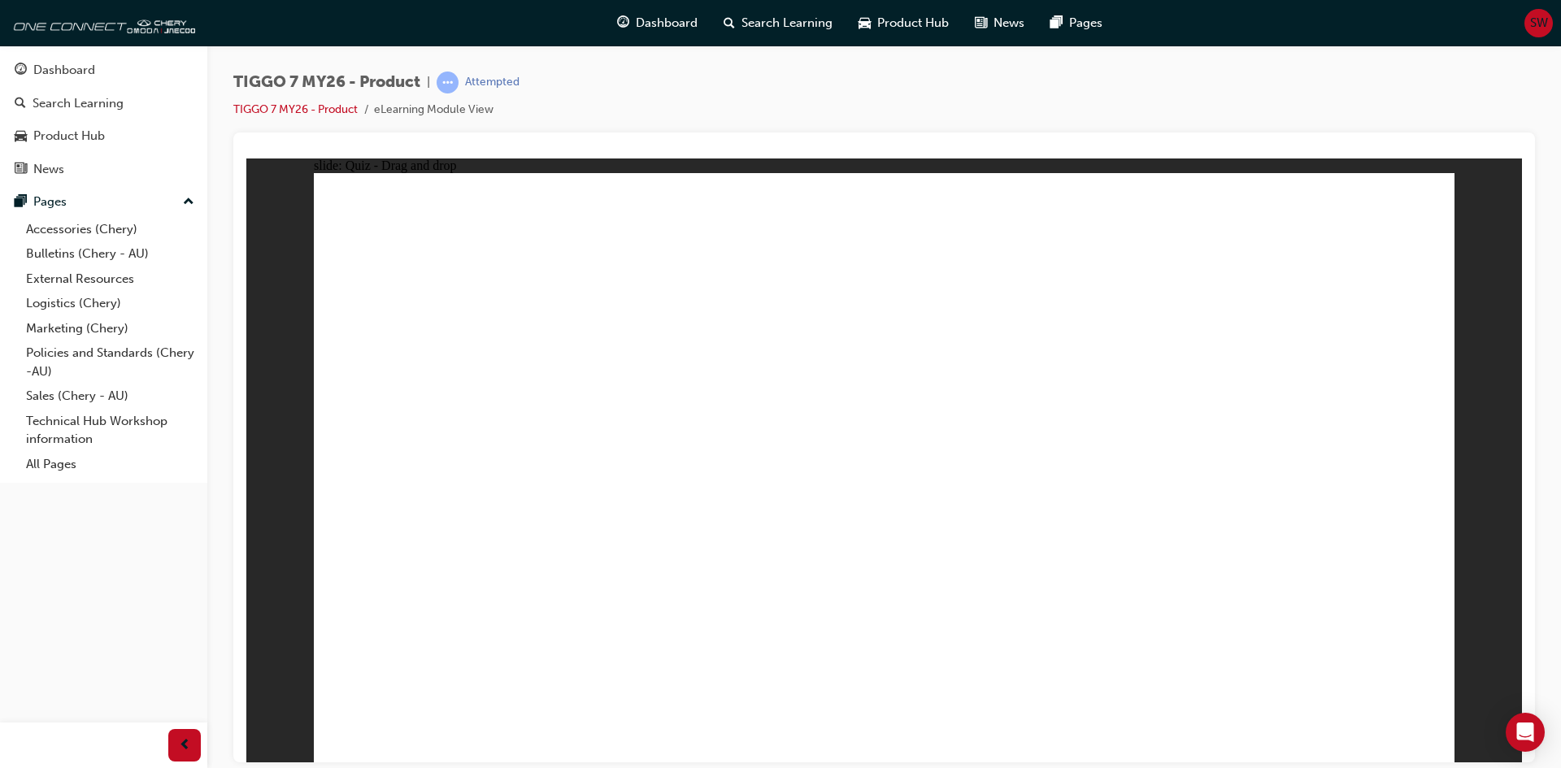
radio input "false"
radio input "true"
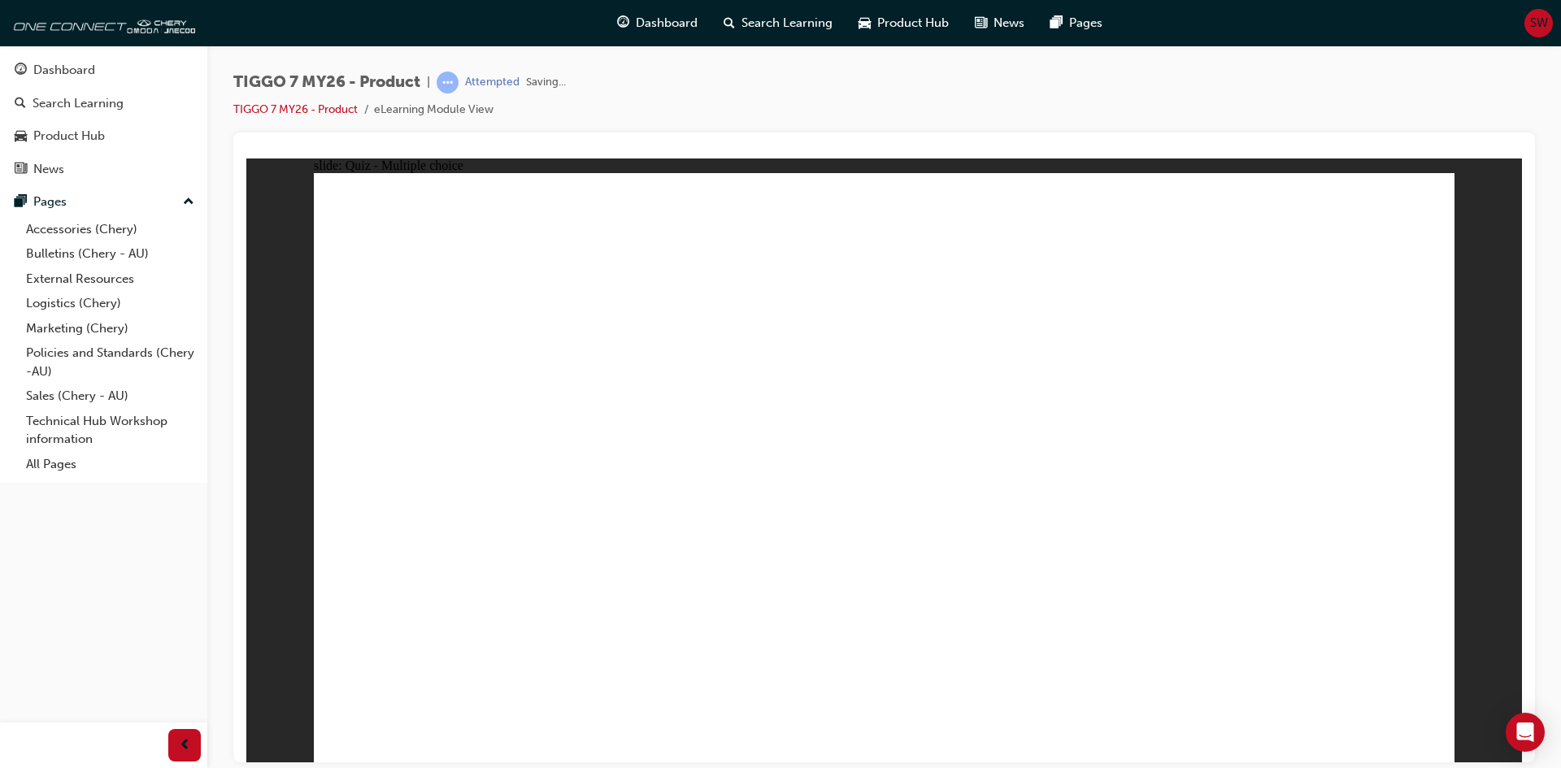
radio input "true"
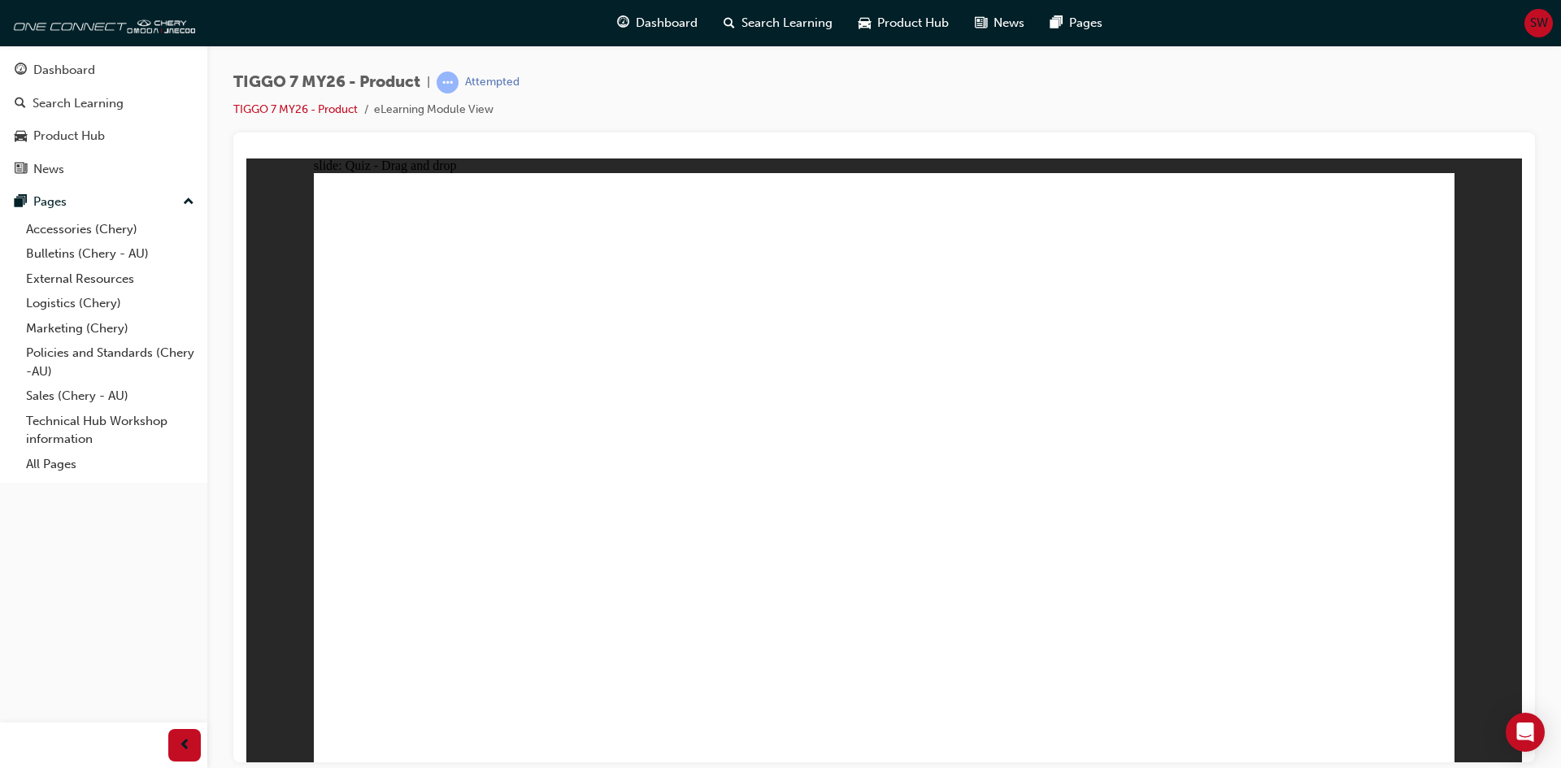
drag, startPoint x: 1030, startPoint y: 247, endPoint x: 412, endPoint y: 510, distance: 671.5
drag, startPoint x: 1360, startPoint y: 257, endPoint x: 1147, endPoint y: 267, distance: 213.3
drag, startPoint x: 438, startPoint y: 494, endPoint x: 894, endPoint y: 517, distance: 456.8
drag, startPoint x: 881, startPoint y: 235, endPoint x: 1359, endPoint y: 505, distance: 548.4
drag, startPoint x: 1182, startPoint y: 378, endPoint x: 431, endPoint y: 518, distance: 763.5
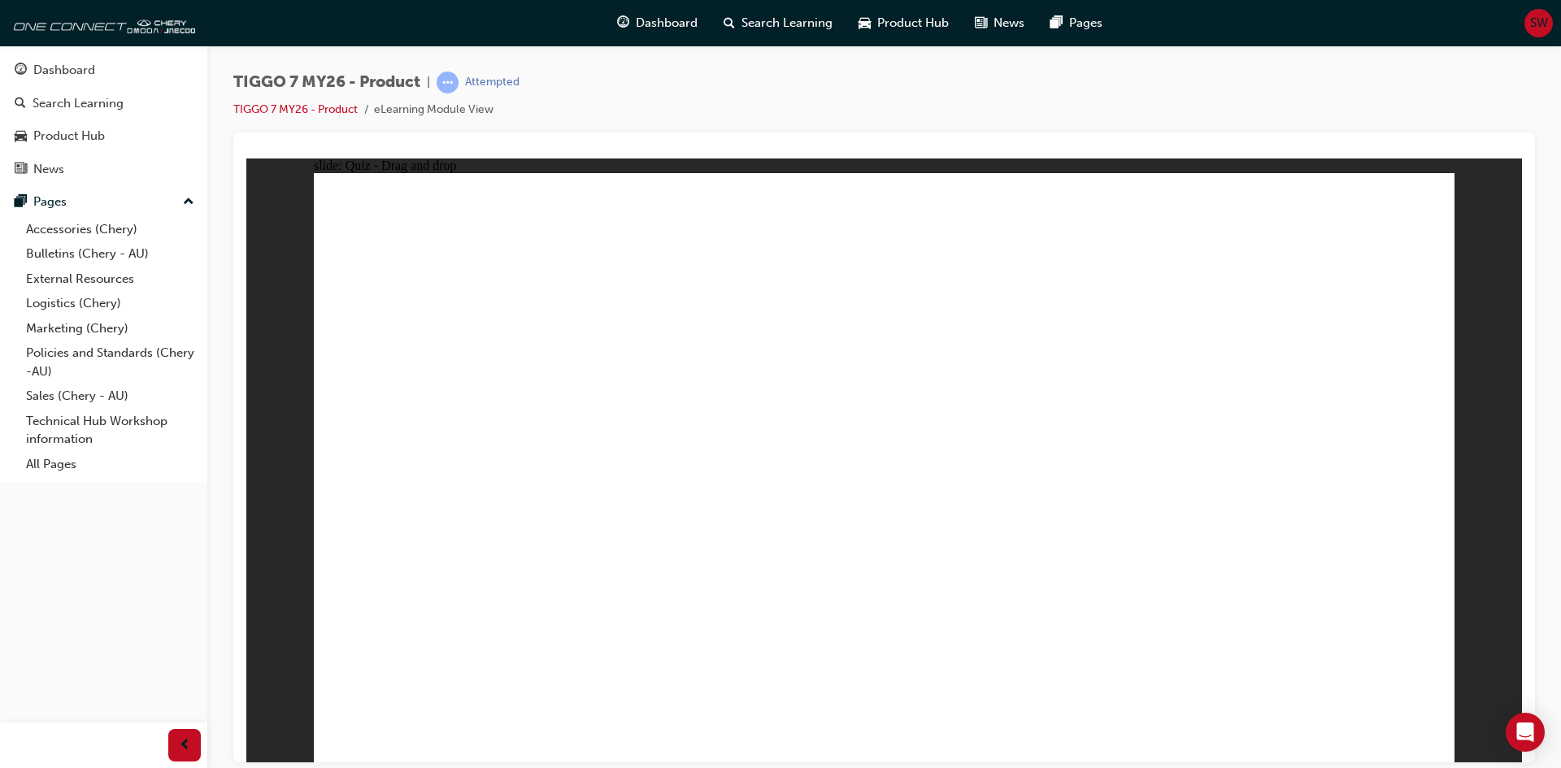
drag, startPoint x: 432, startPoint y: 484, endPoint x: 881, endPoint y: 479, distance: 449.7
drag, startPoint x: 982, startPoint y: 266, endPoint x: 406, endPoint y: 477, distance: 613.3
drag, startPoint x: 1351, startPoint y: 250, endPoint x: 1260, endPoint y: 342, distance: 130.0
drag, startPoint x: 925, startPoint y: 346, endPoint x: 657, endPoint y: 494, distance: 306.8
drag, startPoint x: 1293, startPoint y: 250, endPoint x: 1109, endPoint y: 504, distance: 313.9
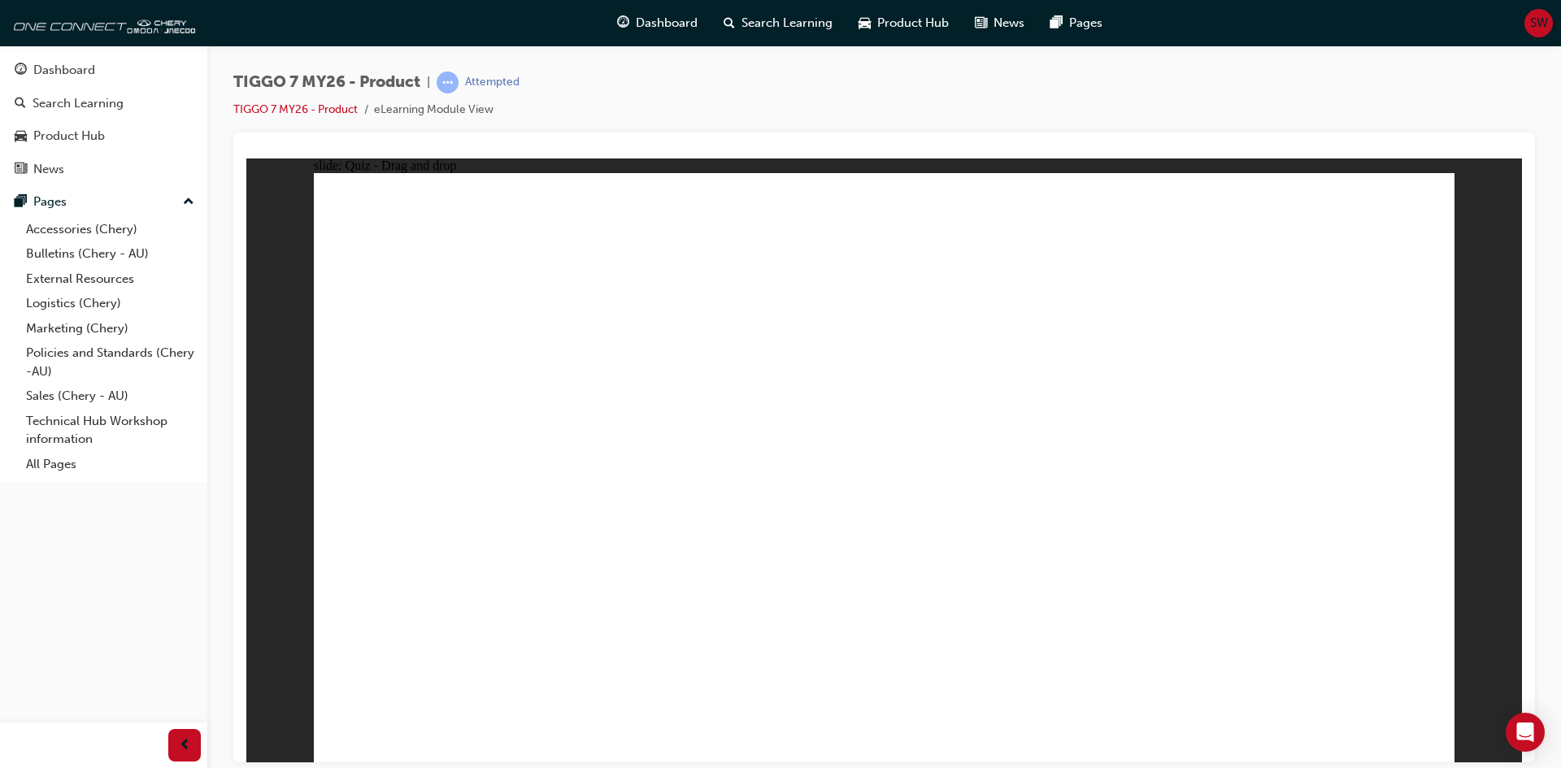
drag, startPoint x: 1100, startPoint y: 501, endPoint x: 1028, endPoint y: 263, distance: 249.0
drag, startPoint x: 933, startPoint y: 472, endPoint x: 1156, endPoint y: 473, distance: 222.8
drag, startPoint x: 1351, startPoint y: 229, endPoint x: 905, endPoint y: 494, distance: 518.9
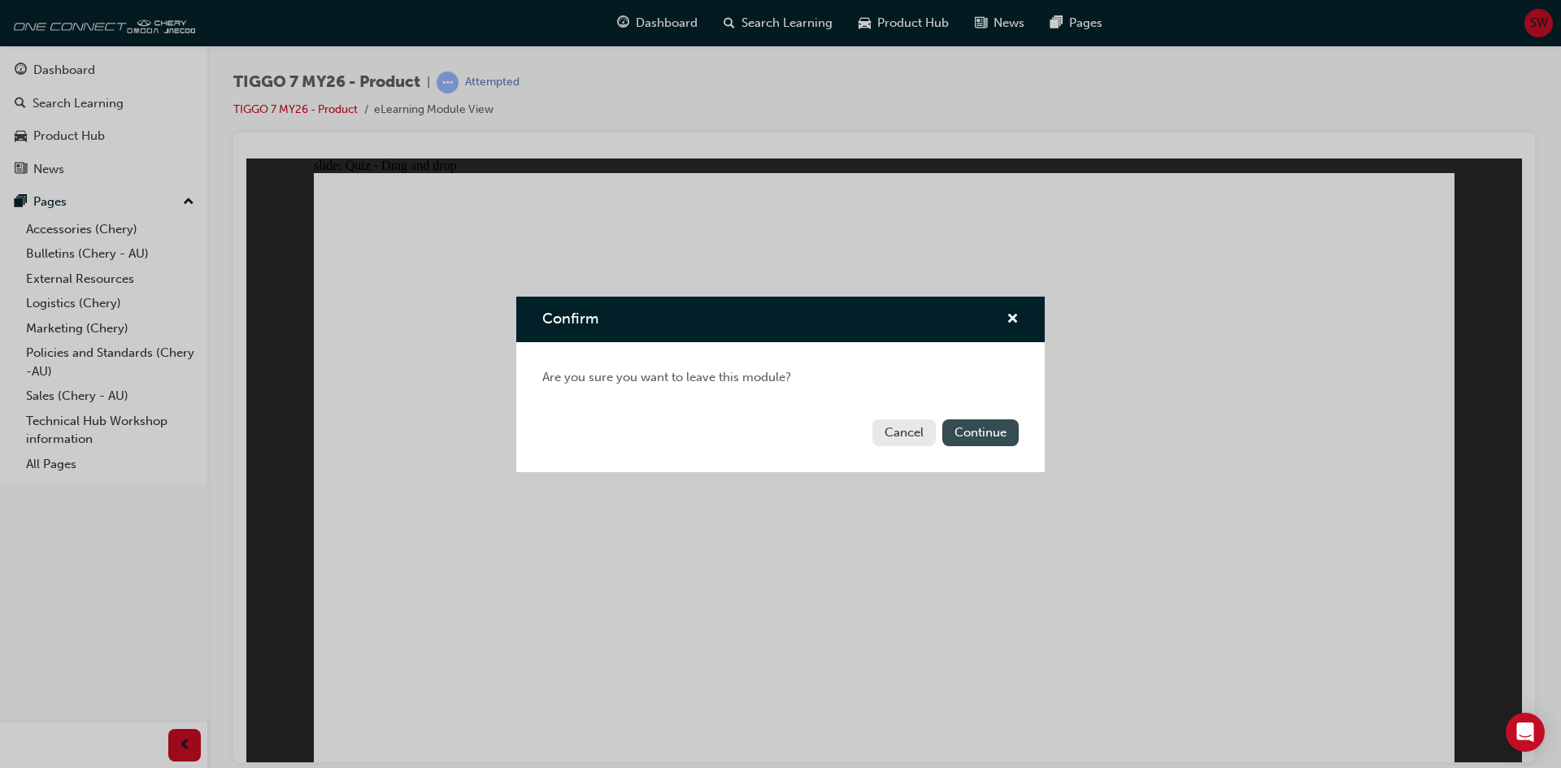
click at [969, 437] on button "Continue" at bounding box center [980, 433] width 76 height 27
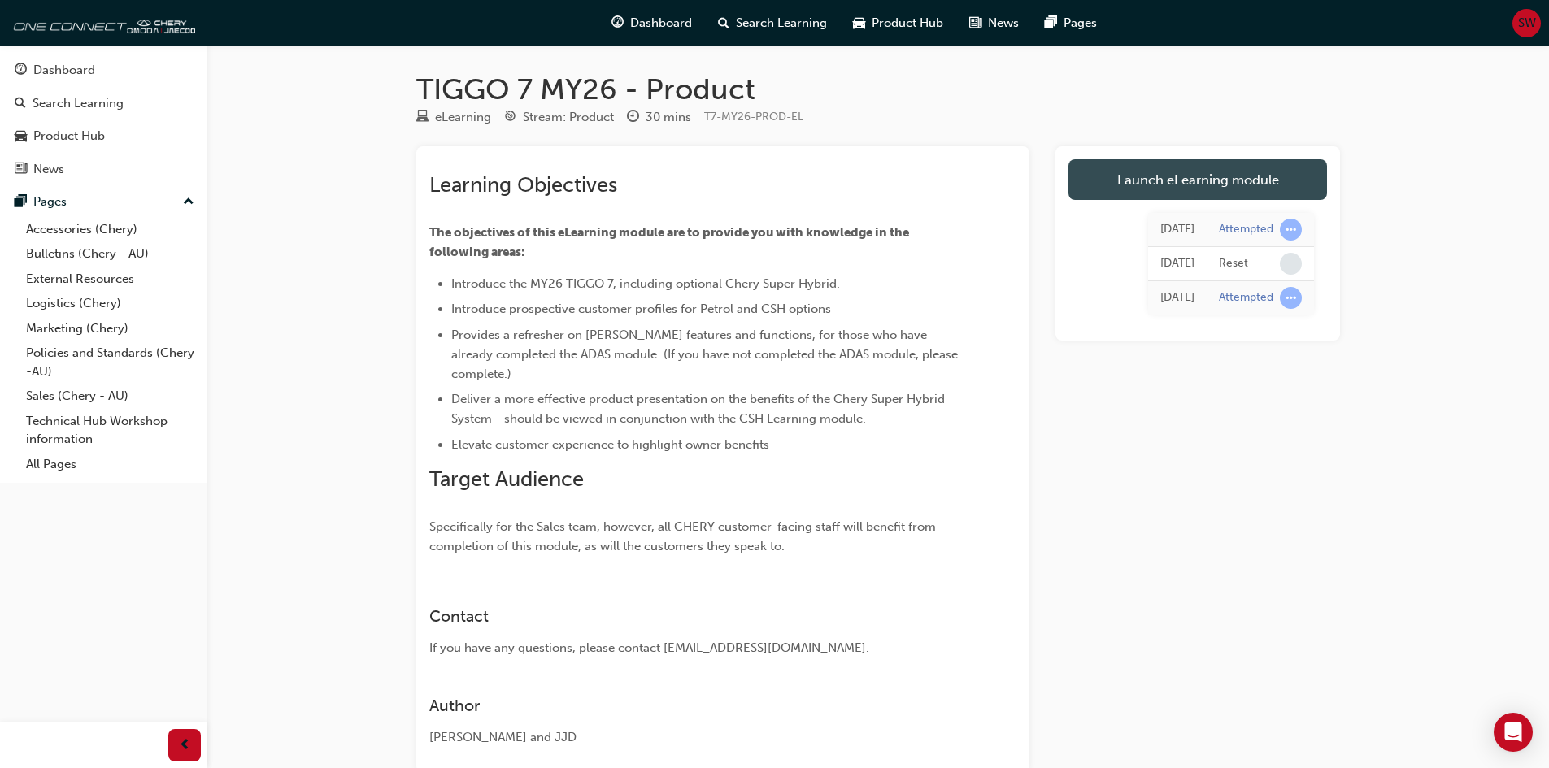
click at [1215, 182] on link "Launch eLearning module" at bounding box center [1198, 179] width 259 height 41
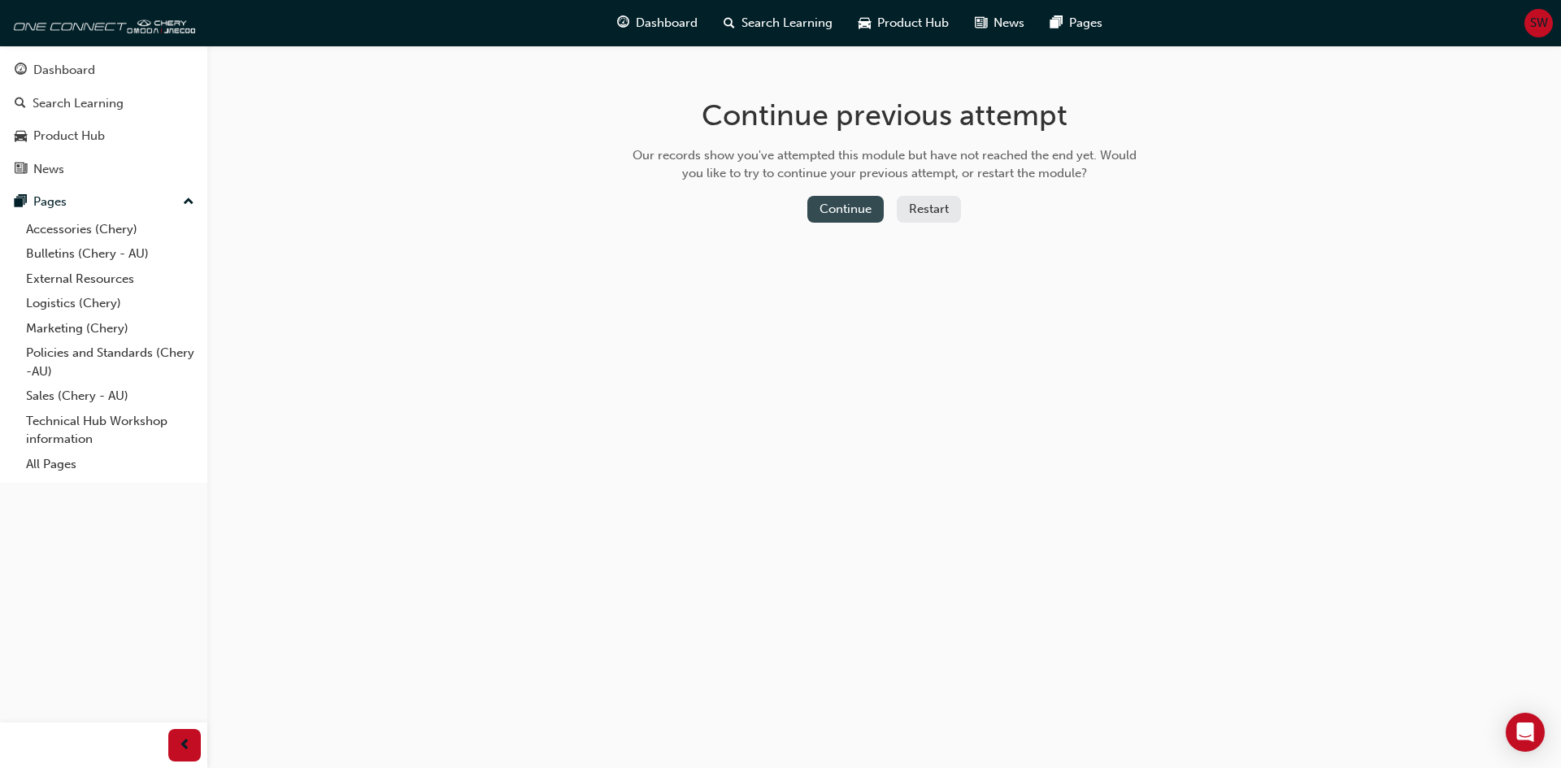
click at [848, 201] on button "Continue" at bounding box center [845, 209] width 76 height 27
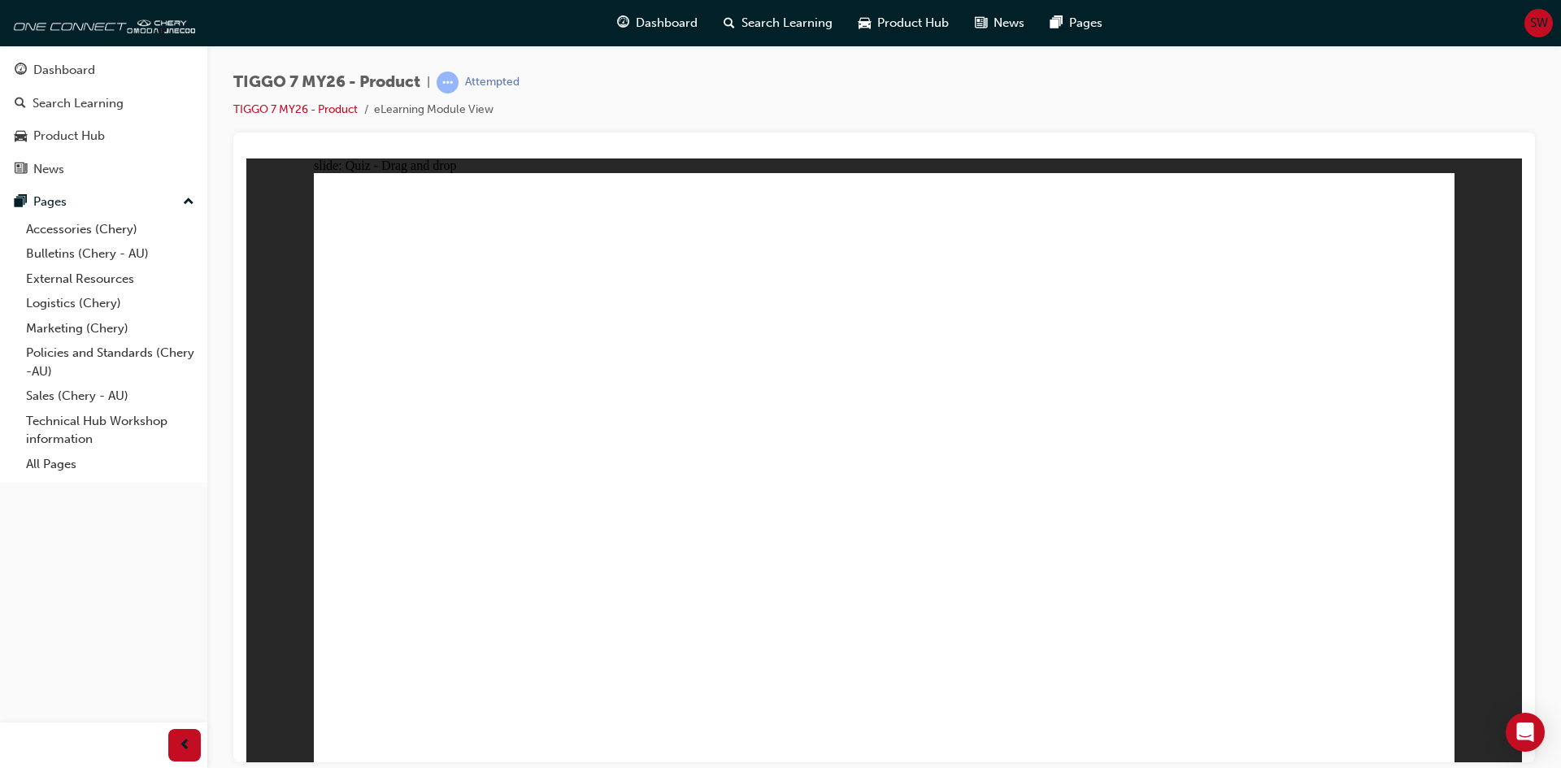
drag, startPoint x: 1008, startPoint y: 499, endPoint x: 1051, endPoint y: 648, distance: 154.7
drag, startPoint x: 999, startPoint y: 349, endPoint x: 999, endPoint y: 367, distance: 17.9
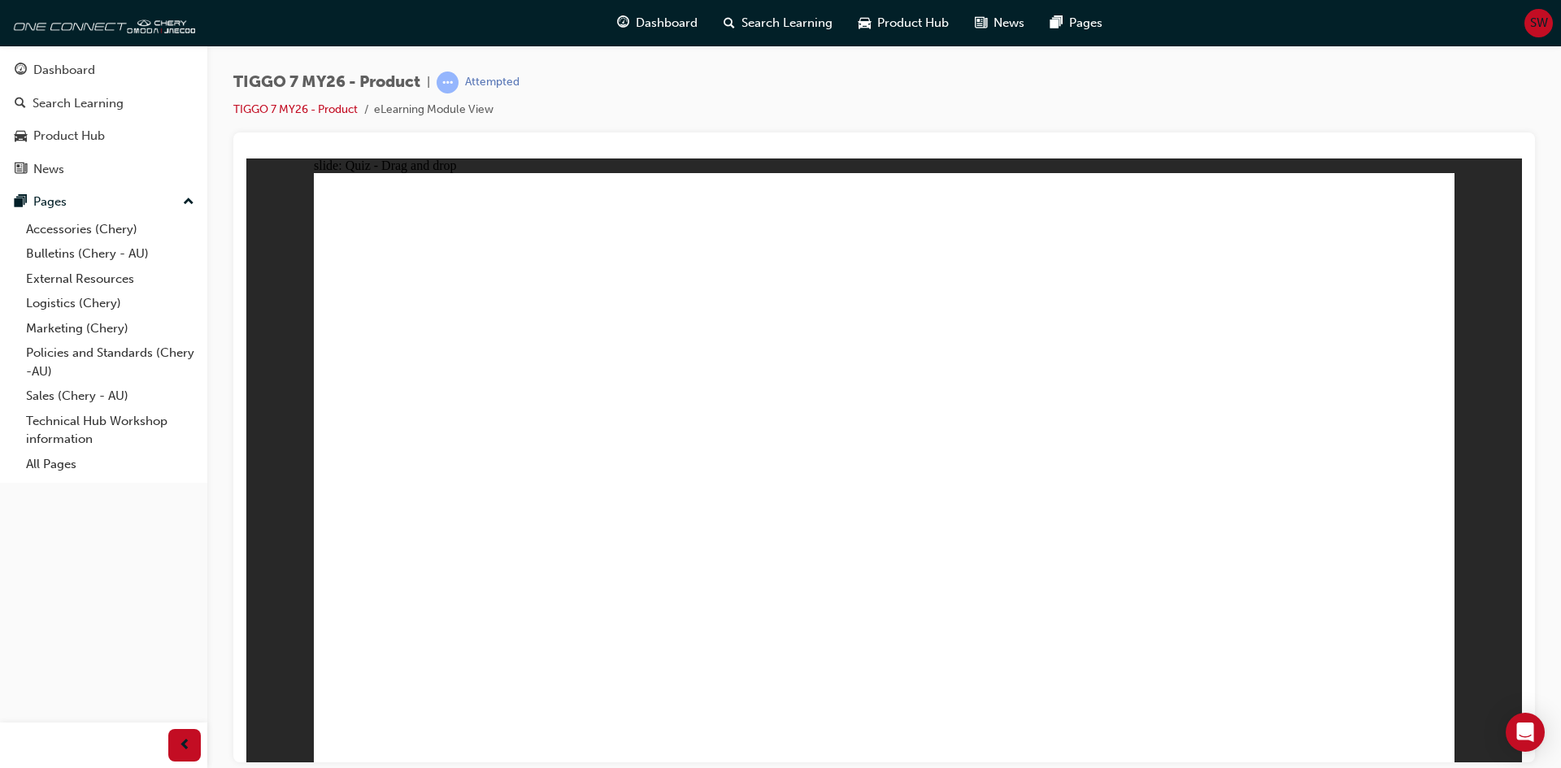
drag, startPoint x: 996, startPoint y: 342, endPoint x: 1022, endPoint y: 549, distance: 209.0
drag, startPoint x: 878, startPoint y: 272, endPoint x: 1146, endPoint y: 516, distance: 362.1
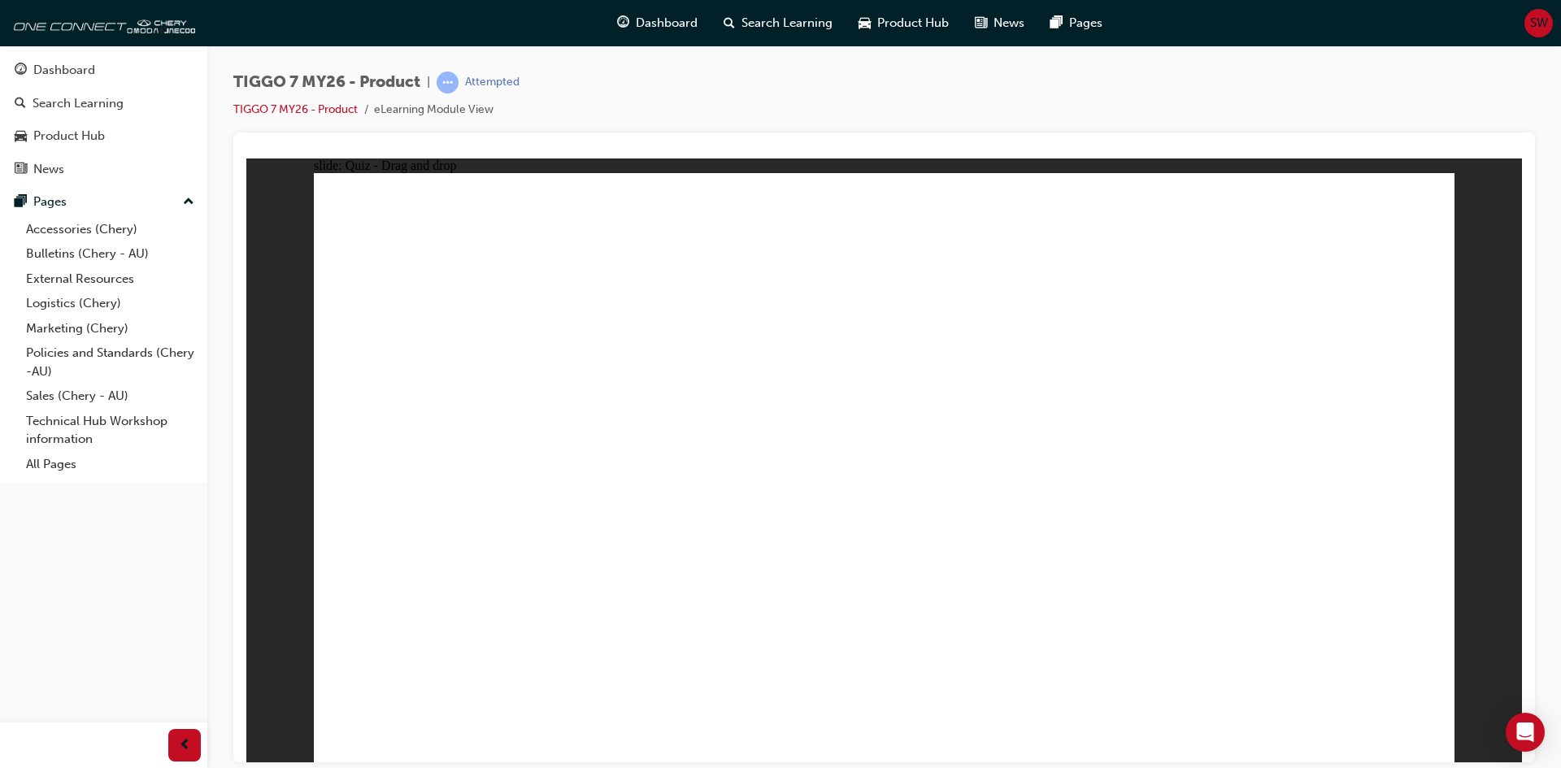
drag, startPoint x: 1060, startPoint y: 433, endPoint x: 902, endPoint y: 285, distance: 217.5
drag, startPoint x: 915, startPoint y: 285, endPoint x: 1162, endPoint y: 452, distance: 298.6
drag, startPoint x: 1112, startPoint y: 283, endPoint x: 1156, endPoint y: 464, distance: 186.0
drag, startPoint x: 1150, startPoint y: 246, endPoint x: 1134, endPoint y: 444, distance: 199.1
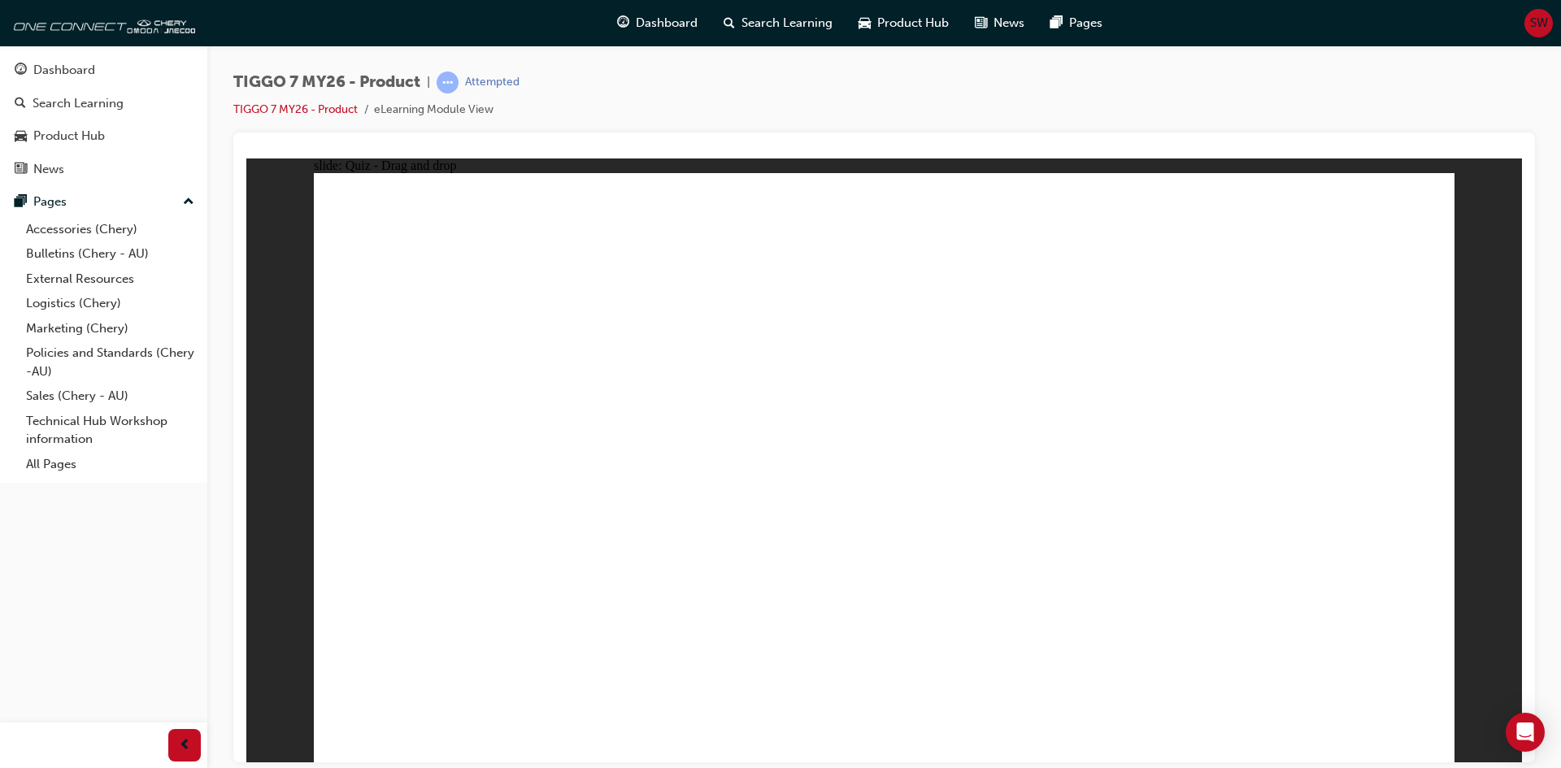
drag, startPoint x: 1118, startPoint y: 269, endPoint x: 1105, endPoint y: 481, distance: 211.8
drag, startPoint x: 1334, startPoint y: 299, endPoint x: 756, endPoint y: 530, distance: 621.8
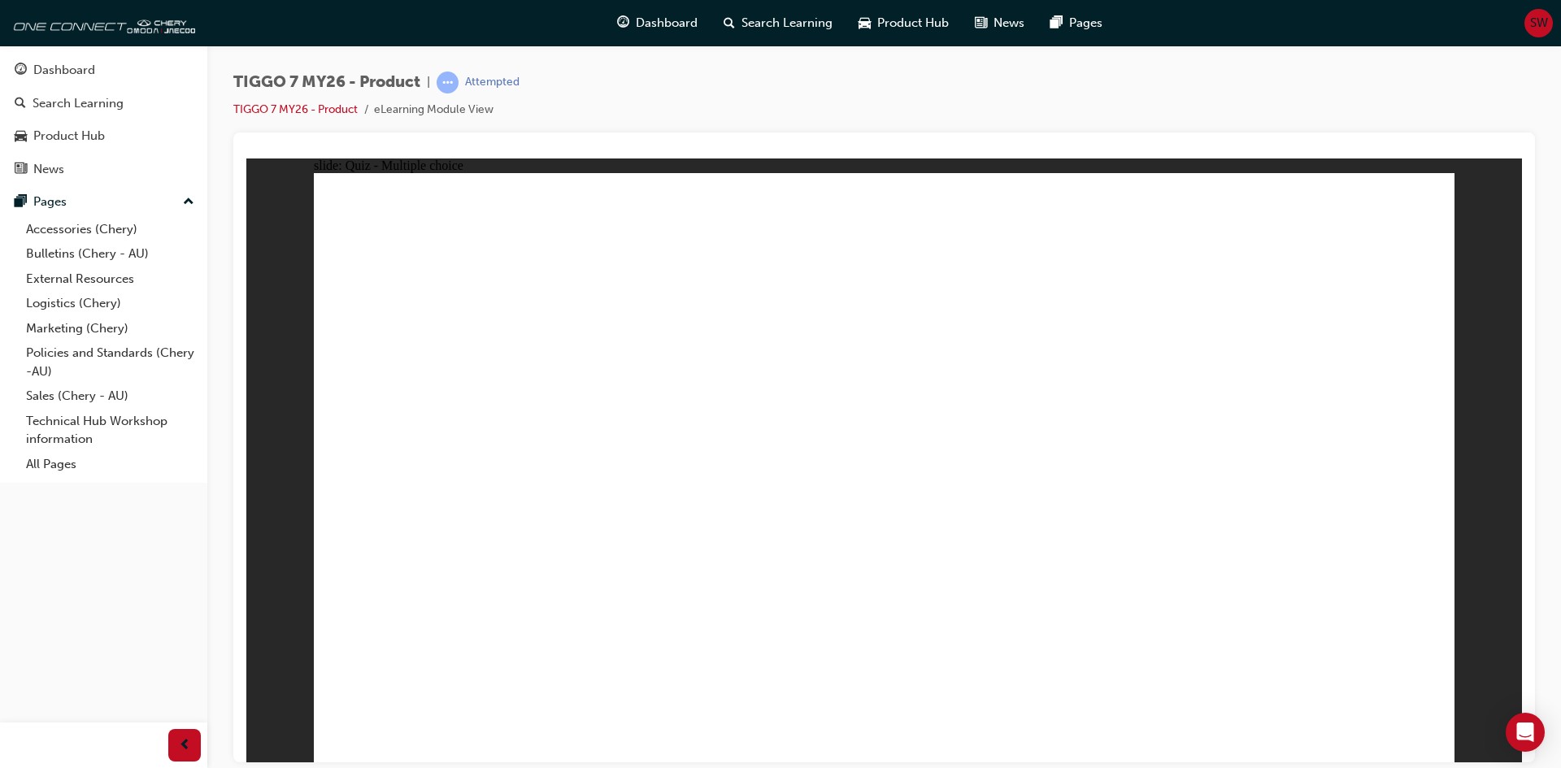
radio input "false"
radio input "true"
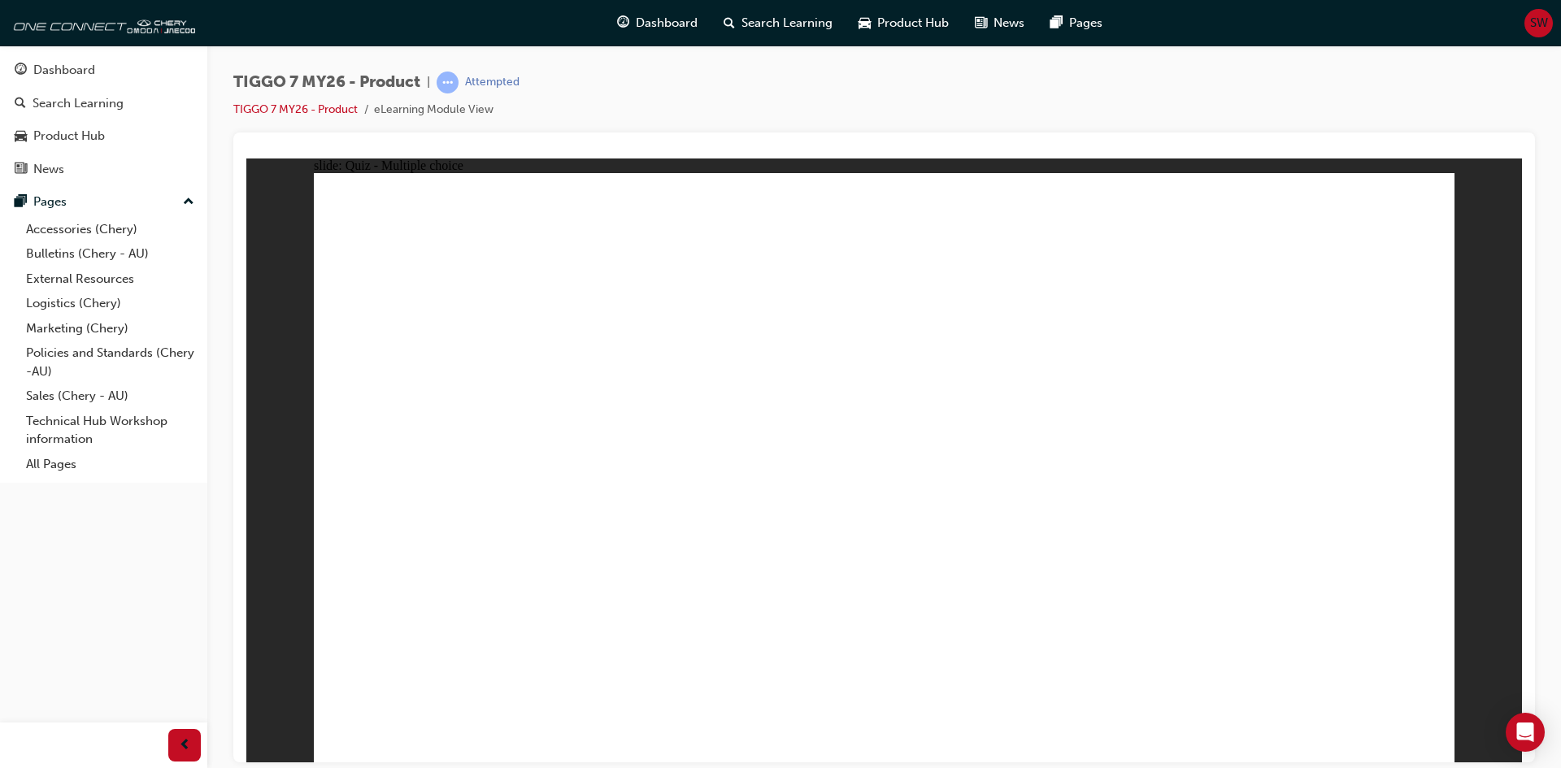
drag, startPoint x: 1141, startPoint y: 332, endPoint x: 1136, endPoint y: 555, distance: 222.9
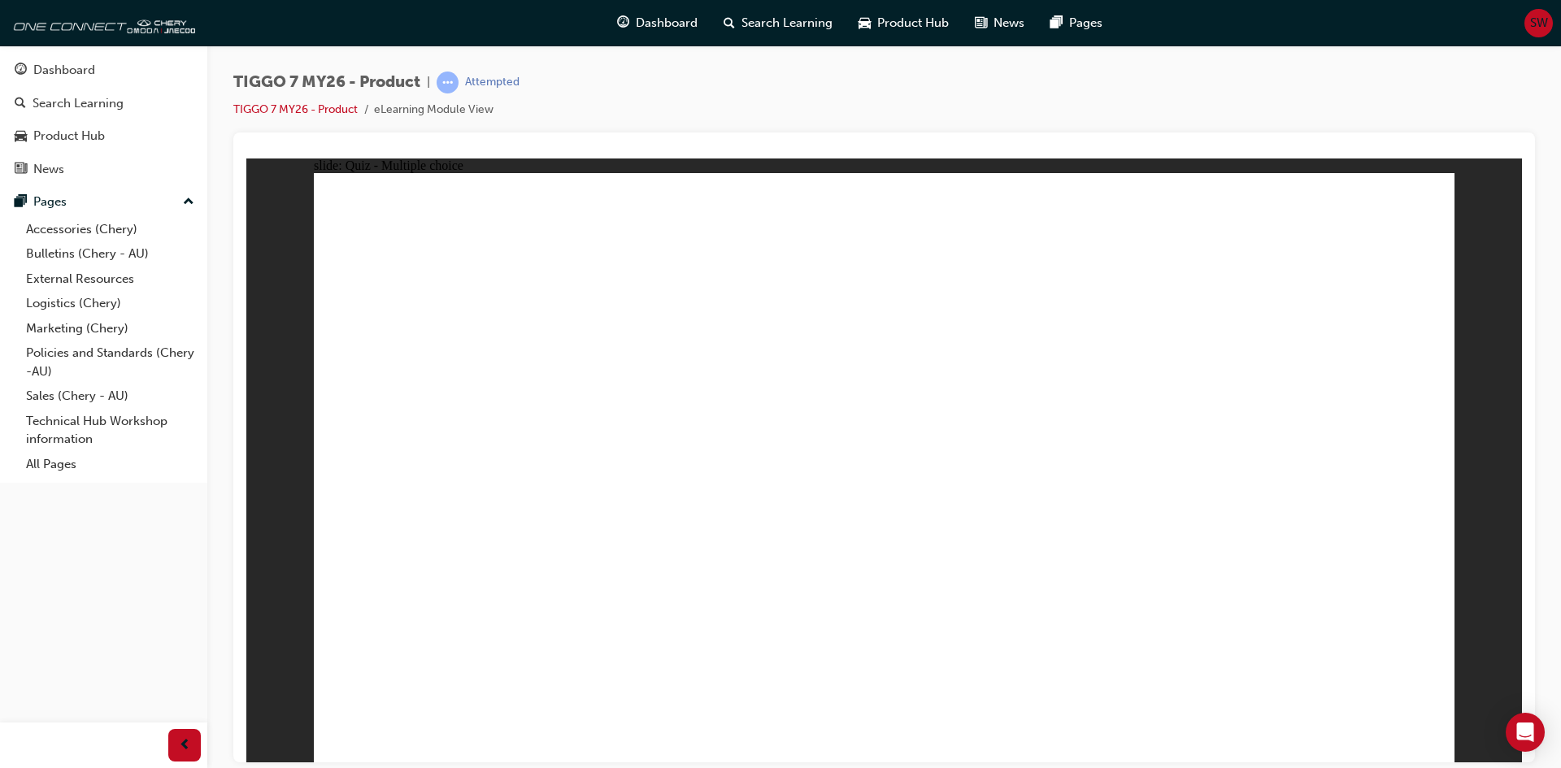
radio input "true"
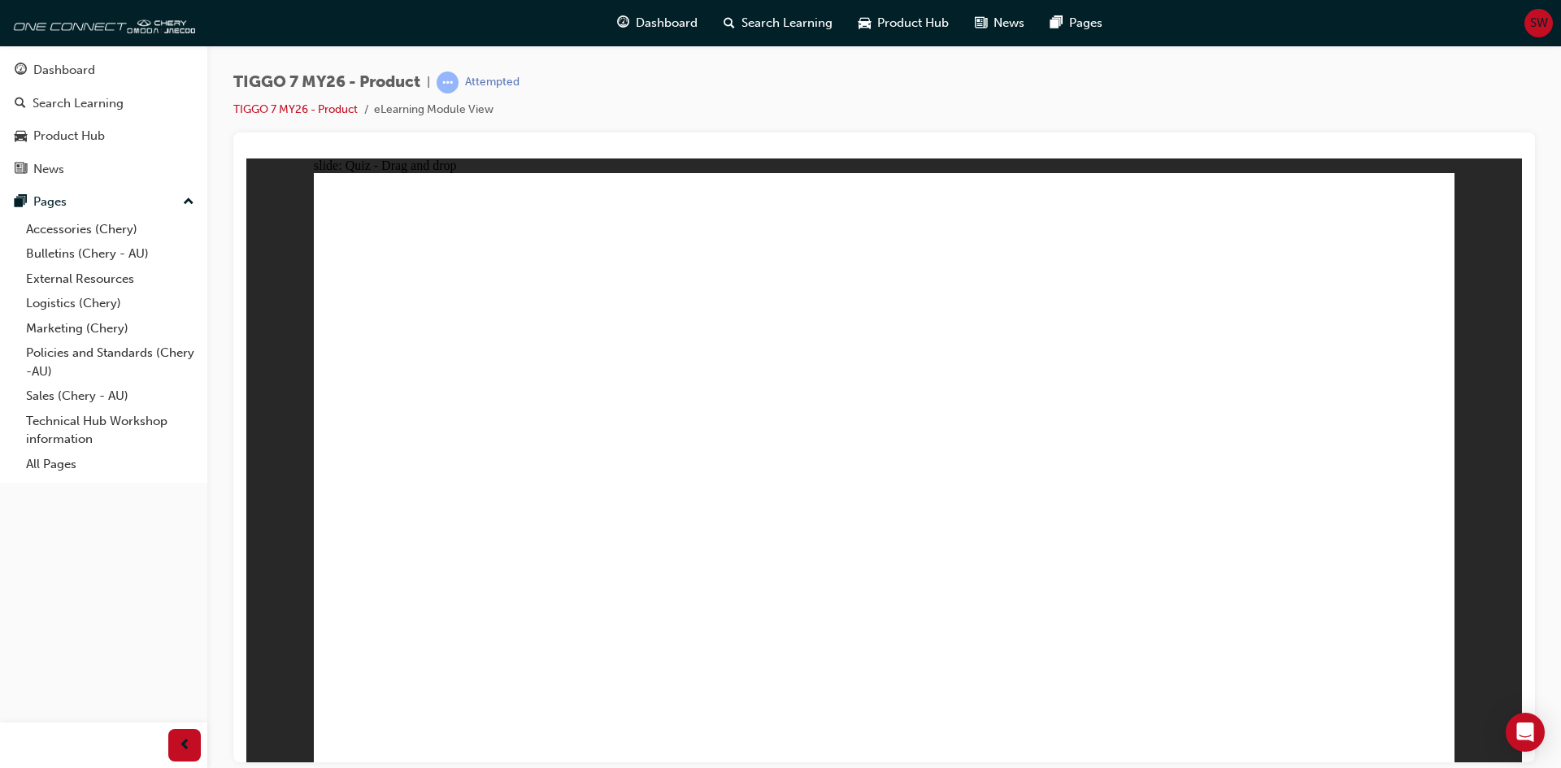
drag, startPoint x: 766, startPoint y: 581, endPoint x: 842, endPoint y: 498, distance: 113.4
drag, startPoint x: 910, startPoint y: 569, endPoint x: 914, endPoint y: 472, distance: 97.7
drag, startPoint x: 922, startPoint y: 514, endPoint x: 934, endPoint y: 600, distance: 87.1
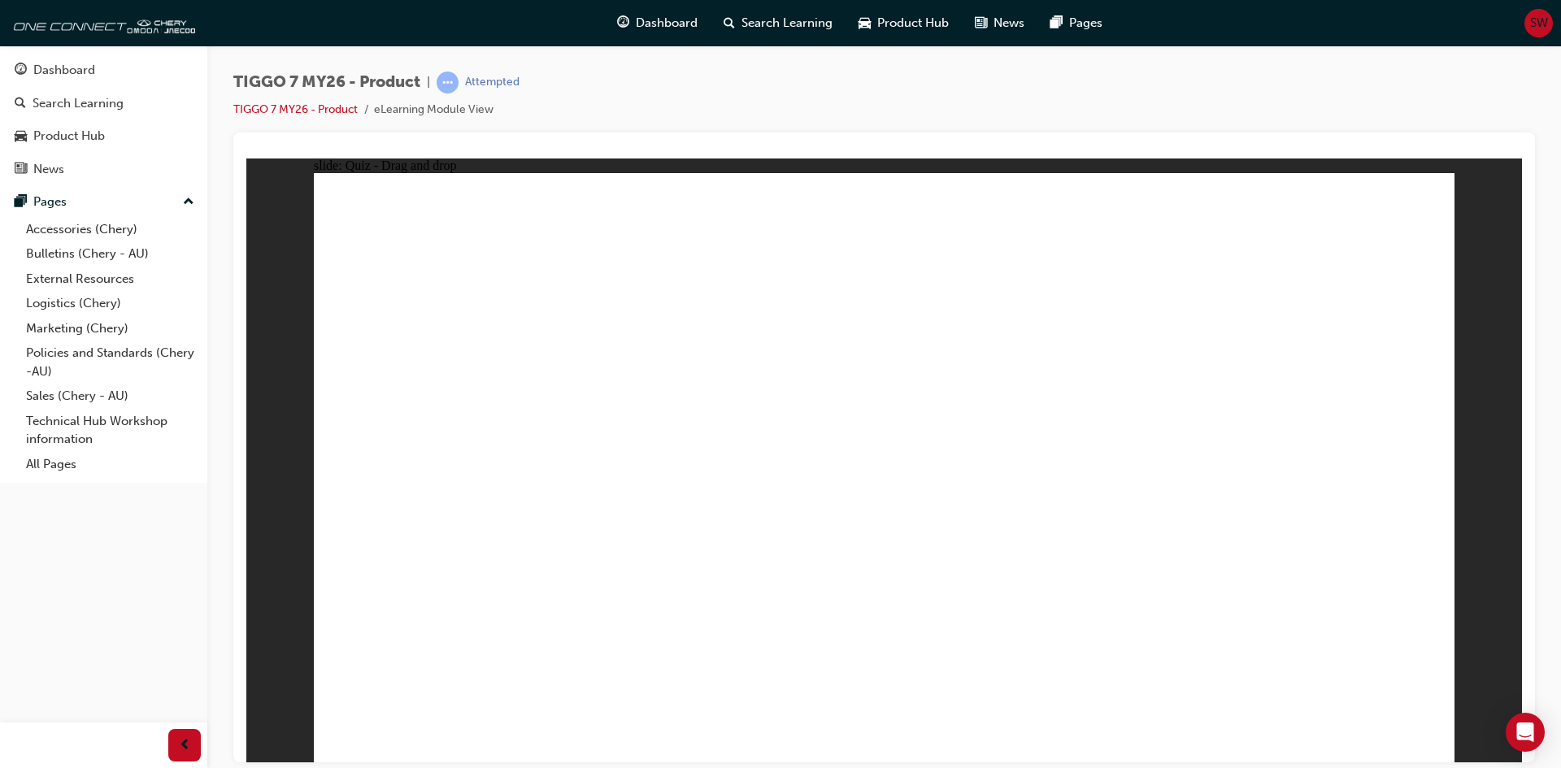
drag, startPoint x: 906, startPoint y: 306, endPoint x: 929, endPoint y: 397, distance: 94.1
drag, startPoint x: 947, startPoint y: 349, endPoint x: 890, endPoint y: 474, distance: 137.6
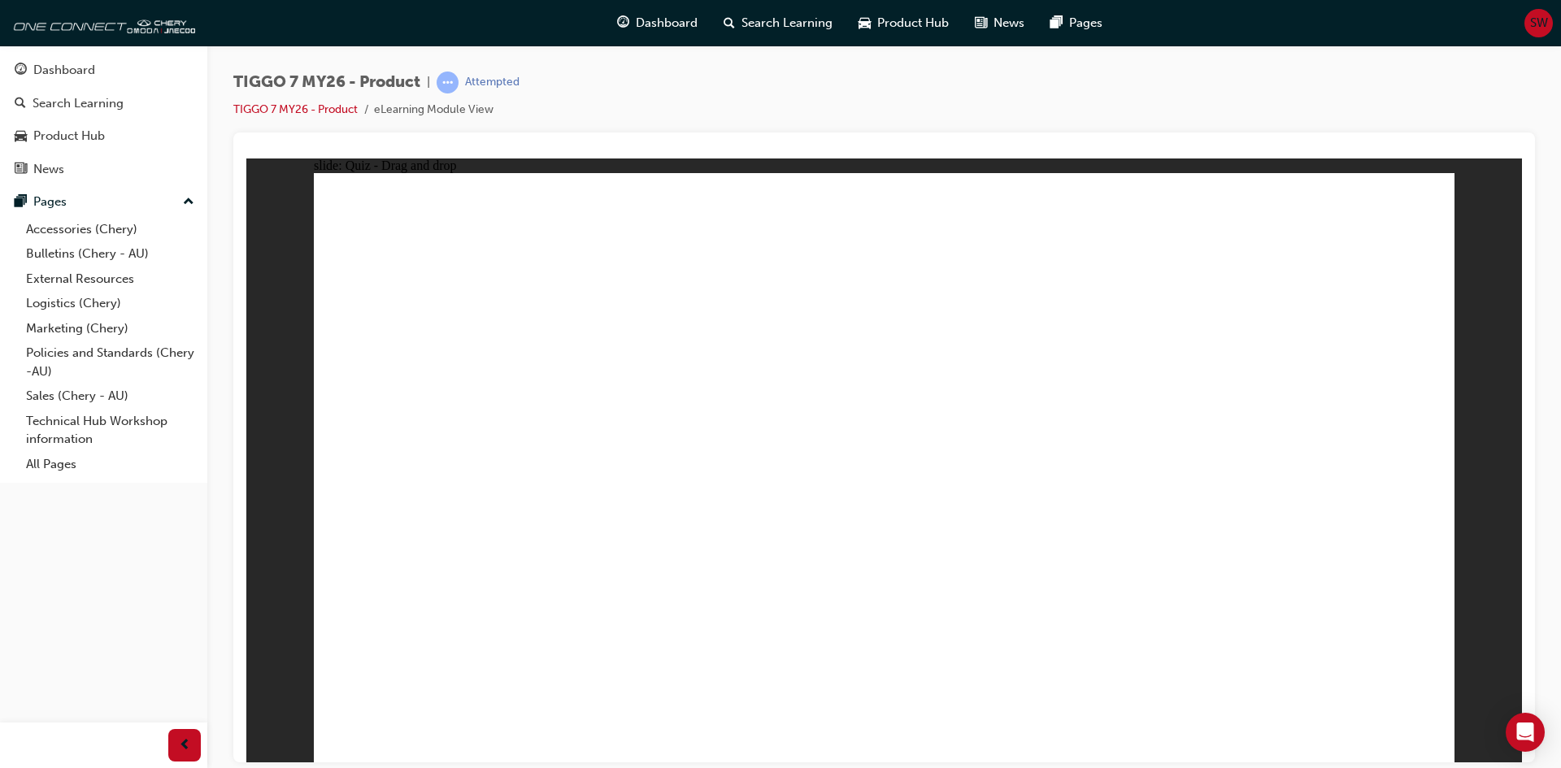
drag, startPoint x: 872, startPoint y: 531, endPoint x: 880, endPoint y: 549, distance: 19.7
drag, startPoint x: 846, startPoint y: 516, endPoint x: 867, endPoint y: 490, distance: 33.5
radio input "false"
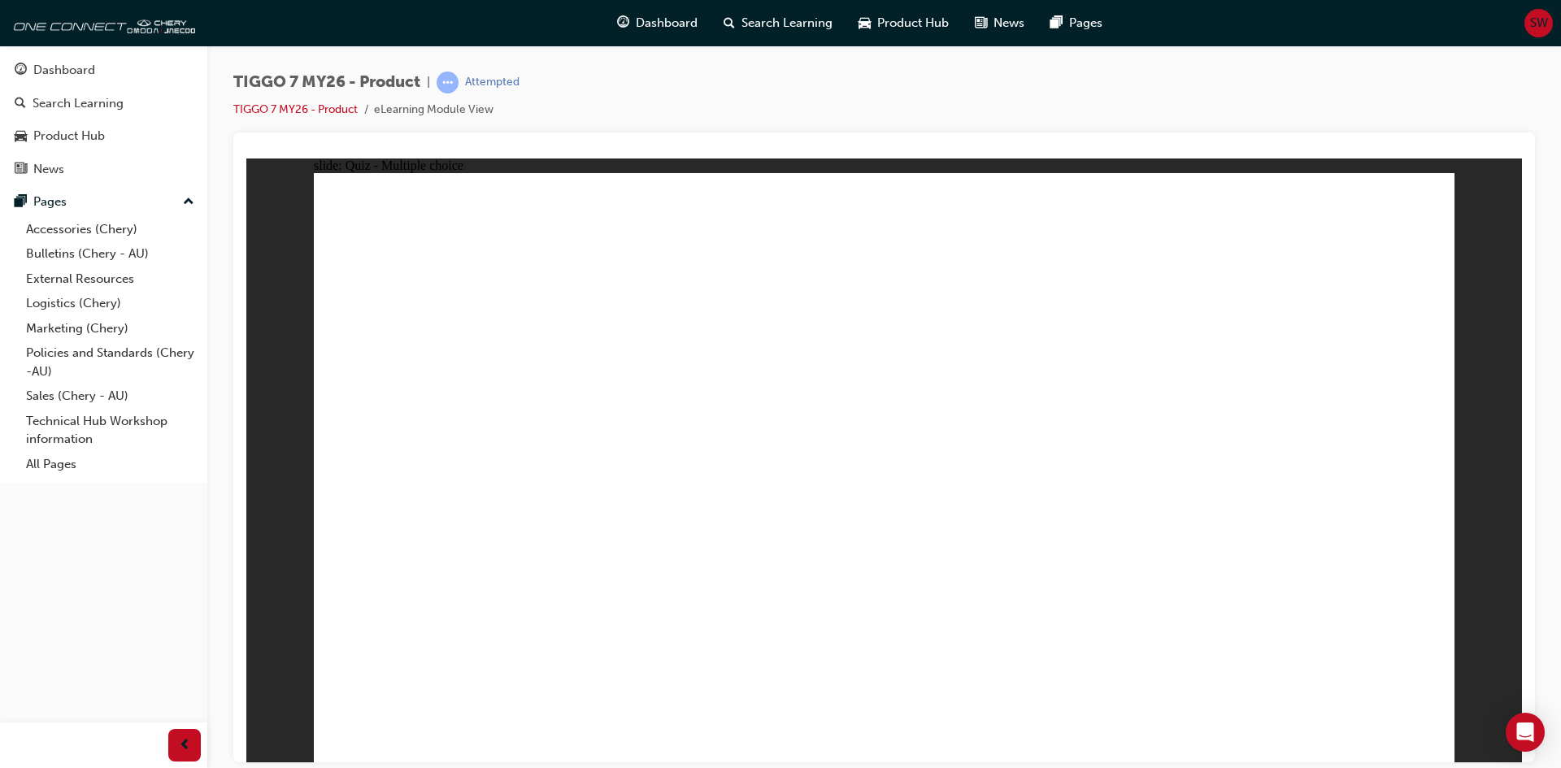
radio input "true"
radio input "false"
radio input "true"
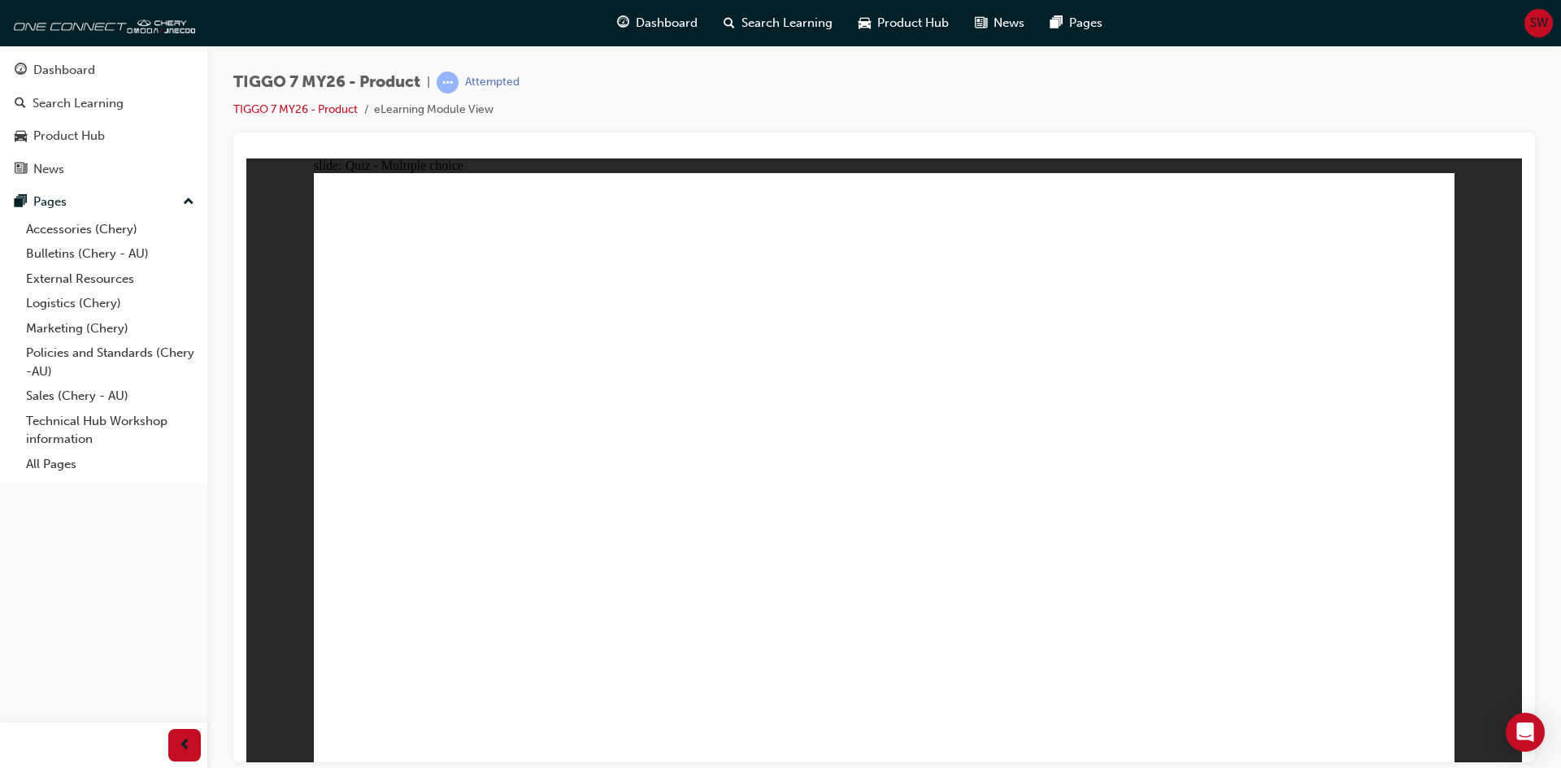
radio input "true"
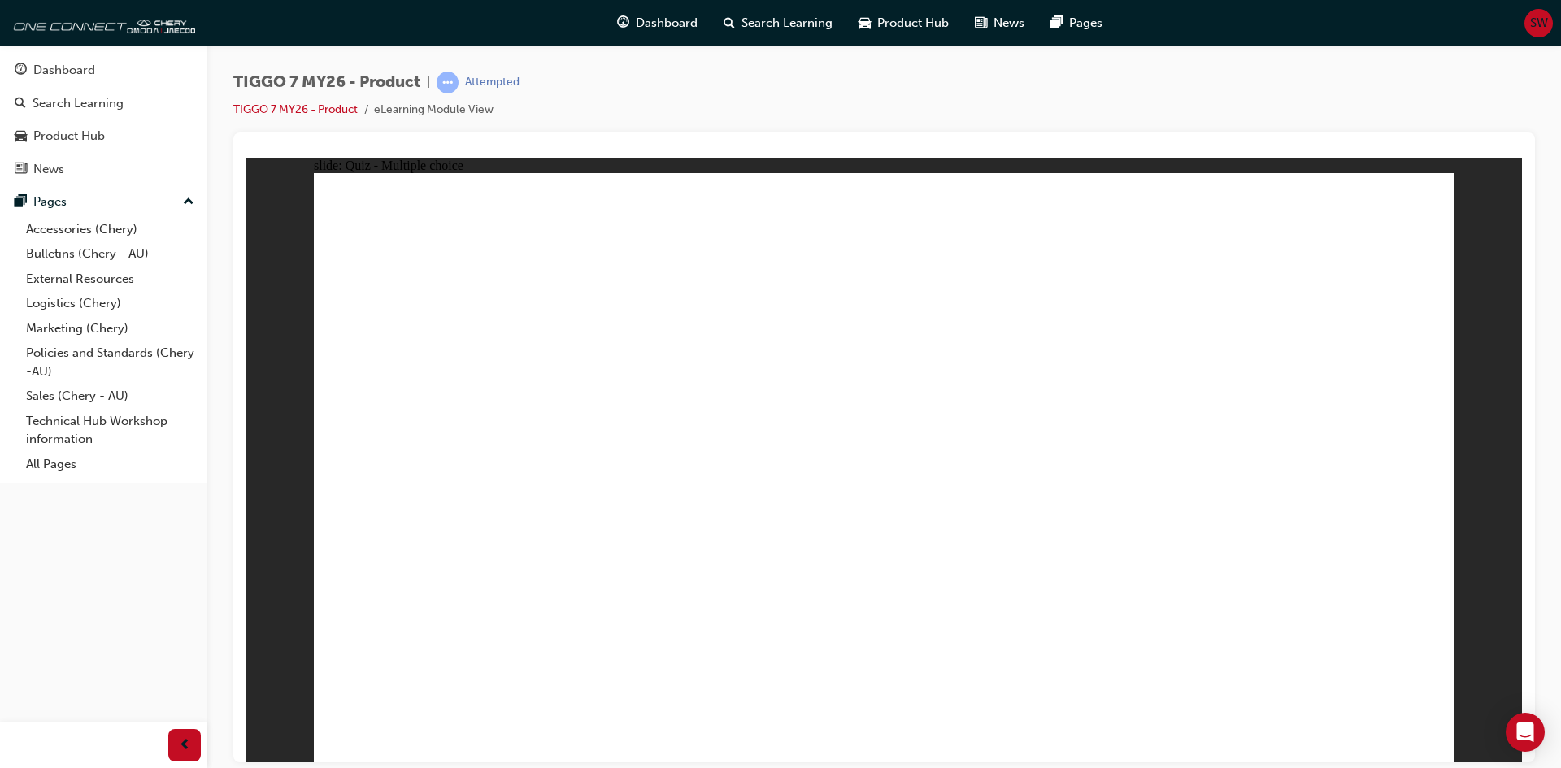
drag, startPoint x: 962, startPoint y: 325, endPoint x: 1336, endPoint y: 507, distance: 415.7
drag, startPoint x: 1052, startPoint y: 234, endPoint x: 416, endPoint y: 502, distance: 689.9
drag, startPoint x: 780, startPoint y: 421, endPoint x: 1101, endPoint y: 502, distance: 331.1
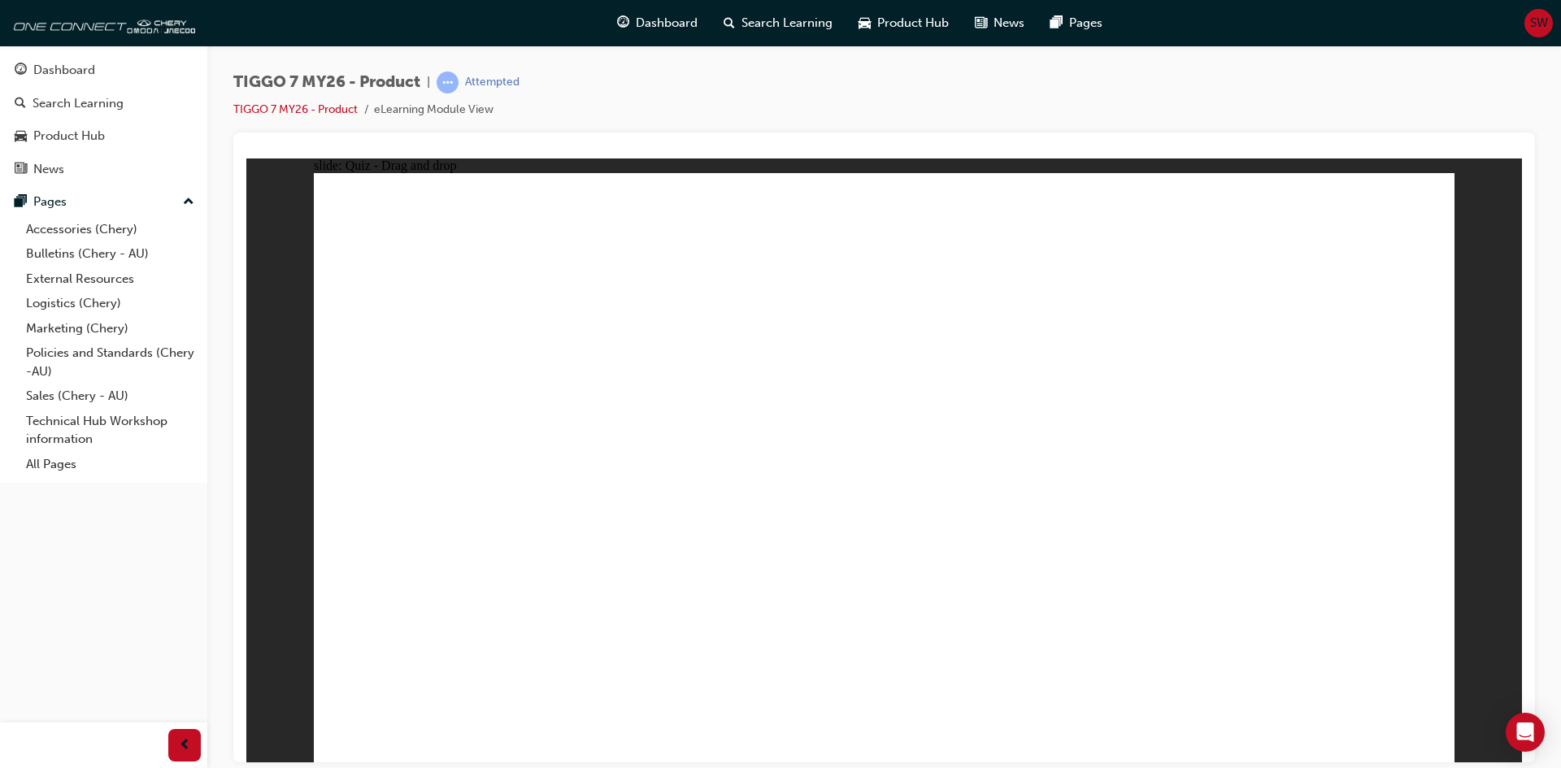
drag, startPoint x: 1164, startPoint y: 380, endPoint x: 890, endPoint y: 513, distance: 305.5
drag, startPoint x: 1243, startPoint y: 246, endPoint x: 618, endPoint y: 508, distance: 677.5
drag, startPoint x: 794, startPoint y: 503, endPoint x: 897, endPoint y: 502, distance: 103.3
drag, startPoint x: 1032, startPoint y: 528, endPoint x: 655, endPoint y: 527, distance: 376.5
drag, startPoint x: 1143, startPoint y: 439, endPoint x: 1040, endPoint y: 511, distance: 125.4
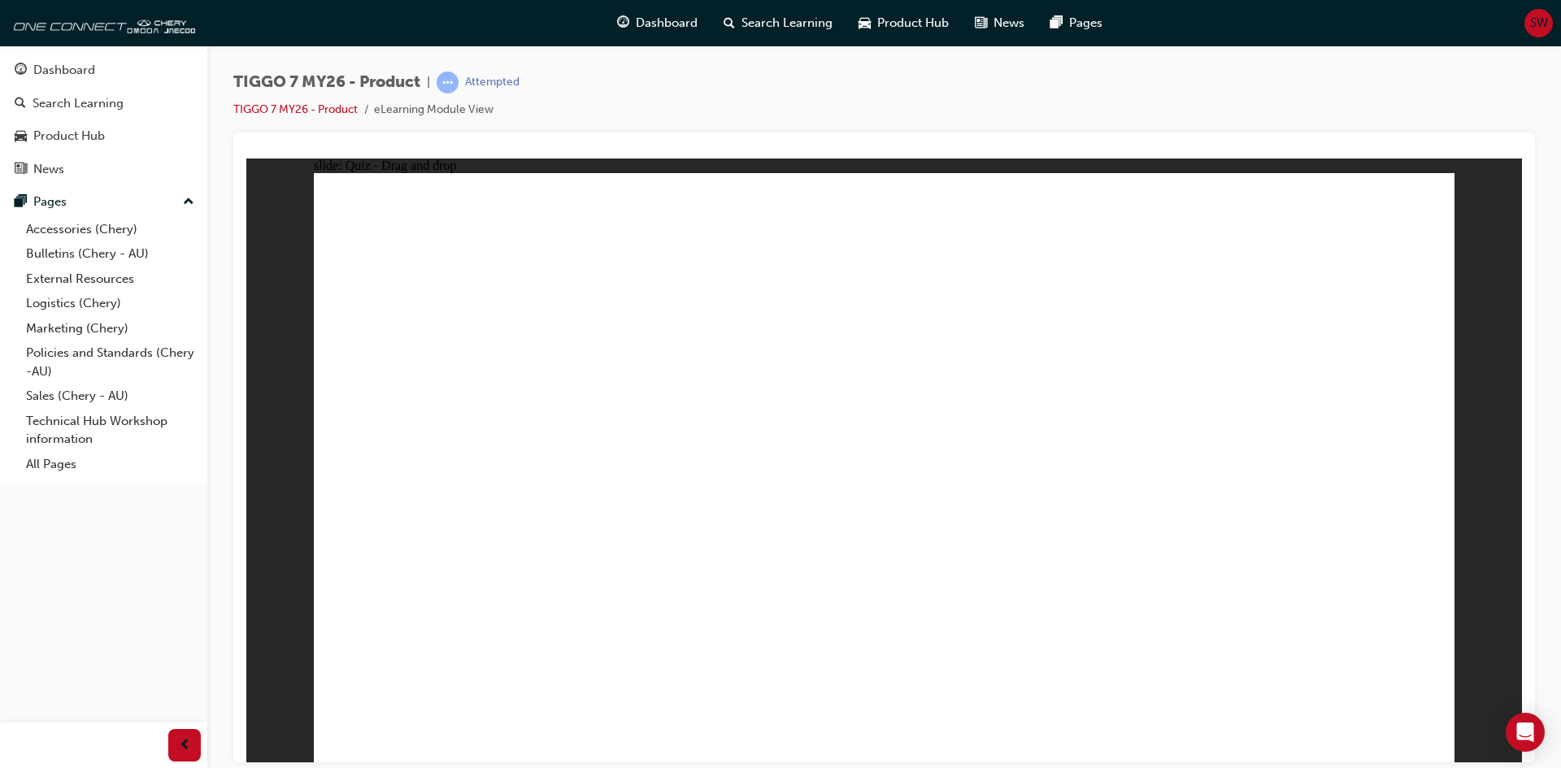
drag, startPoint x: 645, startPoint y: 485, endPoint x: 1090, endPoint y: 478, distance: 444.9
drag, startPoint x: 1155, startPoint y: 351, endPoint x: 638, endPoint y: 493, distance: 535.4
drag, startPoint x: 712, startPoint y: 501, endPoint x: 925, endPoint y: 502, distance: 213.1
drag, startPoint x: 1062, startPoint y: 494, endPoint x: 1039, endPoint y: 288, distance: 207.0
drag, startPoint x: 1295, startPoint y: 261, endPoint x: 1083, endPoint y: 517, distance: 332.1
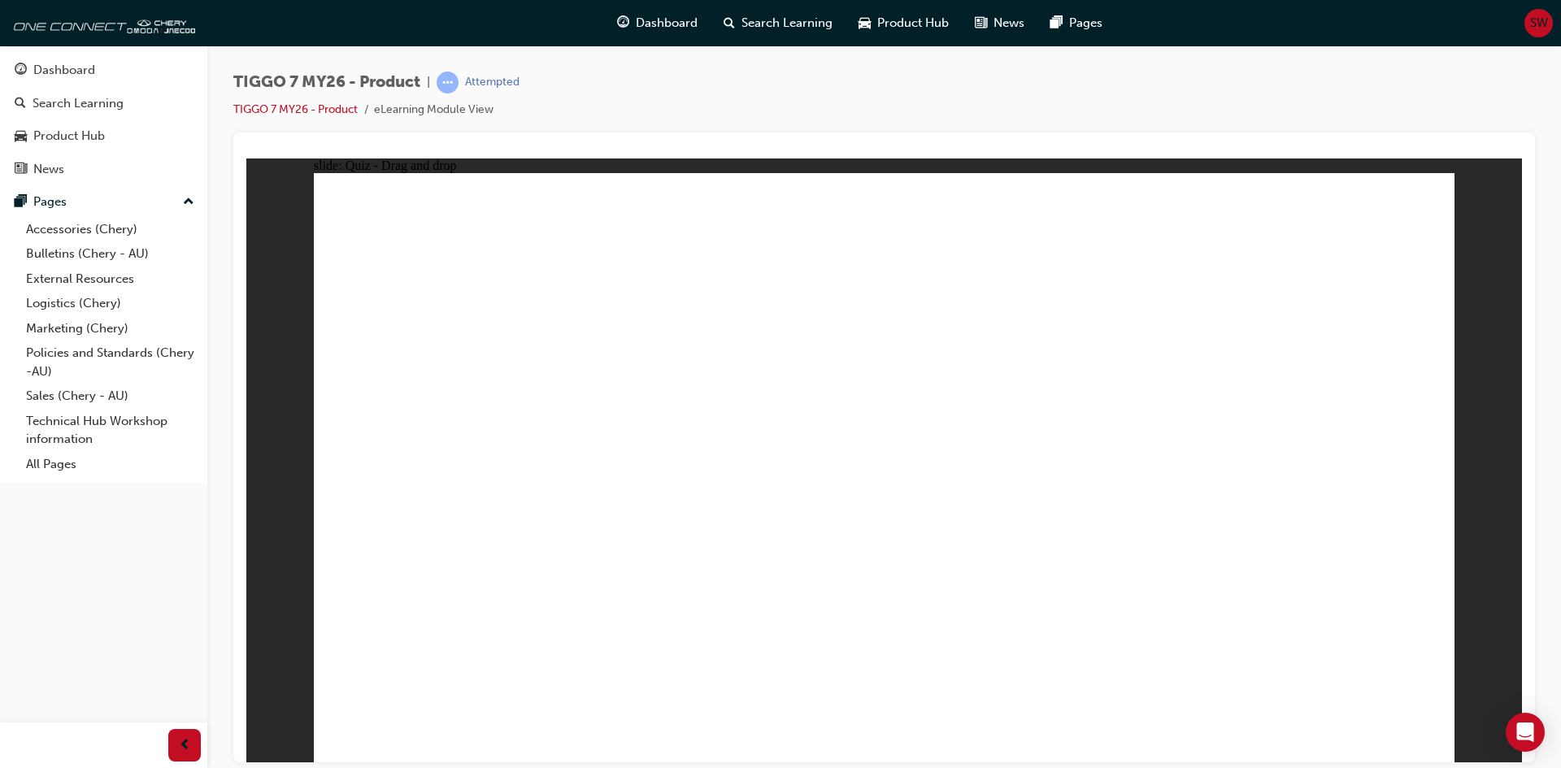
drag, startPoint x: 1121, startPoint y: 517, endPoint x: 713, endPoint y: 512, distance: 408.2
drag, startPoint x: 950, startPoint y: 350, endPoint x: 1090, endPoint y: 489, distance: 196.7
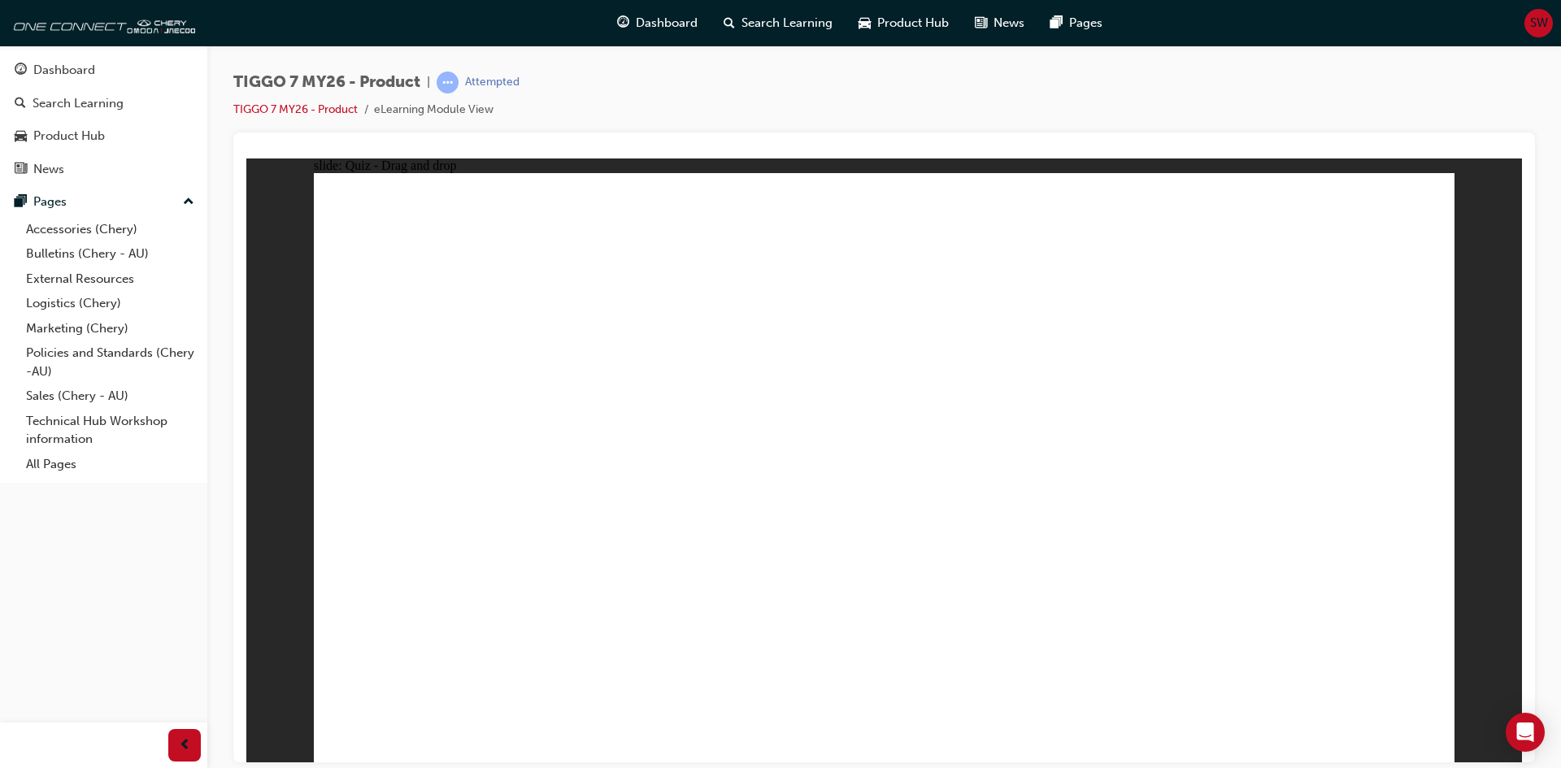
drag, startPoint x: 881, startPoint y: 291, endPoint x: 643, endPoint y: 620, distance: 406.5
drag, startPoint x: 1169, startPoint y: 468, endPoint x: 1186, endPoint y: 558, distance: 91.9
drag, startPoint x: 1147, startPoint y: 370, endPoint x: 1172, endPoint y: 594, distance: 225.0
drag, startPoint x: 959, startPoint y: 520, endPoint x: 1012, endPoint y: 294, distance: 232.2
drag, startPoint x: 867, startPoint y: 474, endPoint x: 1040, endPoint y: 255, distance: 279.7
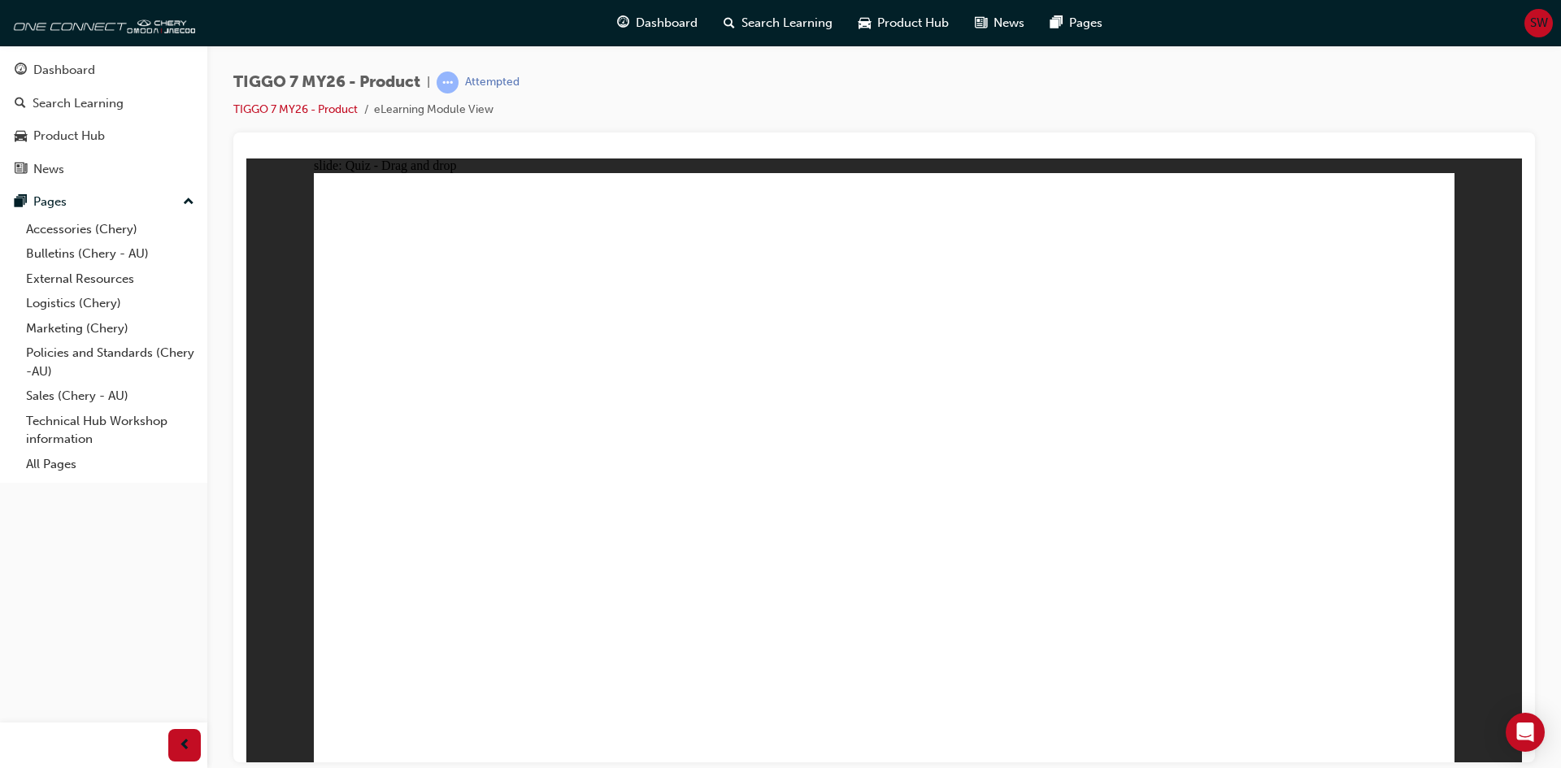
drag, startPoint x: 1108, startPoint y: 298, endPoint x: 504, endPoint y: 512, distance: 640.2
drag, startPoint x: 1389, startPoint y: 303, endPoint x: 1130, endPoint y: 299, distance: 258.6
drag, startPoint x: 892, startPoint y: 340, endPoint x: 481, endPoint y: 606, distance: 489.9
drag, startPoint x: 1273, startPoint y: 331, endPoint x: 910, endPoint y: 553, distance: 425.9
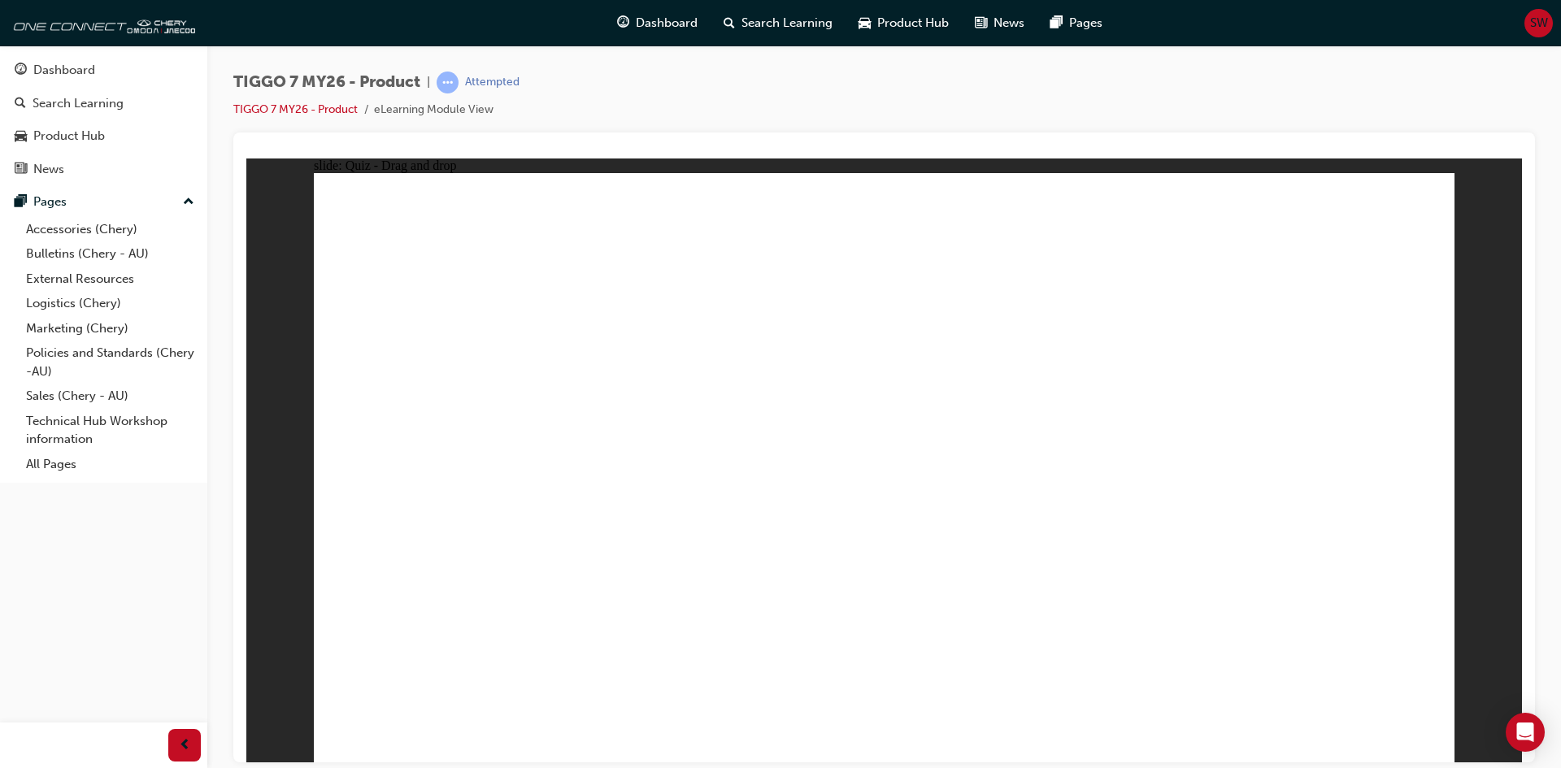
drag, startPoint x: 1109, startPoint y: 282, endPoint x: 659, endPoint y: 556, distance: 526.6
drag, startPoint x: 856, startPoint y: 319, endPoint x: 668, endPoint y: 566, distance: 311.0
drag, startPoint x: 863, startPoint y: 246, endPoint x: 958, endPoint y: 567, distance: 335.0
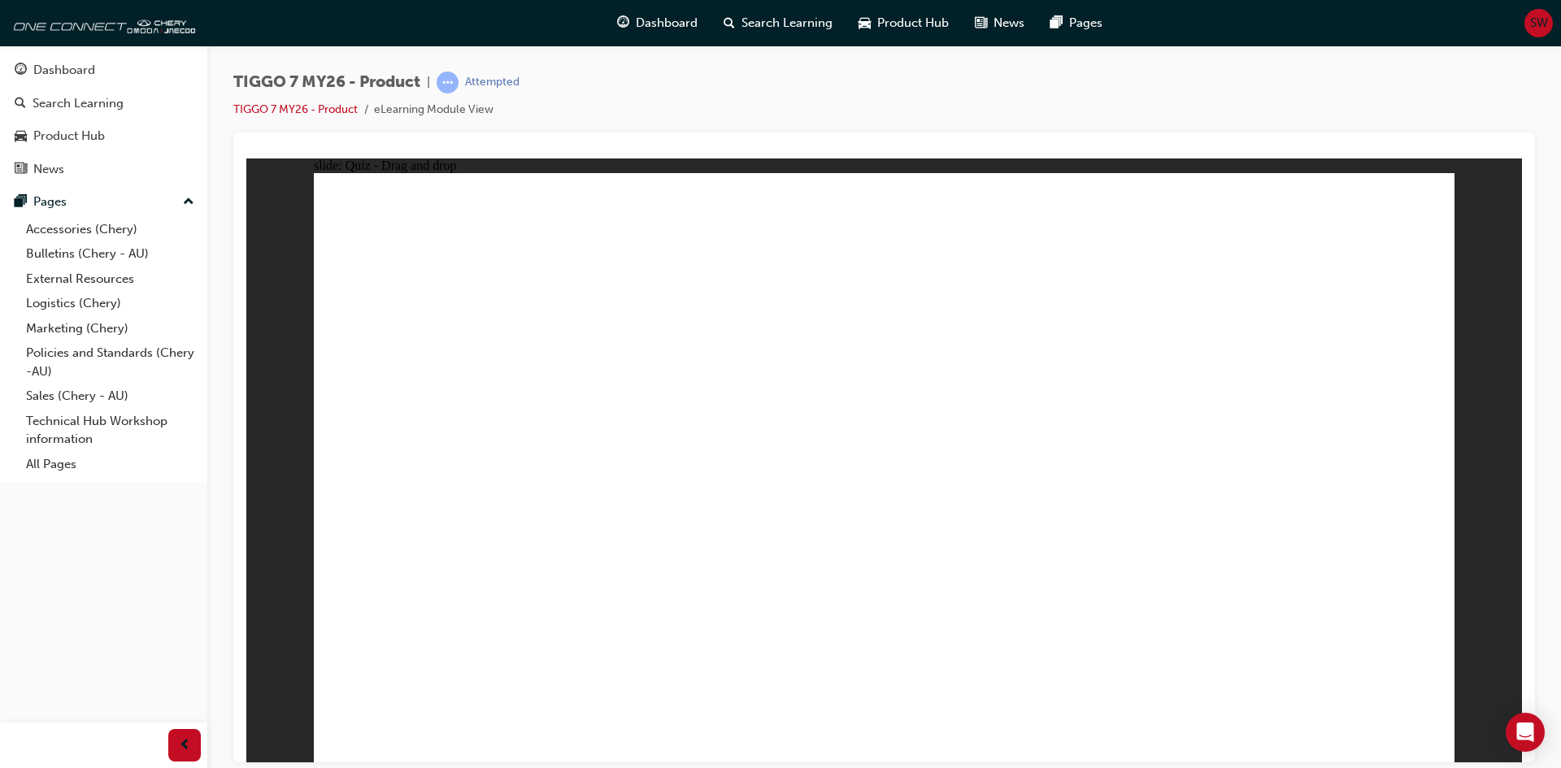
drag, startPoint x: 961, startPoint y: 356, endPoint x: 1014, endPoint y: 537, distance: 188.1
drag, startPoint x: 1080, startPoint y: 335, endPoint x: 1146, endPoint y: 516, distance: 192.9
drag, startPoint x: 1199, startPoint y: 337, endPoint x: 546, endPoint y: 581, distance: 696.0
drag, startPoint x: 985, startPoint y: 337, endPoint x: 703, endPoint y: 572, distance: 366.1
drag, startPoint x: 991, startPoint y: 237, endPoint x: 1152, endPoint y: 563, distance: 363.7
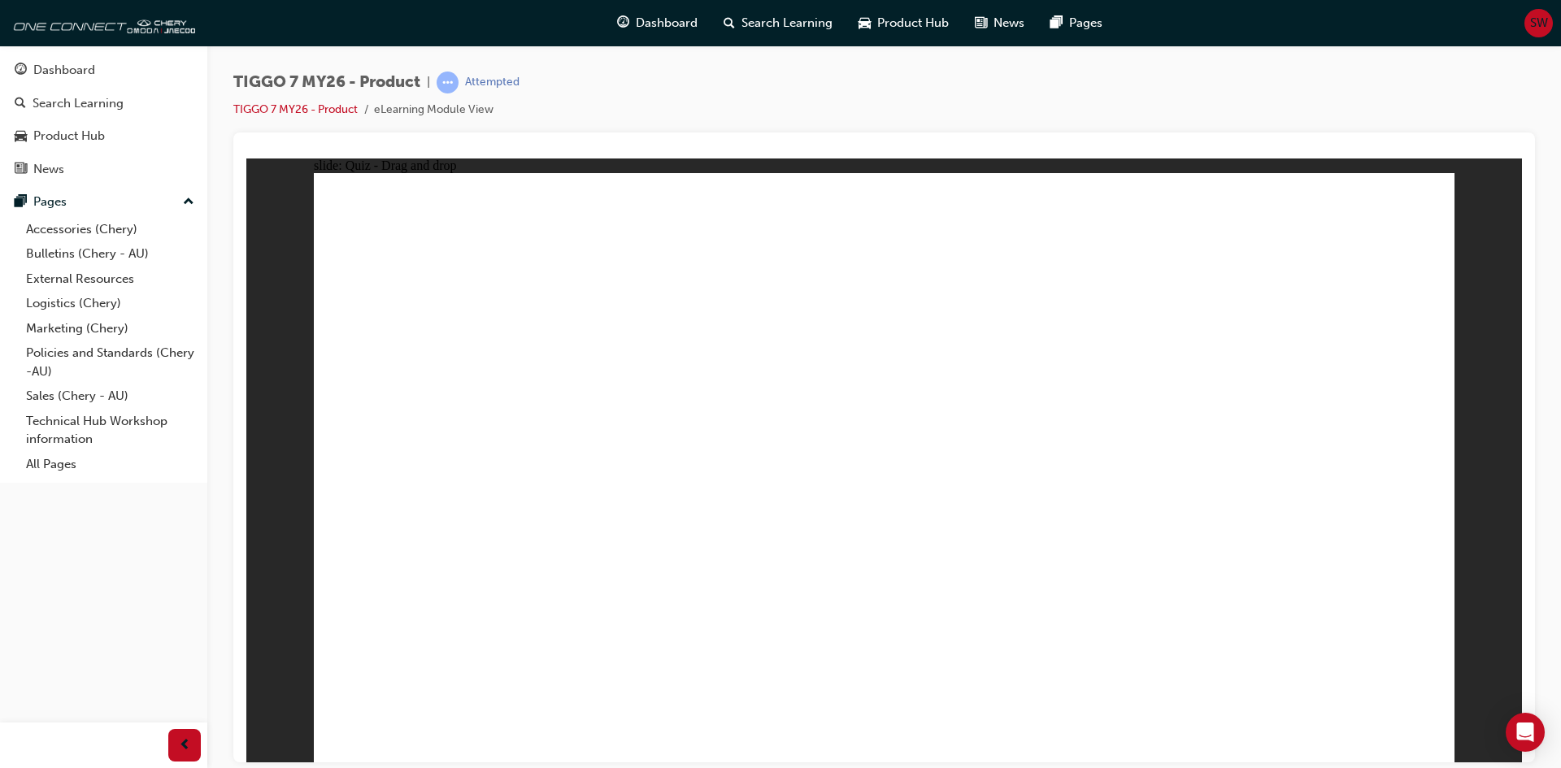
drag, startPoint x: 1025, startPoint y: 293, endPoint x: 714, endPoint y: 592, distance: 431.3
drag, startPoint x: 1153, startPoint y: 379, endPoint x: 1028, endPoint y: 578, distance: 235.3
drag, startPoint x: 1233, startPoint y: 282, endPoint x: 1104, endPoint y: 592, distance: 335.4
drag, startPoint x: 1338, startPoint y: 286, endPoint x: 1127, endPoint y: 587, distance: 367.7
drag, startPoint x: 1345, startPoint y: 228, endPoint x: 655, endPoint y: 569, distance: 770.3
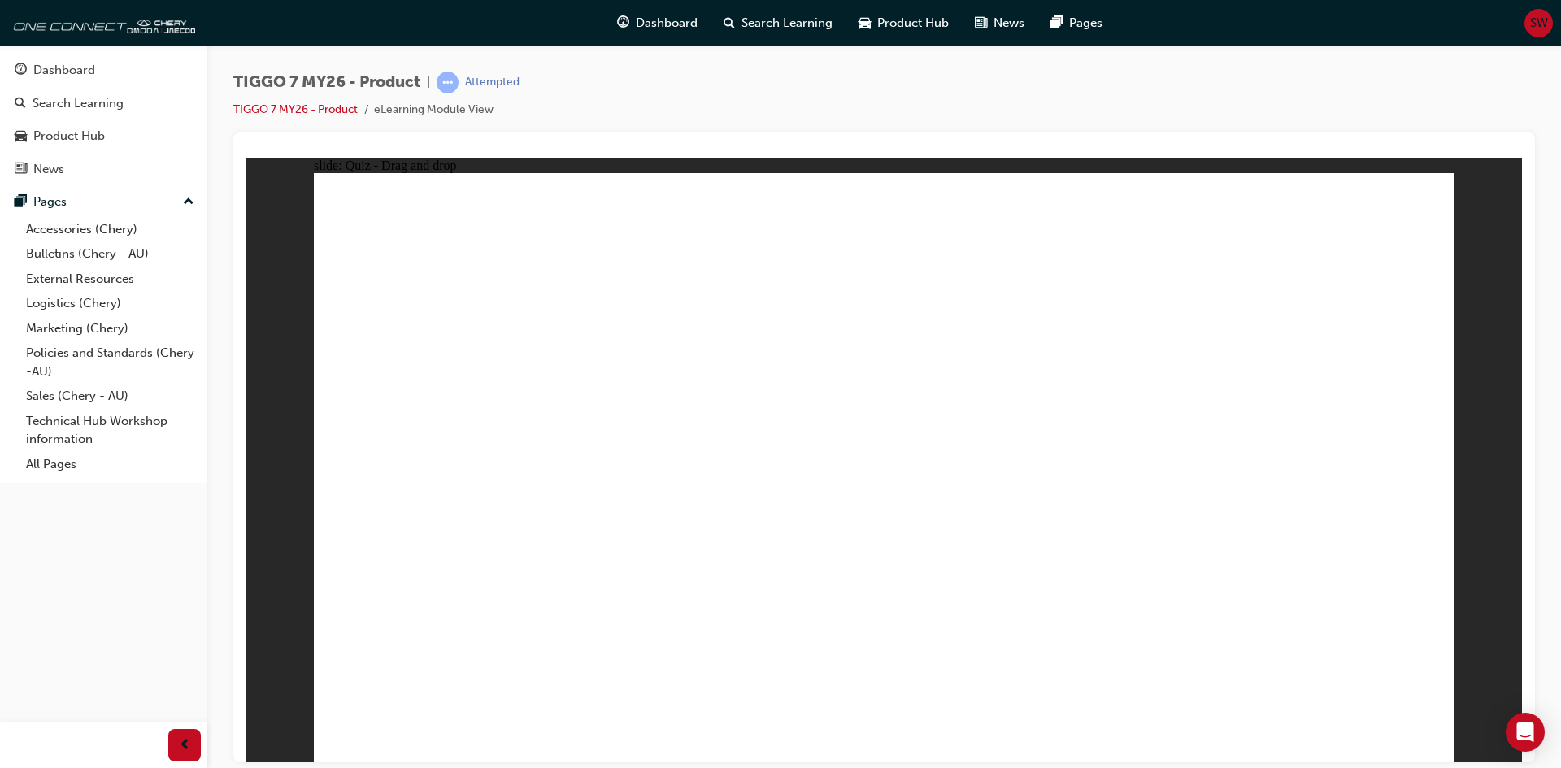
drag, startPoint x: 1302, startPoint y: 278, endPoint x: 1177, endPoint y: 505, distance: 259.1
drag, startPoint x: 902, startPoint y: 285, endPoint x: 618, endPoint y: 480, distance: 344.4
drag, startPoint x: 1177, startPoint y: 272, endPoint x: 659, endPoint y: 530, distance: 579.0
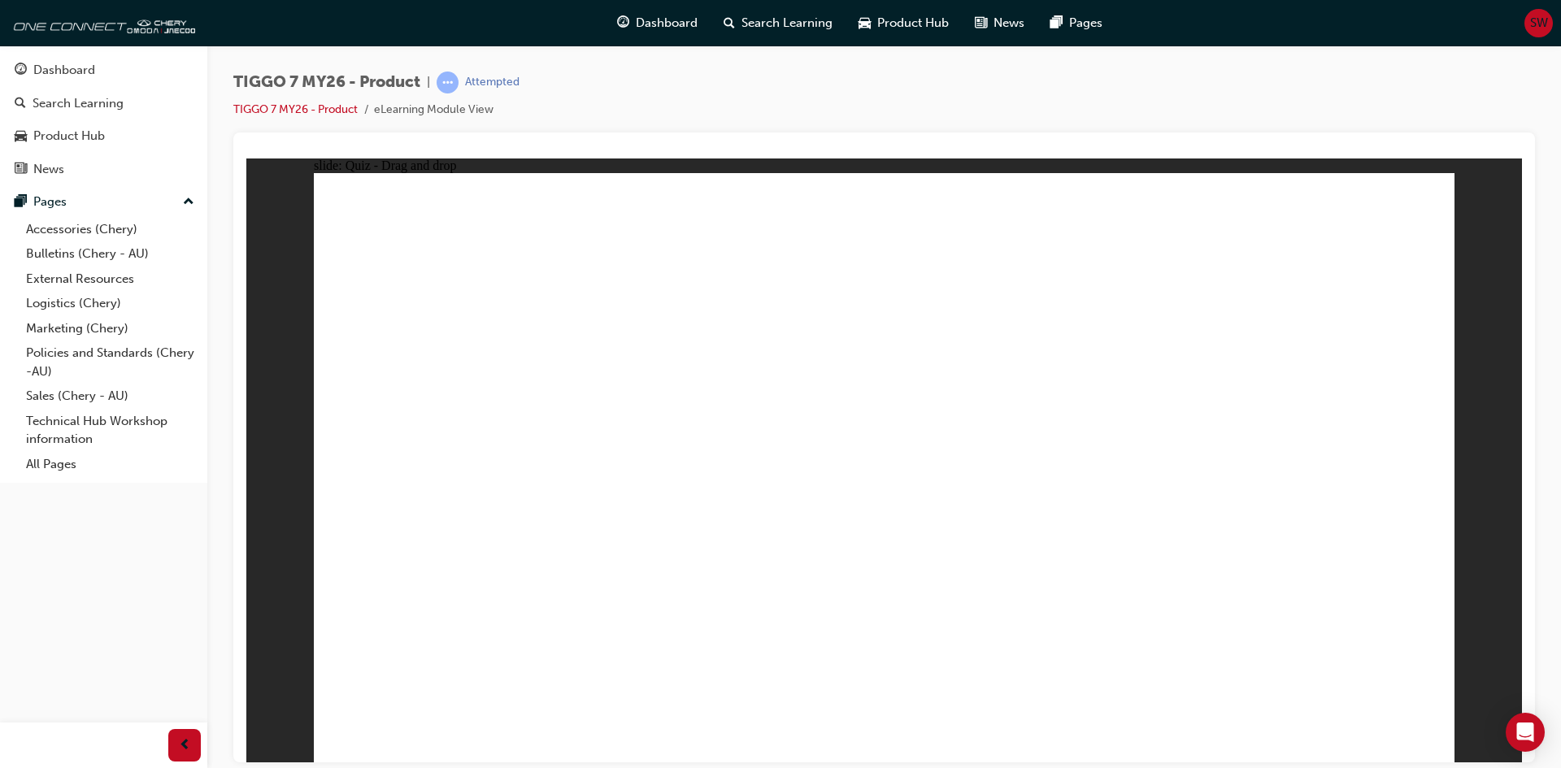
radio input "true"
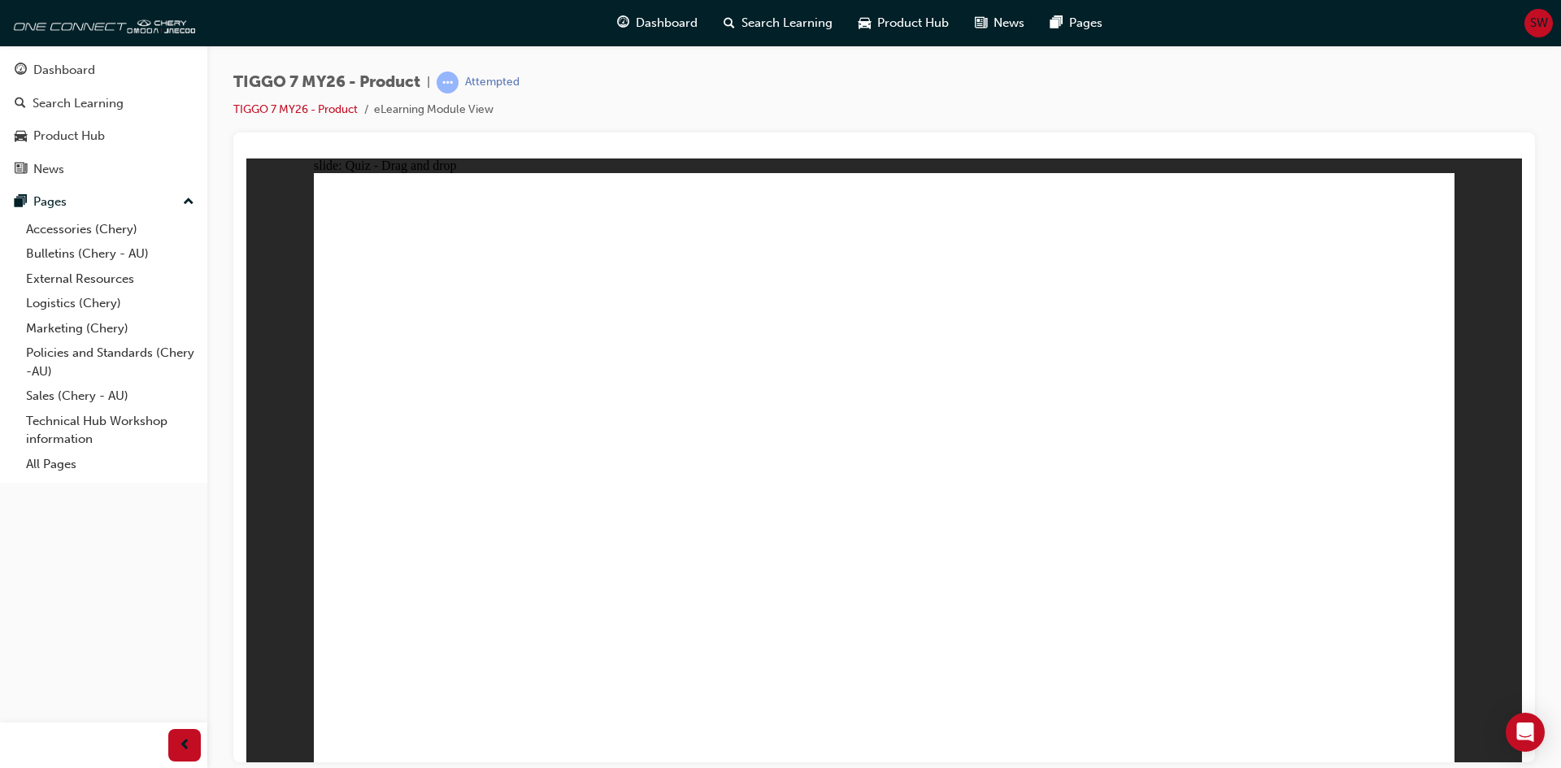
drag, startPoint x: 887, startPoint y: 236, endPoint x: 955, endPoint y: 488, distance: 261.2
drag, startPoint x: 951, startPoint y: 376, endPoint x: 957, endPoint y: 384, distance: 10.4
drag, startPoint x: 935, startPoint y: 265, endPoint x: 999, endPoint y: 529, distance: 271.0
drag, startPoint x: 1060, startPoint y: 316, endPoint x: 1030, endPoint y: 550, distance: 235.3
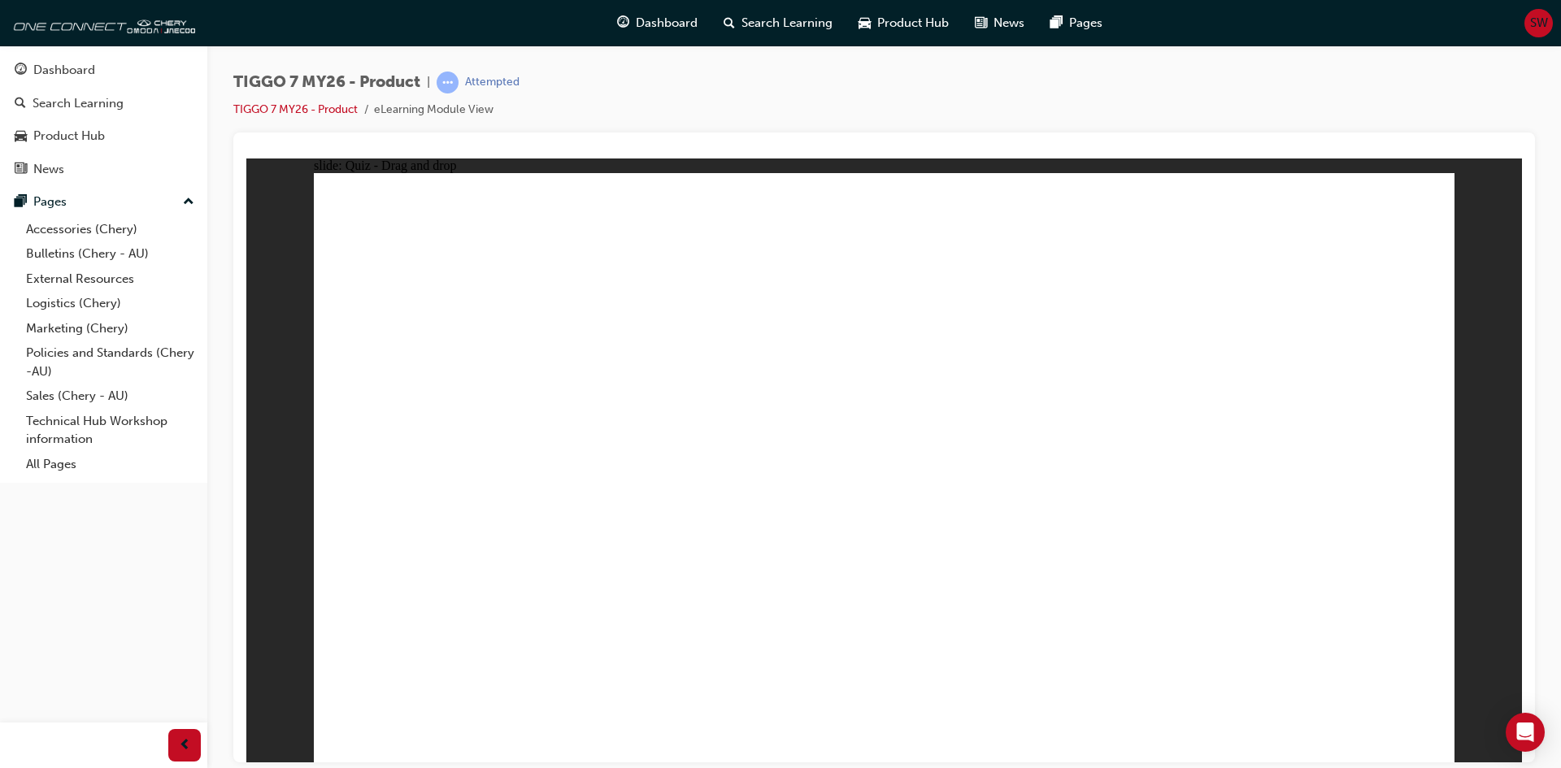
drag, startPoint x: 1016, startPoint y: 268, endPoint x: 1045, endPoint y: 552, distance: 286.1
drag, startPoint x: 1035, startPoint y: 208, endPoint x: 1036, endPoint y: 234, distance: 26.0
drag, startPoint x: 1036, startPoint y: 234, endPoint x: 1050, endPoint y: 551, distance: 316.6
drag, startPoint x: 1233, startPoint y: 311, endPoint x: 1106, endPoint y: 517, distance: 242.4
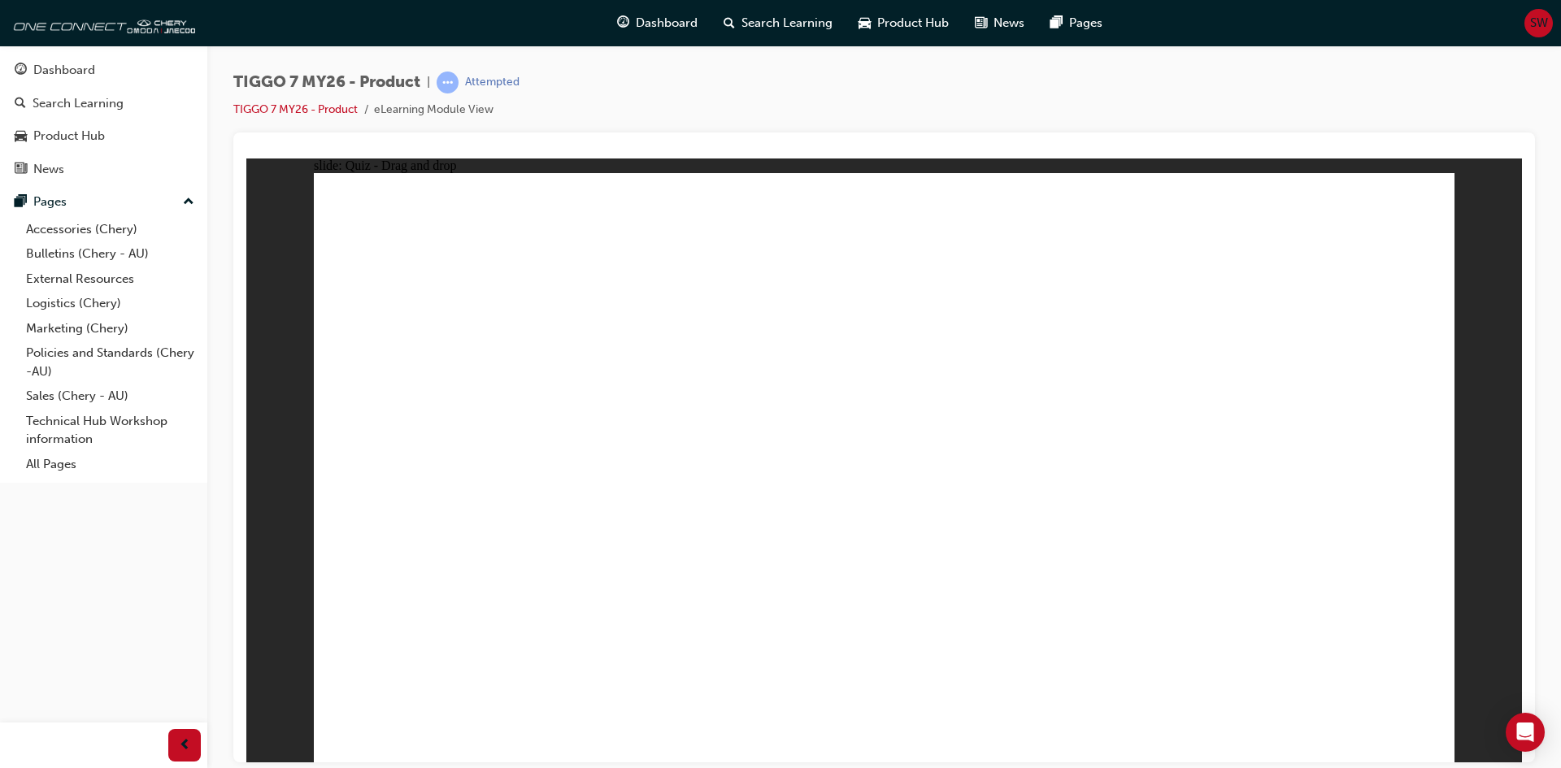
drag, startPoint x: 1275, startPoint y: 240, endPoint x: 1122, endPoint y: 642, distance: 429.8
radio input "true"
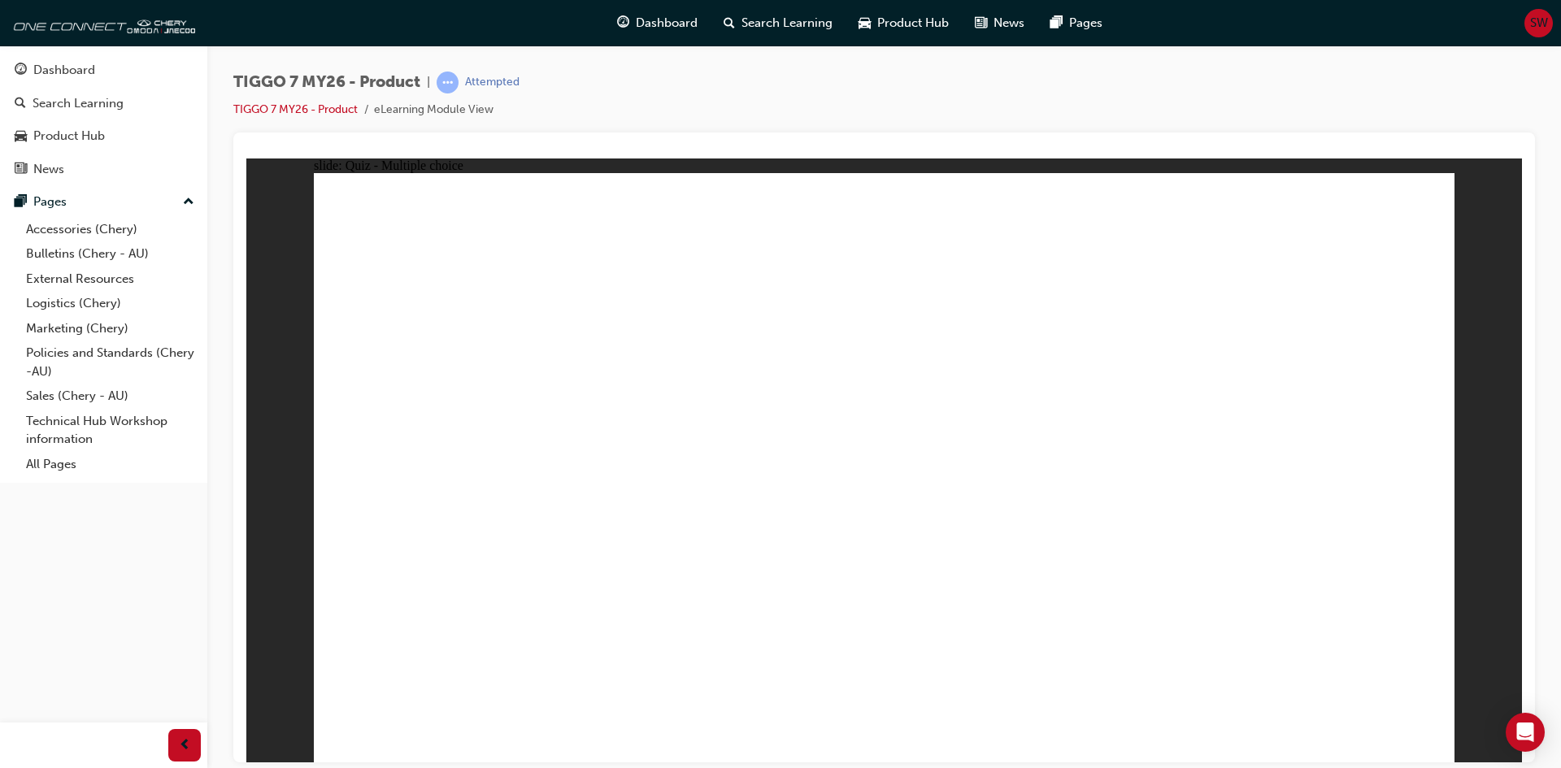
drag, startPoint x: 1085, startPoint y: 246, endPoint x: 659, endPoint y: 512, distance: 502.7
drag, startPoint x: 1219, startPoint y: 368, endPoint x: 1322, endPoint y: 494, distance: 163.6
drag, startPoint x: 876, startPoint y: 242, endPoint x: 1138, endPoint y: 502, distance: 369.2
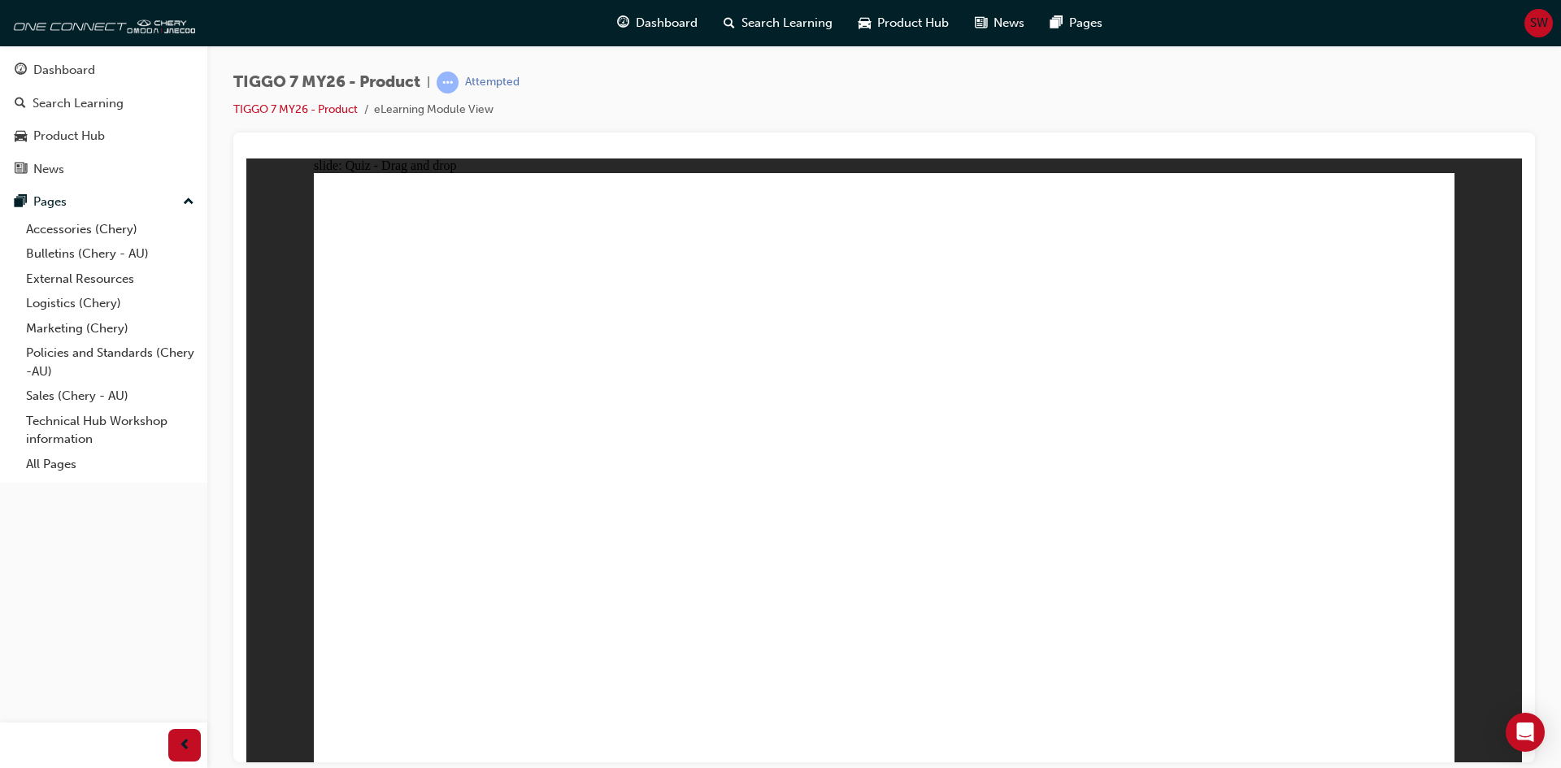
drag, startPoint x: 1301, startPoint y: 249, endPoint x: 882, endPoint y: 505, distance: 490.9
drag, startPoint x: 899, startPoint y: 380, endPoint x: 411, endPoint y: 507, distance: 503.3
drag, startPoint x: 889, startPoint y: 503, endPoint x: 460, endPoint y: 507, distance: 428.6
drag, startPoint x: 983, startPoint y: 346, endPoint x: 906, endPoint y: 490, distance: 162.6
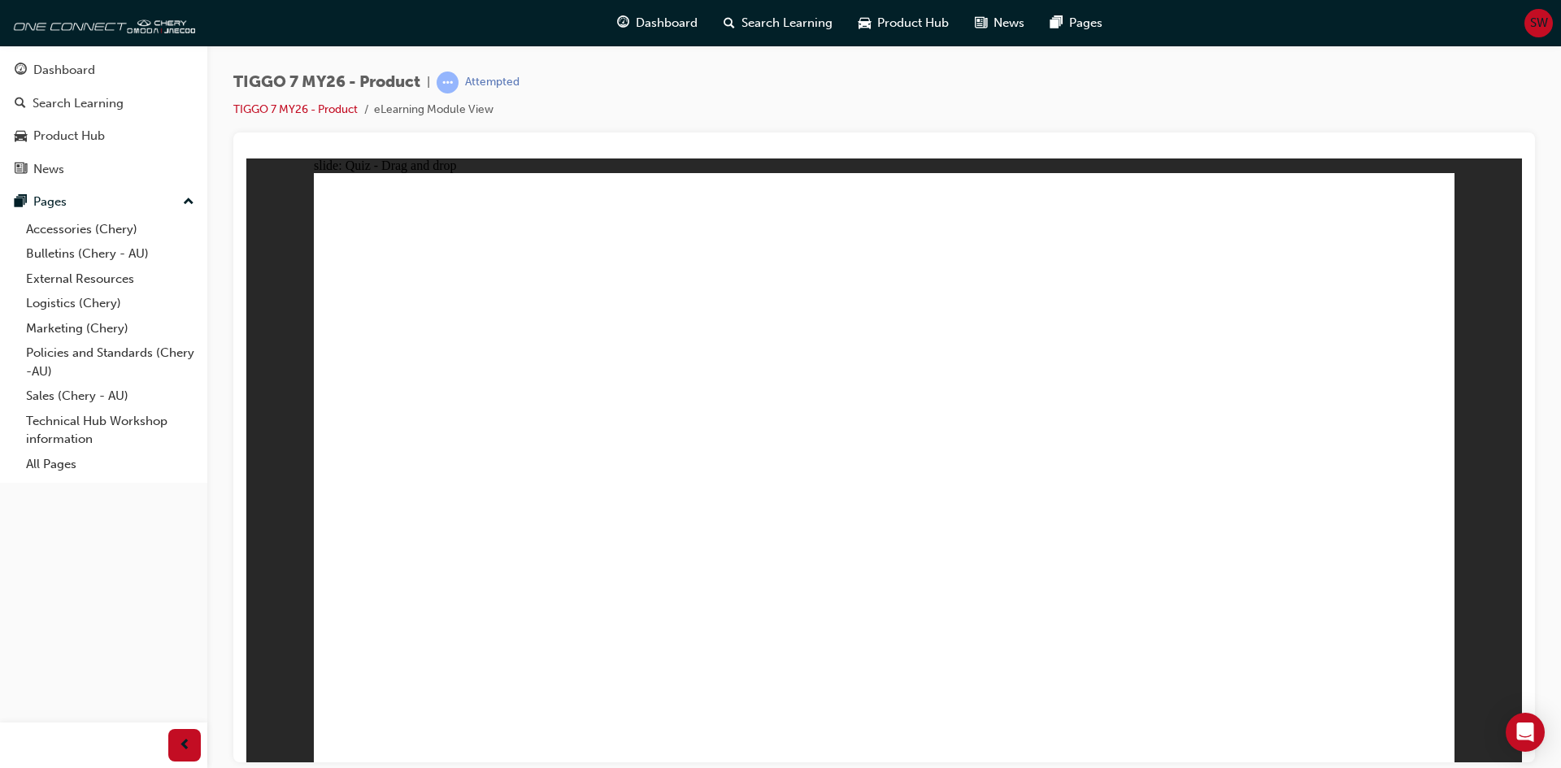
radio input "true"
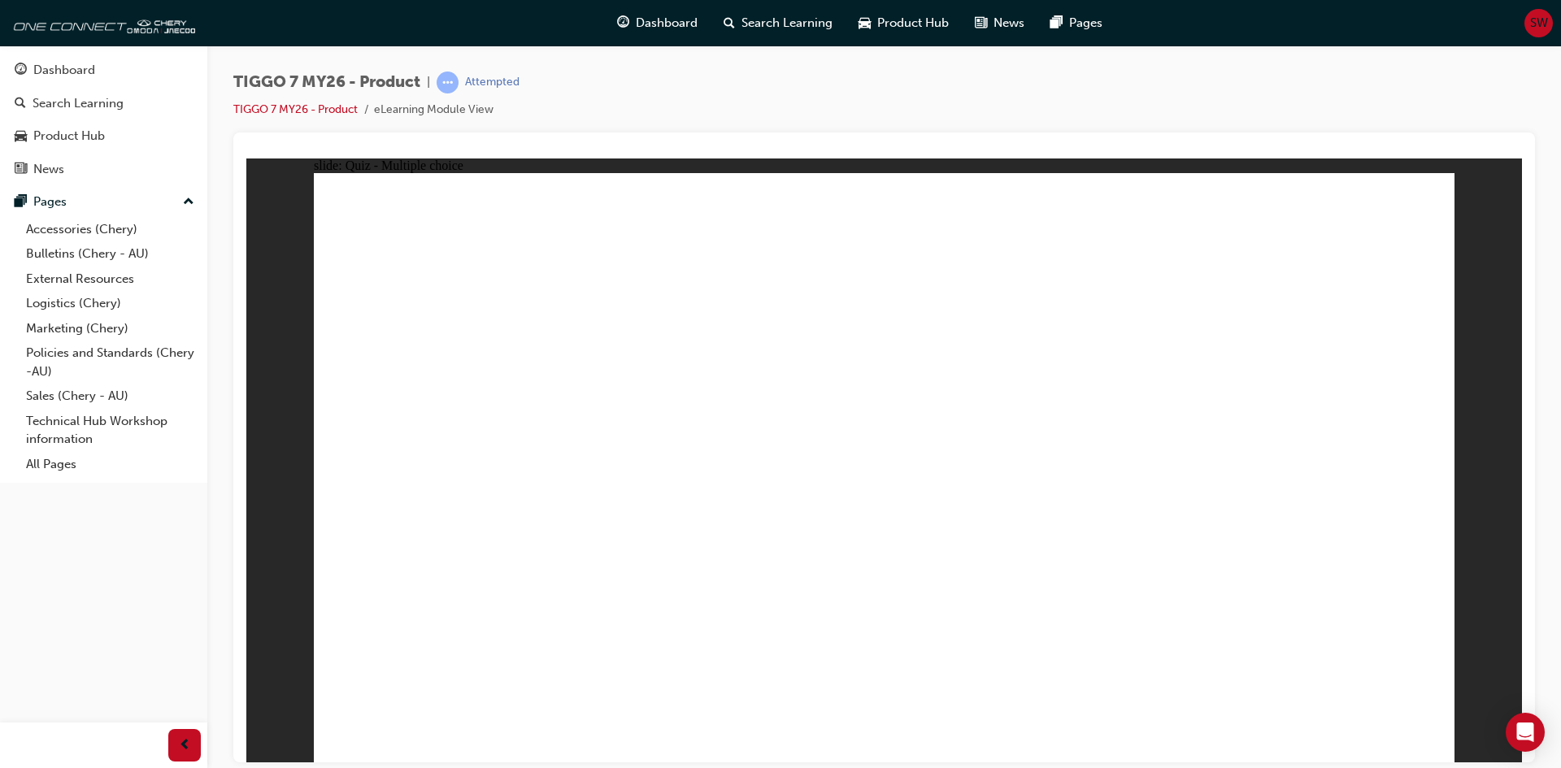
radio input "true"
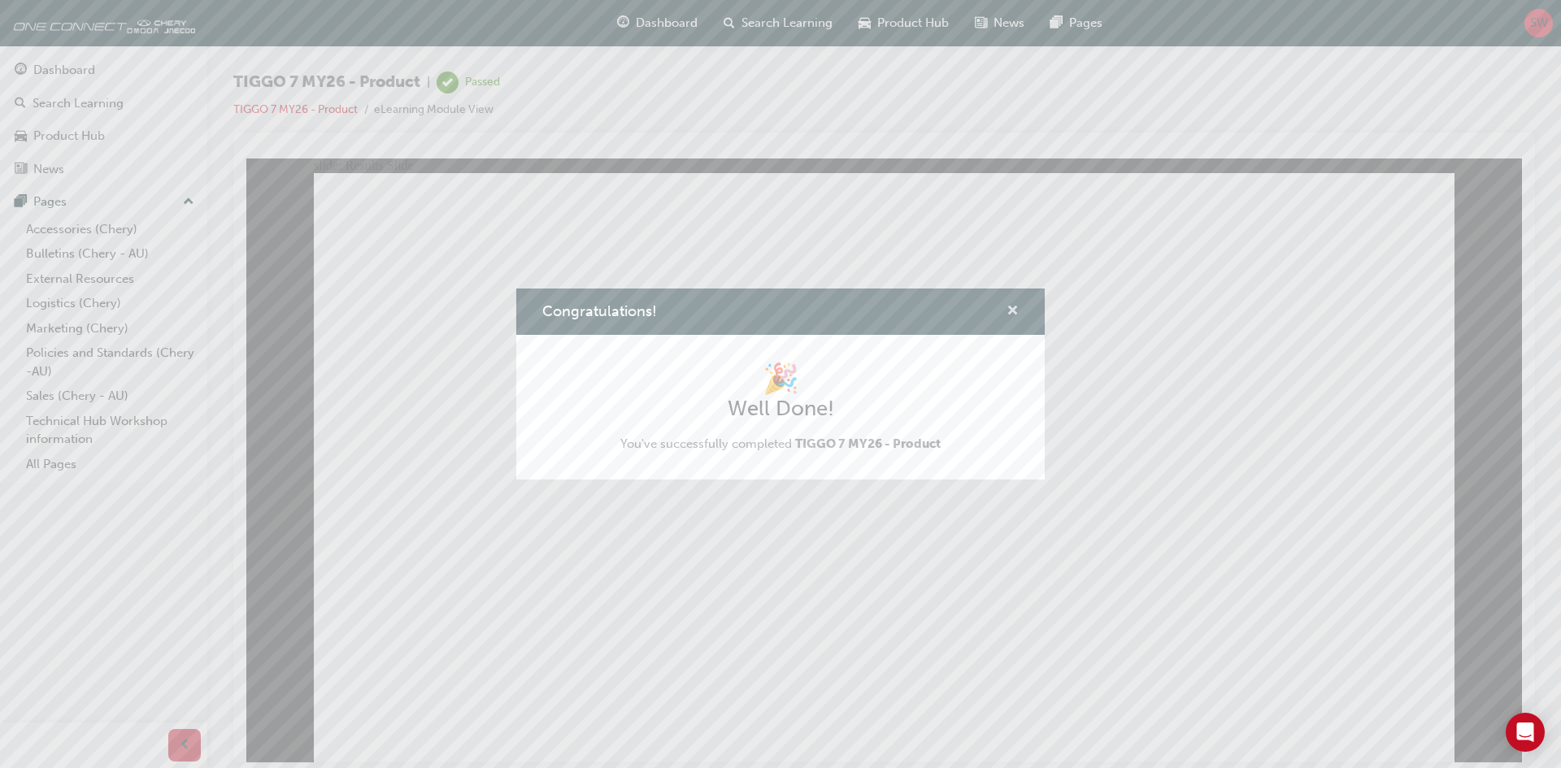
click at [1014, 309] on span "cross-icon" at bounding box center [1013, 312] width 12 height 15
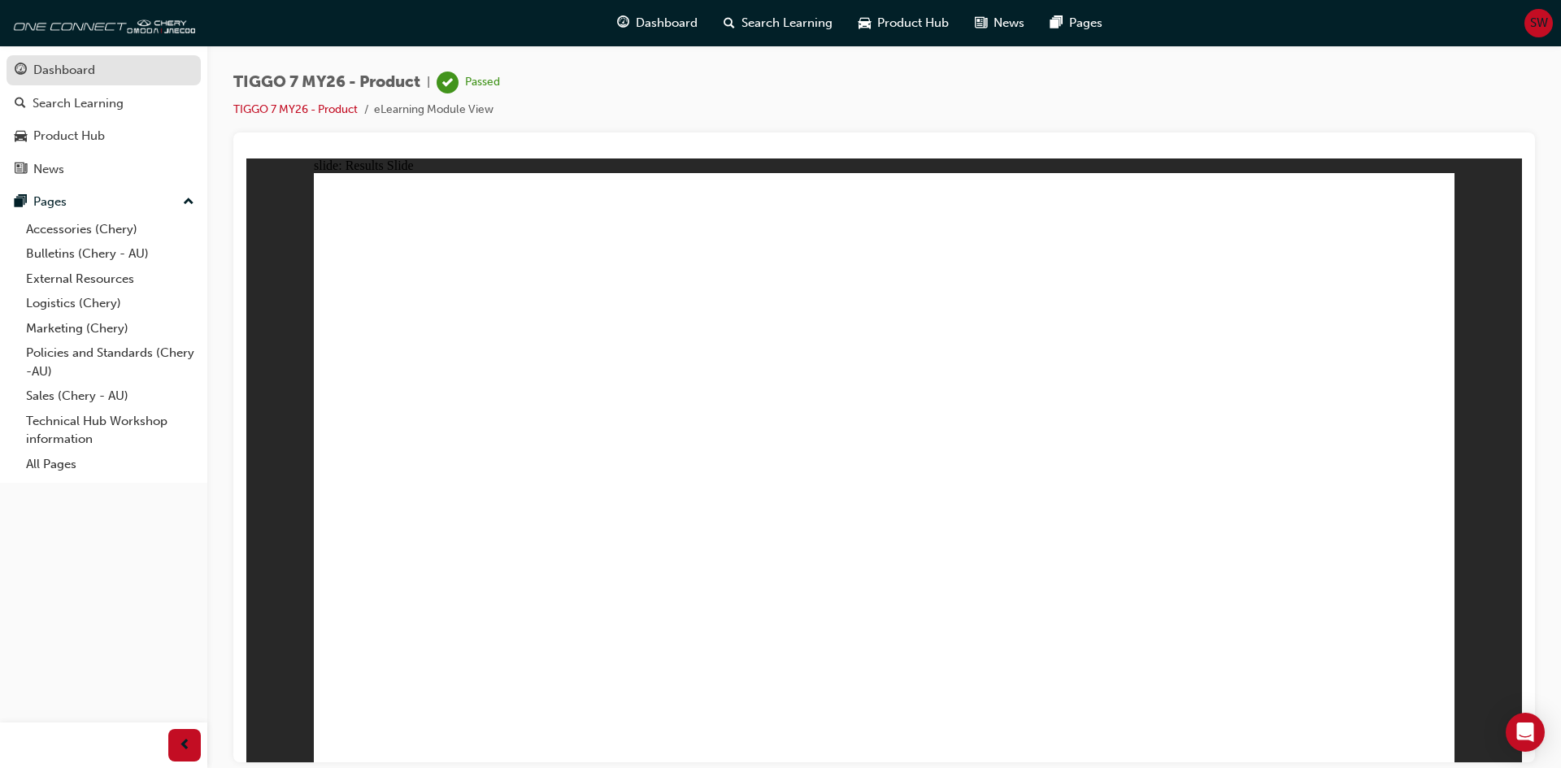
click at [89, 85] on link "Dashboard" at bounding box center [104, 70] width 194 height 30
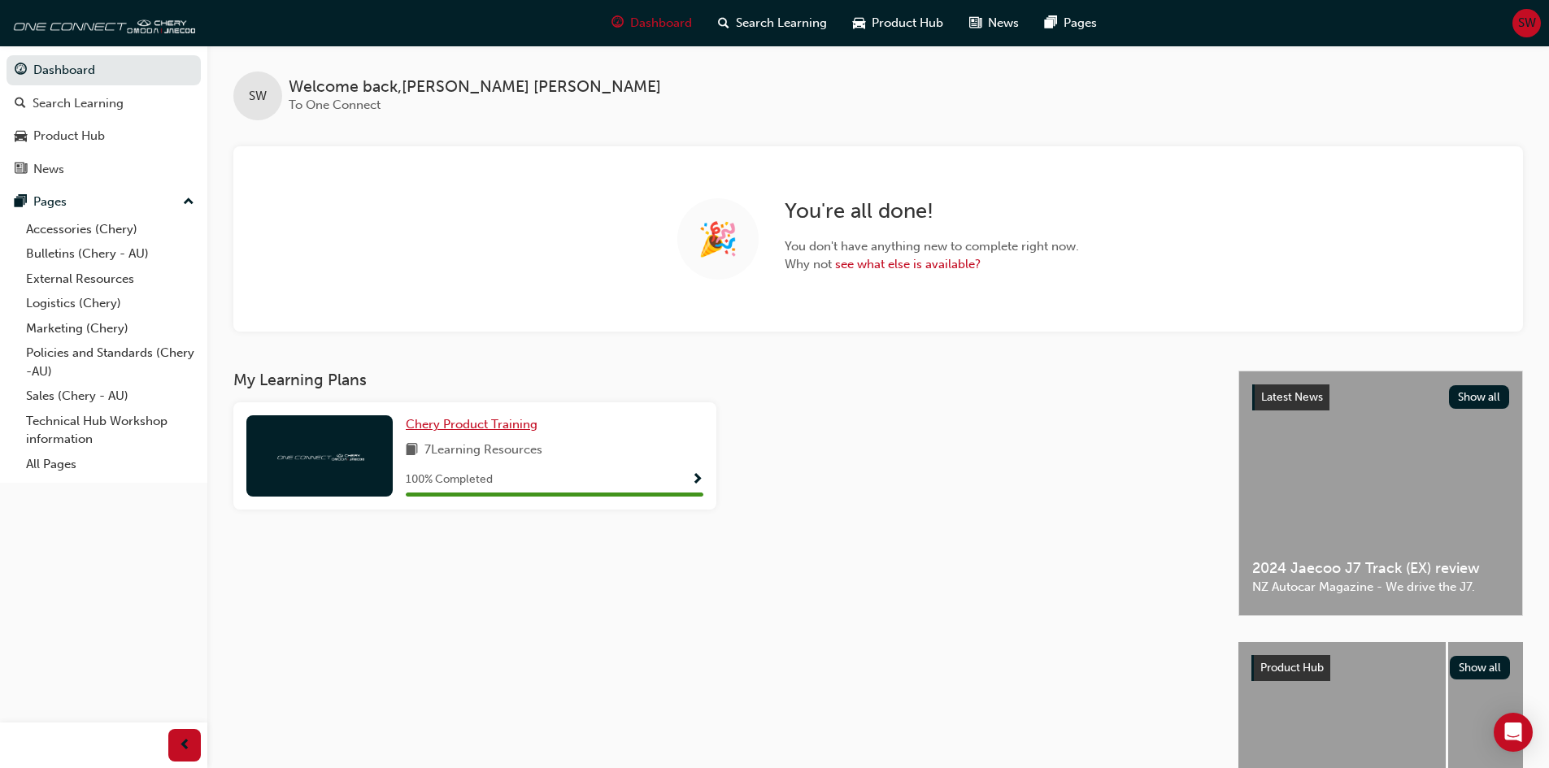
click at [467, 420] on span "Chery Product Training" at bounding box center [472, 424] width 132 height 15
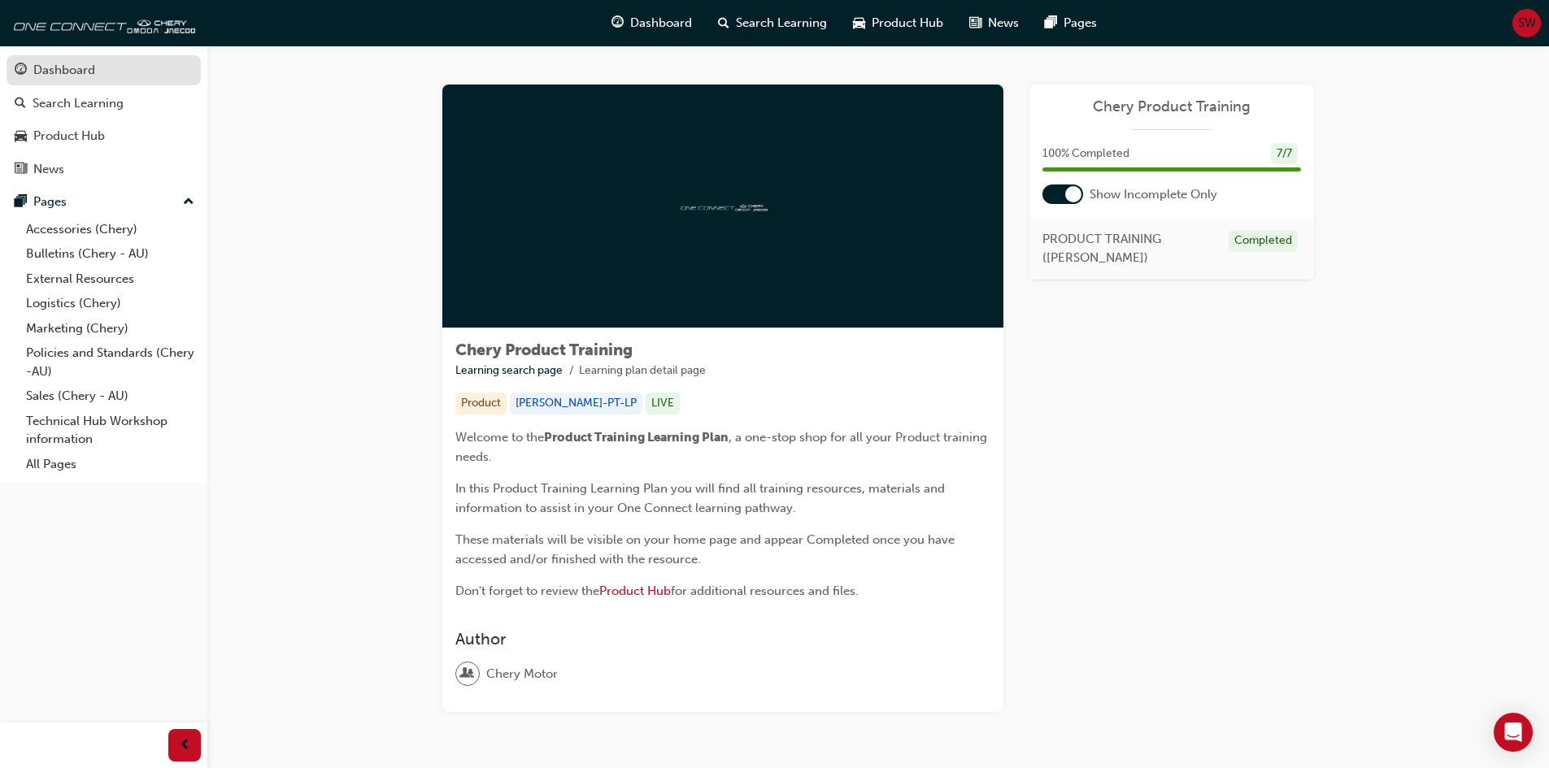
click at [82, 79] on div "Dashboard" at bounding box center [64, 70] width 62 height 19
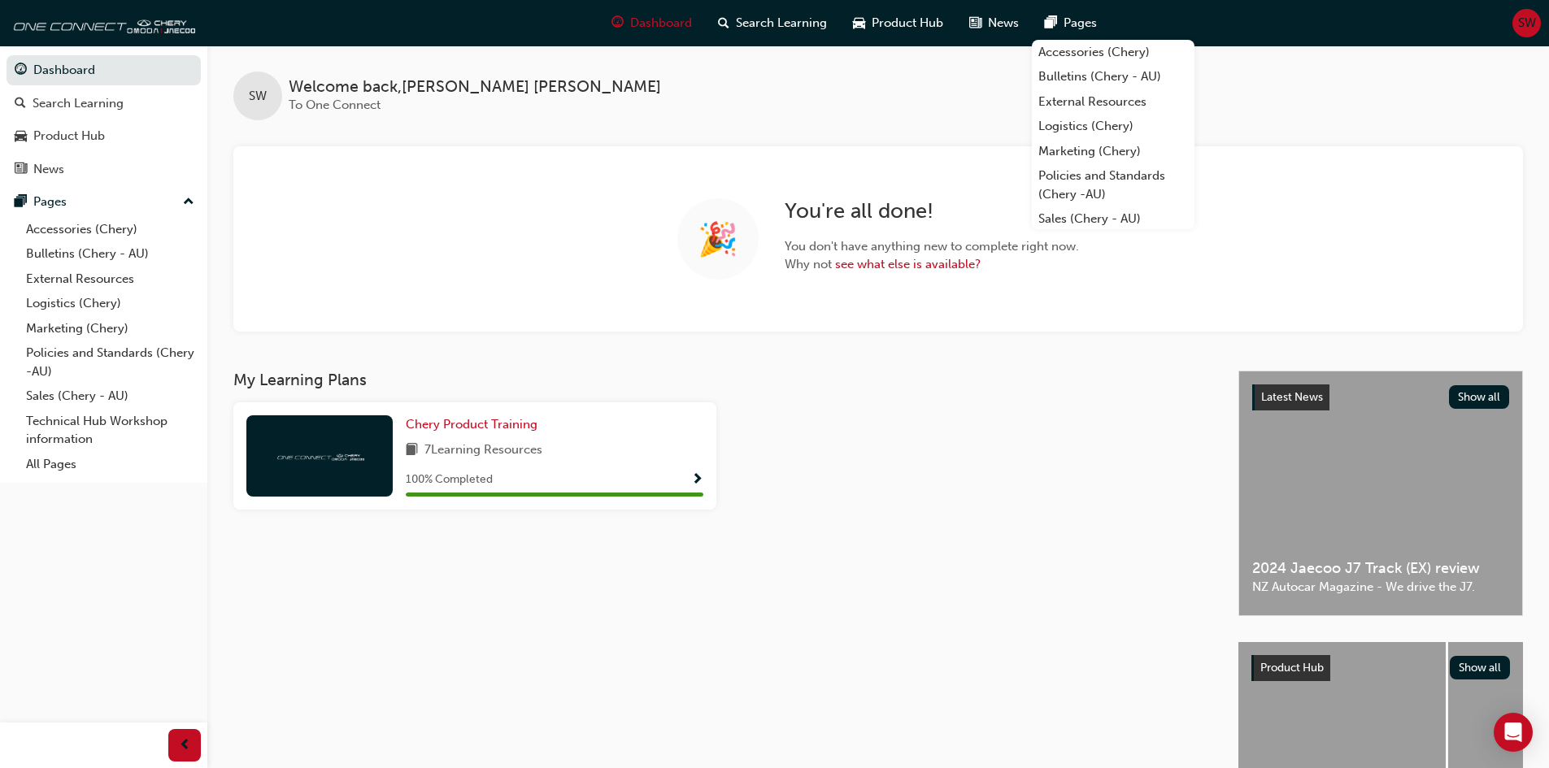
click at [1521, 25] on span "SW" at bounding box center [1527, 23] width 18 height 19
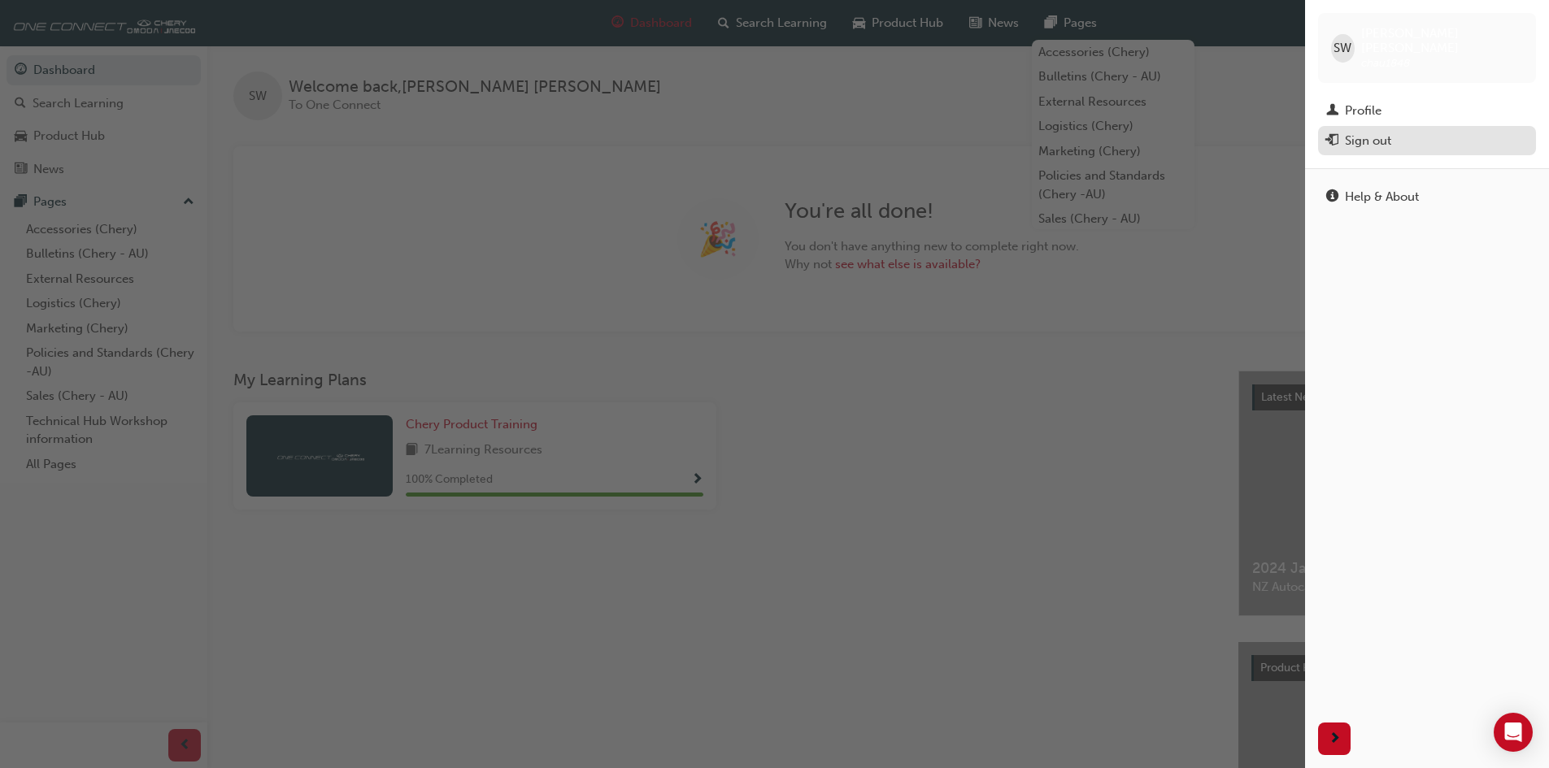
click at [1364, 137] on button "Sign out" at bounding box center [1427, 141] width 218 height 30
